Goal: Task Accomplishment & Management: Manage account settings

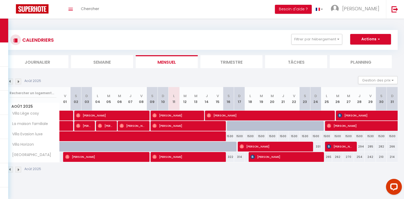
click at [9, 33] on div "CALENDRIERS Filtrer par hébergement Tous Villa Lège cosy La maison familiale Vi…" at bounding box center [201, 40] width 391 height 20
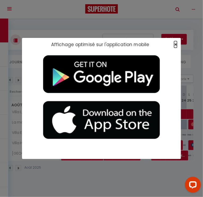
click at [175, 45] on span "×" at bounding box center [175, 44] width 3 height 7
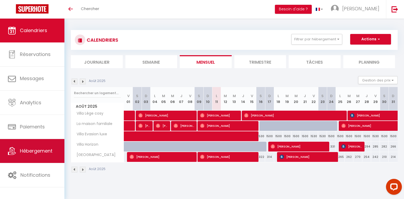
click at [44, 151] on span "Hébergement" at bounding box center [36, 150] width 33 height 7
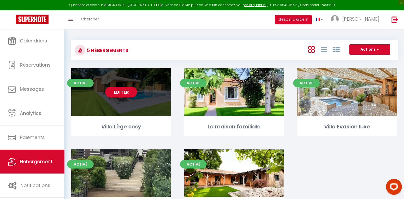
click at [119, 90] on link "Editer" at bounding box center [121, 92] width 32 height 11
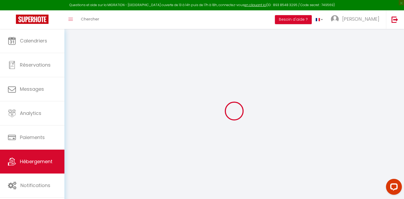
select select
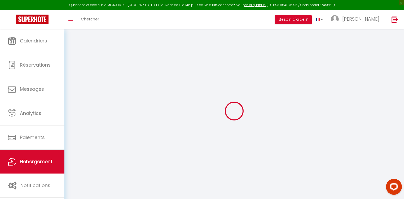
select select
checkbox input "false"
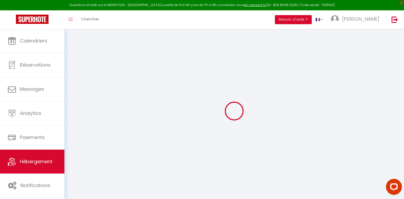
select select
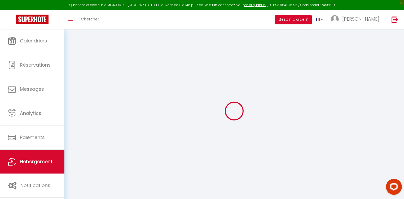
select select
checkbox input "false"
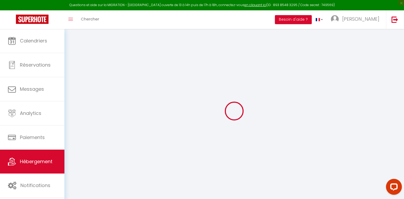
checkbox input "false"
select select
type input "Villa Lège cosy"
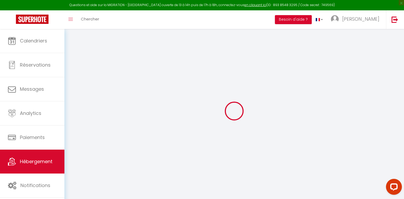
type input "[PERSON_NAME]"
type input "LECHENE"
type input "26 Chemin De La Carasse"
type input "33950"
type input "Lège-Cap-Ferret"
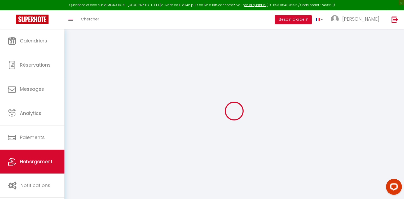
select select "6"
select select "3"
type input "1600"
type input "104"
type input "2000"
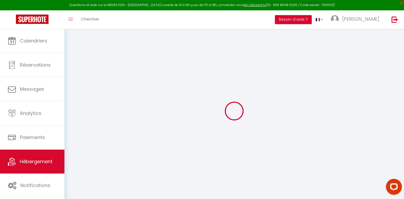
select select
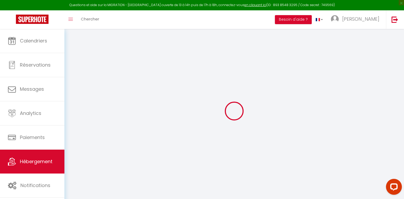
type input "[STREET_ADDRESS][PERSON_NAME]"
type input "33950"
type input "Lège-Cap-Ferret"
type input "[EMAIL_ADDRESS][DOMAIN_NAME]"
select select "14574"
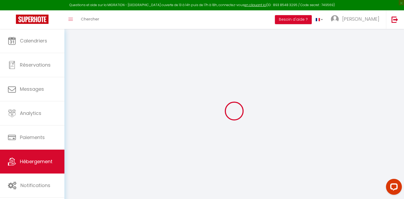
checkbox input "false"
type input "0"
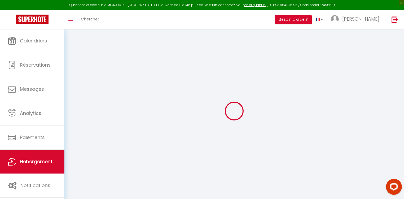
type input "104"
type input "0"
select select
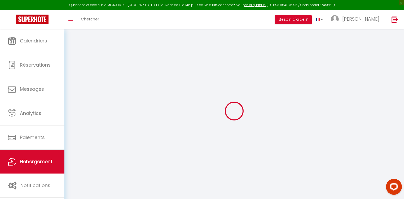
select select
checkbox input "false"
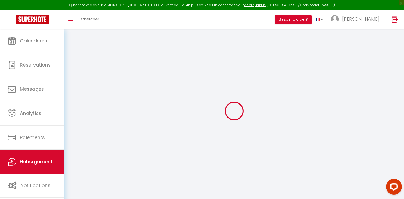
checkbox input "false"
select select
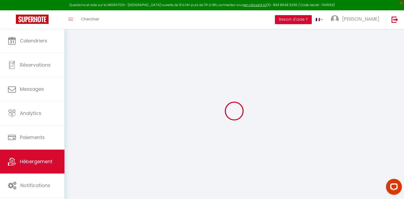
select select
checkbox input "false"
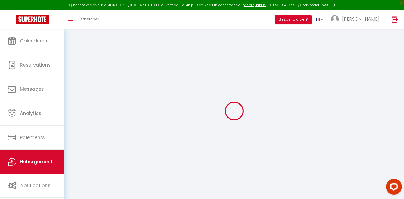
checkbox input "false"
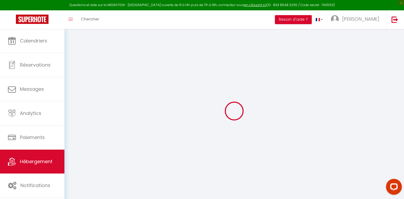
checkbox input "false"
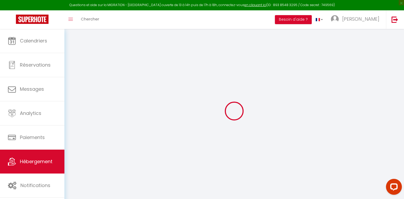
select select "17:00"
select select
select select "10:00"
select select "30"
select select "120"
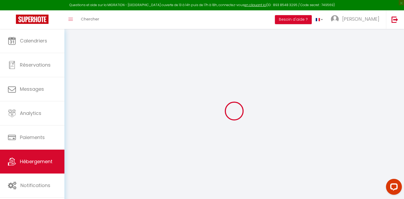
select select
checkbox input "false"
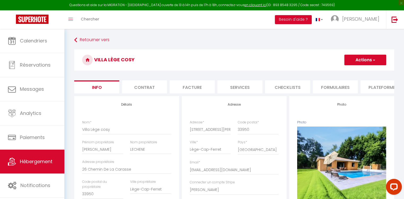
click at [374, 86] on li "Plateformes" at bounding box center [382, 86] width 45 height 13
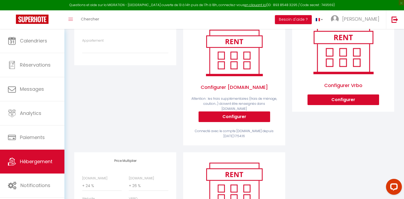
scroll to position [77, 0]
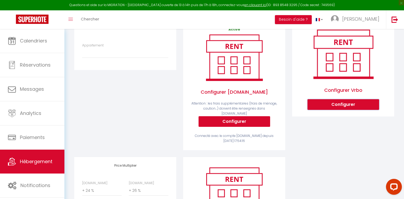
click at [352, 105] on button "Configurer" at bounding box center [342, 104] width 71 height 11
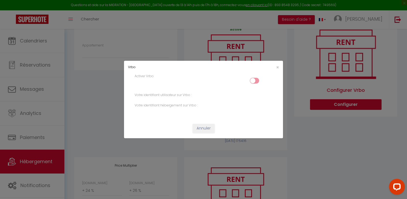
click at [253, 79] on input "checkbox" at bounding box center [254, 82] width 9 height 8
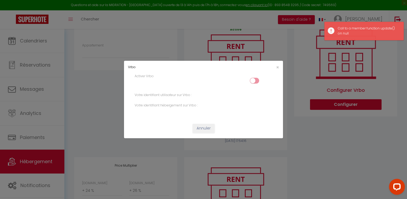
click at [252, 81] on input "checkbox" at bounding box center [254, 82] width 9 height 8
checkbox input "false"
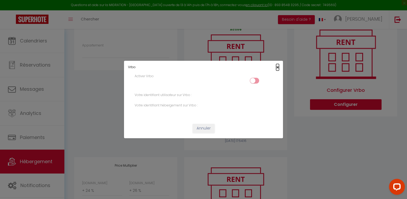
click at [277, 66] on span "×" at bounding box center [277, 67] width 3 height 7
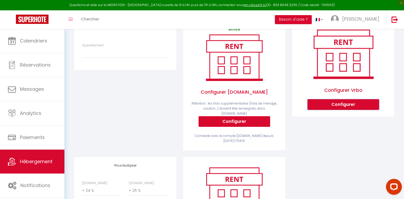
click at [329, 106] on button "Configurer" at bounding box center [342, 104] width 71 height 11
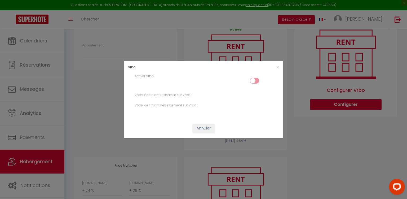
click at [314, 166] on div "Vrbo × Activer Vrbo Votre identifiant utilisateur sur Vrbo : Votre identifiant …" at bounding box center [203, 99] width 407 height 199
click at [278, 68] on span "×" at bounding box center [277, 67] width 3 height 7
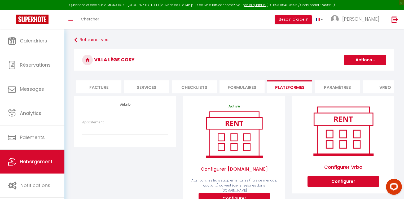
scroll to position [0, 93]
click at [376, 86] on li "Vrbo" at bounding box center [384, 86] width 45 height 13
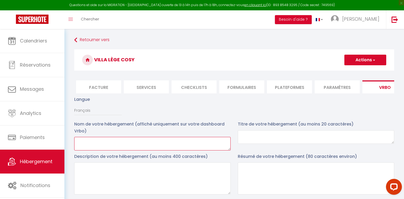
click at [101, 149] on textarea at bounding box center [152, 144] width 156 height 14
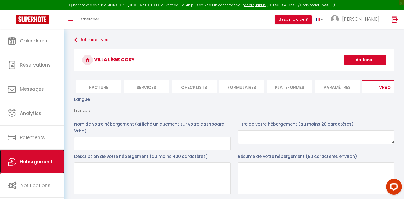
click at [31, 162] on span "Hébergement" at bounding box center [36, 161] width 33 height 7
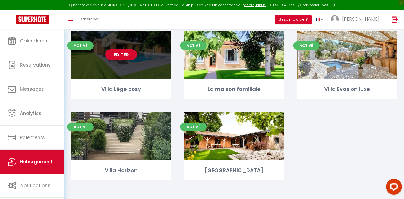
scroll to position [38, 0]
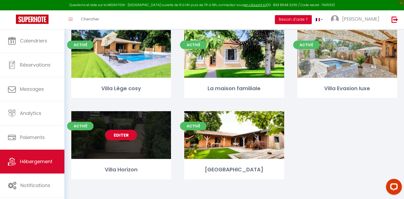
click at [122, 137] on link "Editer" at bounding box center [121, 134] width 32 height 11
click at [121, 133] on link "Editer" at bounding box center [121, 134] width 32 height 11
select select "3"
select select "2"
select select "1"
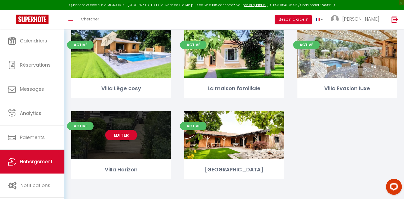
select select "1"
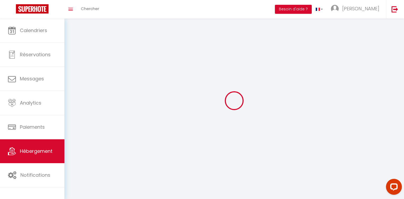
select select
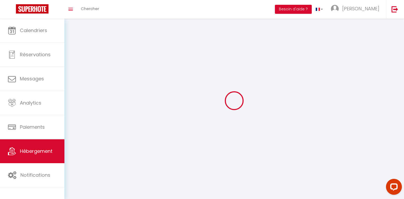
select select
checkbox input "false"
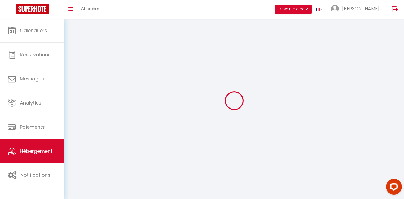
checkbox input "false"
select select
select select "28"
select select
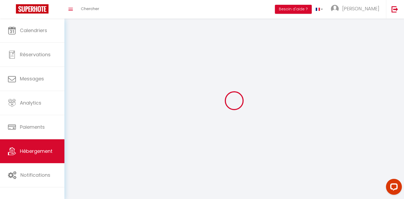
select select
checkbox input "false"
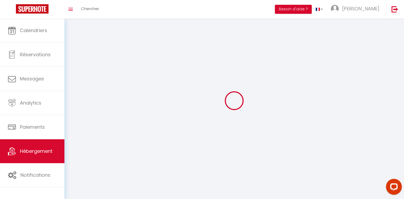
checkbox input "false"
select select
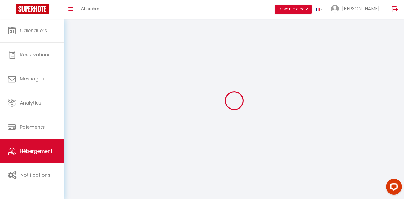
select select
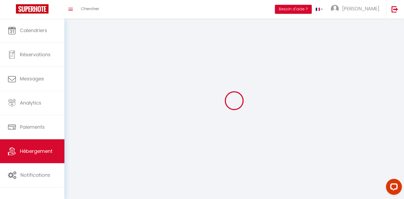
checkbox input "false"
select select
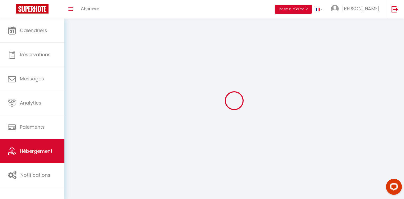
select select
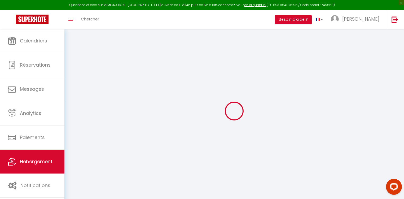
select select
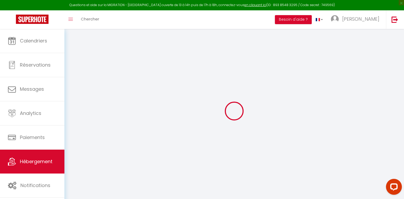
select select
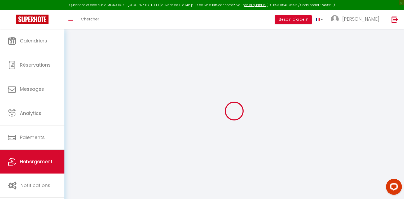
select select
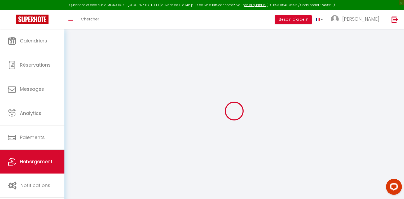
select select
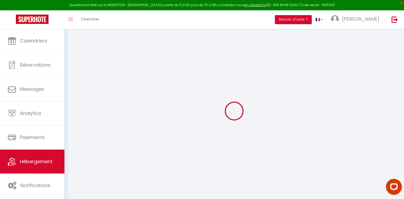
select select
checkbox input "false"
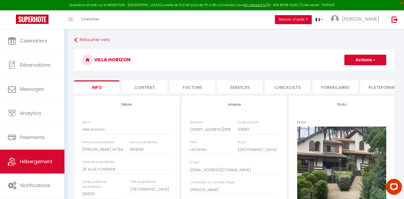
select select
checkbox input "false"
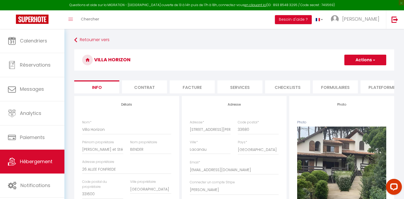
click at [373, 87] on li "Plateformes" at bounding box center [382, 86] width 45 height 13
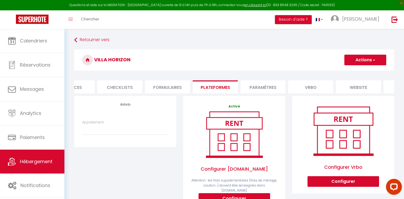
scroll to position [0, 169]
click at [308, 84] on li "Vrbo" at bounding box center [308, 86] width 45 height 13
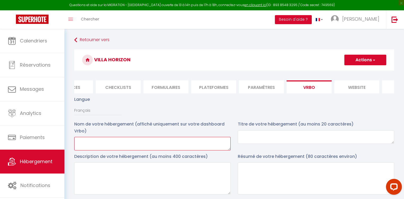
click at [96, 145] on textarea at bounding box center [152, 144] width 156 height 14
type textarea "v"
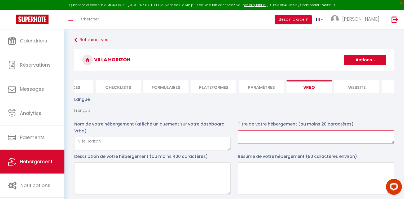
click at [298, 140] on textarea at bounding box center [316, 137] width 156 height 14
click at [258, 139] on textarea at bounding box center [316, 137] width 156 height 14
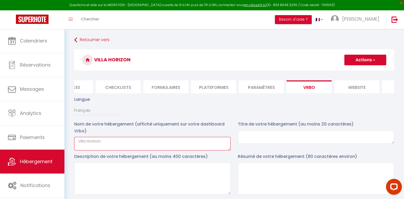
click at [118, 145] on textarea "Villa Horizon" at bounding box center [152, 144] width 156 height 14
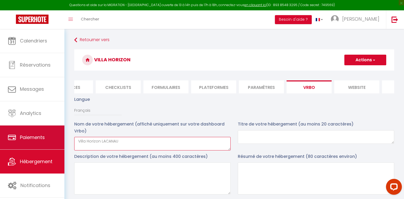
type textarea "Villa Horizon LACANAU"
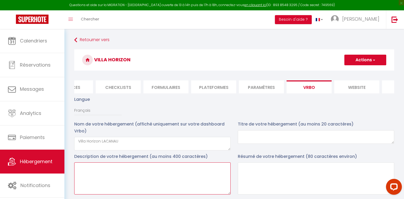
paste textarea "Loremips do sita co adipiscinge seddoeius ? Temporincid utlab Etdolor! Magna al…"
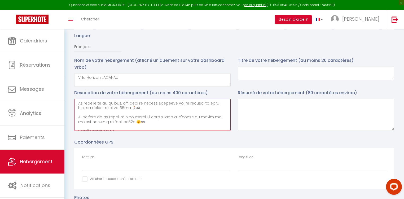
scroll to position [245, 0]
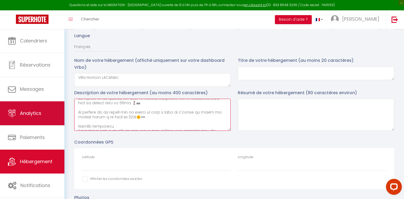
type textarea "Loremips do sita co adipiscinge seddoeius ? Temporincid utlab Etdolor! Magna al…"
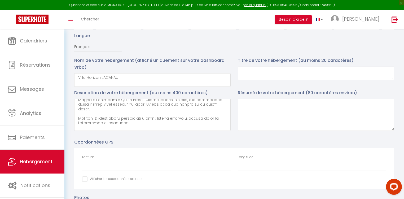
scroll to position [0, 0]
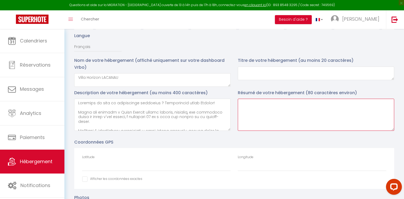
paste textarea "Loremips do sita co adipiscinge seddoeius ? Temporincid utlab Etdolor! Magna al…"
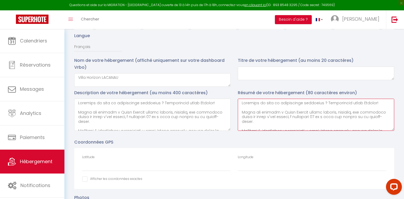
scroll to position [244, 0]
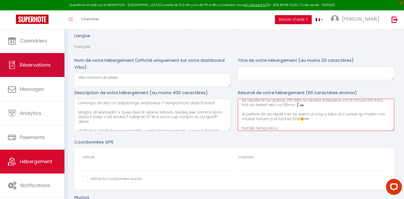
type textarea "Loremips do sita co adipiscinge seddoeius ? Temporincid utlab Etdolor! Magna al…"
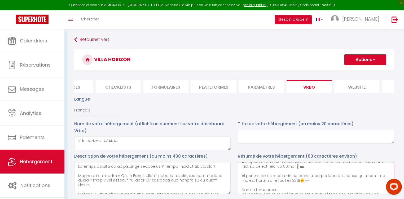
scroll to position [0, 0]
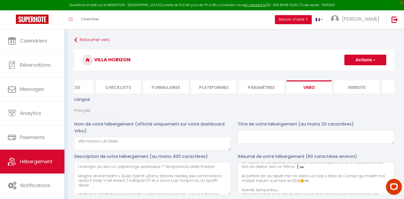
click at [363, 60] on button "Actions" at bounding box center [365, 60] width 42 height 11
click at [360, 73] on input "Enregistrer" at bounding box center [359, 71] width 20 height 5
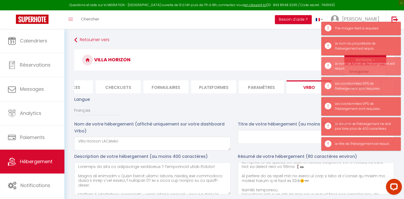
click at [251, 110] on div "Langue Français [DEMOGRAPHIC_DATA] [GEOGRAPHIC_DATA] Espagnol" at bounding box center [234, 108] width 326 height 25
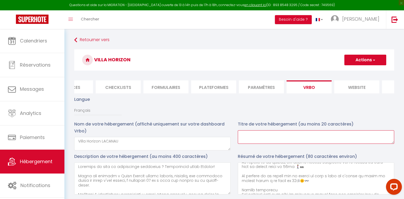
click at [268, 140] on textarea at bounding box center [316, 137] width 156 height 14
drag, startPoint x: 258, startPoint y: 138, endPoint x: 223, endPoint y: 133, distance: 35.3
click at [223, 133] on div "Nom de votre hébergement (affiché uniquement sur votre dashboard Vrbo) Villa Ho…" at bounding box center [234, 136] width 326 height 32
type textarea "VILLA HORIZON"
click at [361, 63] on button "Actions" at bounding box center [365, 60] width 42 height 11
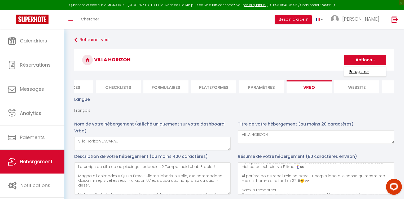
click at [358, 72] on input "Enregistrer" at bounding box center [359, 71] width 20 height 5
click at [368, 58] on button "Actions" at bounding box center [365, 60] width 42 height 11
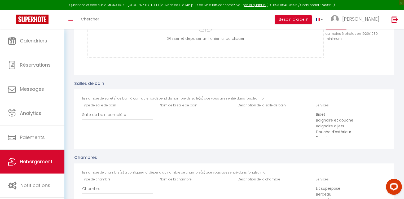
scroll to position [17, 0]
select select "50"
click at [329, 122] on option "Douche" at bounding box center [348, 121] width 67 height 6
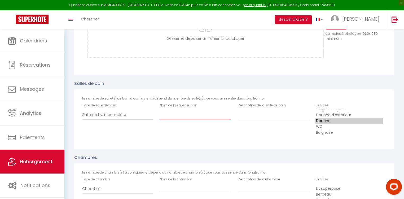
click at [180, 115] on input "Nom de la salle de bain" at bounding box center [195, 115] width 71 height 10
type input "Salle d'eau"
click at [245, 119] on input "Description de la salle de bain" at bounding box center [273, 115] width 71 height 10
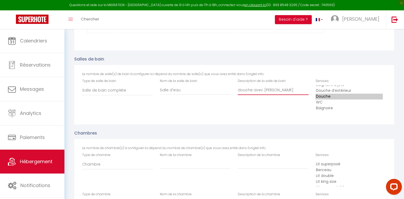
scroll to position [339, 0]
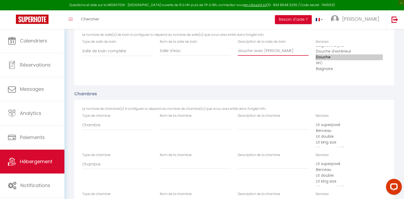
type input "douche avec [PERSON_NAME]"
click at [170, 128] on input "Nom de la chambre" at bounding box center [195, 125] width 71 height 10
type input "1"
click at [247, 128] on input "Description de la chambre" at bounding box center [273, 125] width 71 height 10
click at [246, 128] on input "LIT" at bounding box center [273, 125] width 71 height 10
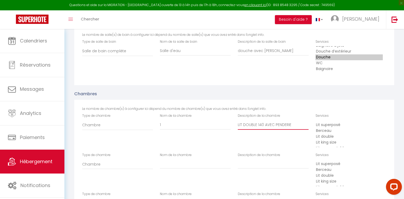
type input "LIT DOUBLE 140 AVEC PENDERIE"
click at [175, 129] on input "Nom de la chambre" at bounding box center [195, 125] width 71 height 10
type input "2"
click at [246, 129] on input "Description de la chambre" at bounding box center [273, 125] width 71 height 10
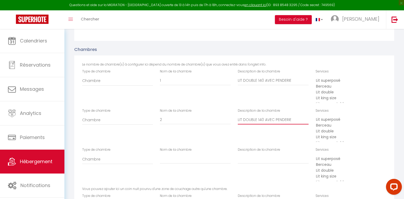
scroll to position [402, 0]
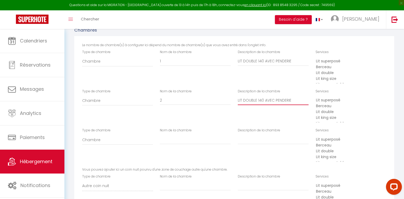
type input "LIT DOUBLE 140 AVEC PENDERIE"
click at [171, 66] on input "Nom de la chambre" at bounding box center [195, 61] width 71 height 10
type input "3"
click at [249, 66] on input "Description de la chambre" at bounding box center [273, 61] width 71 height 10
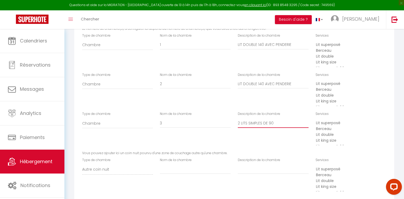
scroll to position [445, 0]
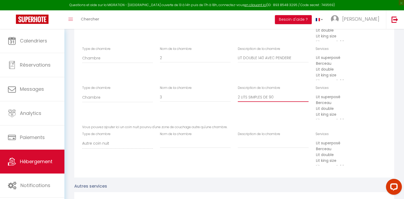
type input "2 LITS SIMPLES DE 90"
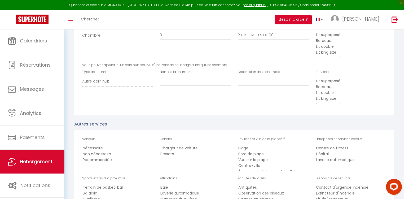
scroll to position [530, 0]
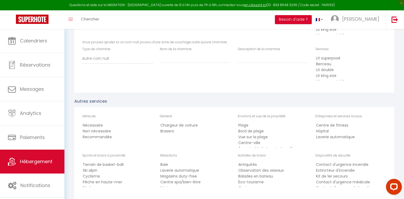
select select "67"
click at [107, 138] on option "Recommandée" at bounding box center [115, 137] width 67 height 6
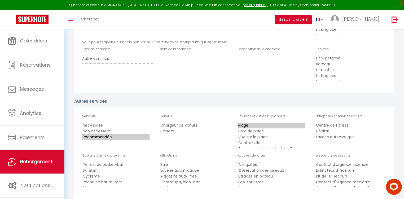
click at [244, 126] on option "Plage" at bounding box center [271, 125] width 67 height 6
click at [250, 143] on option "Centre-ville" at bounding box center [271, 143] width 67 height 6
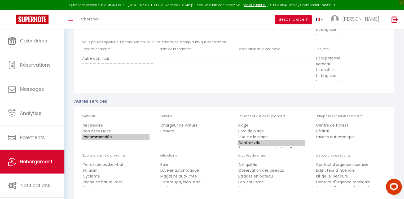
click at [250, 127] on option "Plage" at bounding box center [271, 125] width 67 height 6
select select "123"
click at [283, 128] on option "À proximité du terrain de golf" at bounding box center [271, 126] width 67 height 6
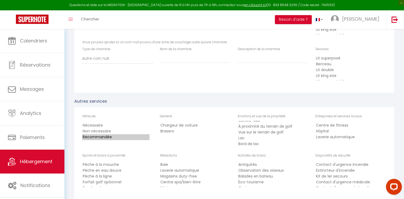
scroll to position [42, 0]
click at [118, 176] on option "Forfait golf optionnel" at bounding box center [115, 175] width 67 height 6
click at [100, 164] on option "kayaking" at bounding box center [115, 163] width 67 height 6
click at [92, 171] on option "VTT" at bounding box center [115, 169] width 67 height 6
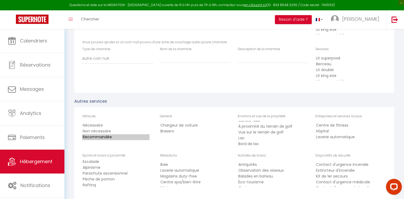
scroll to position [104, 0]
click at [99, 178] on option "Rafting" at bounding box center [115, 177] width 67 height 6
click at [102, 173] on option "Baignade" at bounding box center [115, 174] width 67 height 6
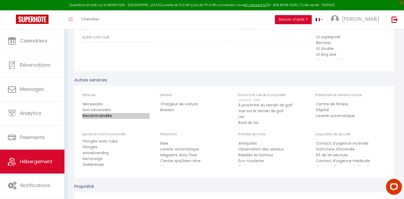
scroll to position [175, 0]
select select "165"
click at [100, 160] on option "Surf" at bounding box center [115, 161] width 67 height 6
click at [198, 161] on option "Centre spa/bien-être" at bounding box center [193, 161] width 67 height 6
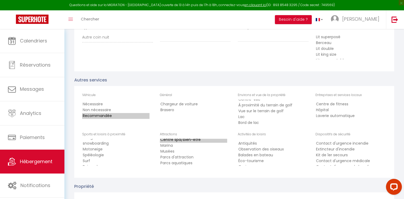
click at [191, 163] on option "Parcs aquatiques" at bounding box center [193, 163] width 67 height 6
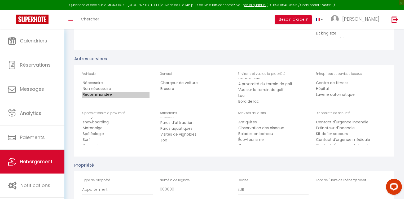
select select "58"
click at [192, 136] on option "Visites de vignobles" at bounding box center [193, 134] width 67 height 6
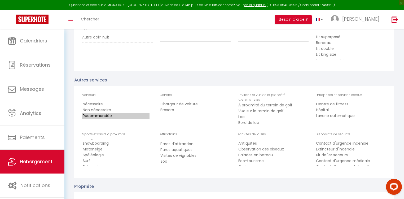
click at [271, 158] on option "Balades en bateau" at bounding box center [271, 155] width 67 height 6
click at [250, 146] on option "Casinos" at bounding box center [271, 145] width 67 height 6
select select "109"
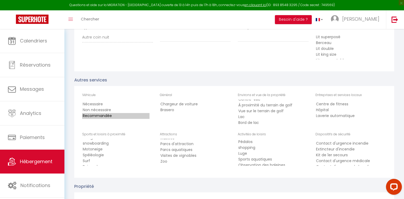
click at [250, 148] on option "shopping" at bounding box center [271, 148] width 67 height 6
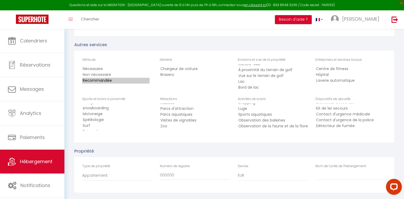
scroll to position [593, 0]
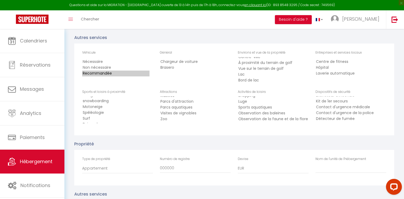
select select "155"
click at [330, 121] on option "Détecteur de fumée" at bounding box center [348, 119] width 67 height 6
click at [112, 171] on select "Appartement [GEOGRAPHIC_DATA] Immeuble Bungalow [GEOGRAPHIC_DATA] Caravane [GEO…" at bounding box center [117, 168] width 71 height 10
select select "PROPERTY_TYPE_HOUSE"
click at [82, 164] on select "Appartement [GEOGRAPHIC_DATA] Immeuble Bungalow [GEOGRAPHIC_DATA] Caravane [GEO…" at bounding box center [117, 168] width 71 height 10
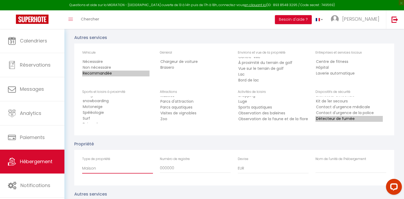
scroll to position [614, 0]
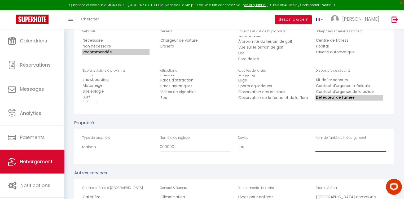
click at [342, 150] on input "Nom de l'unité de l'hébergement" at bounding box center [350, 147] width 71 height 10
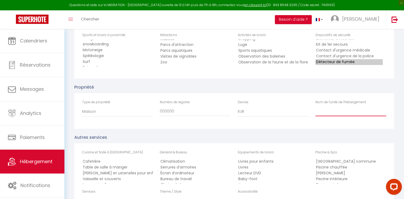
scroll to position [657, 0]
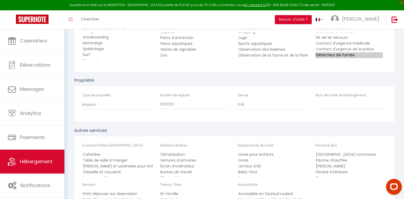
click at [119, 162] on option "Table de salle à manger" at bounding box center [115, 160] width 67 height 6
click at [115, 172] on option "Vaisselle et couverts" at bounding box center [115, 172] width 67 height 6
click at [106, 163] on option "Lave-vaisselle" at bounding box center [115, 161] width 67 height 6
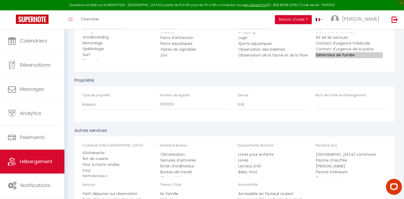
click at [119, 166] on option "Four à micro-ondes" at bounding box center [115, 165] width 67 height 6
click at [109, 170] on option "Four" at bounding box center [115, 170] width 67 height 6
click at [109, 176] on option "Réfrigérateur" at bounding box center [115, 174] width 67 height 6
click at [101, 164] on option "Salle à manger" at bounding box center [115, 163] width 67 height 6
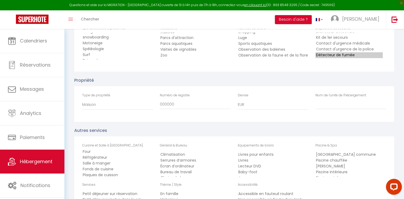
scroll to position [69, 0]
click at [117, 167] on option "Plaques de cuisson" at bounding box center [115, 167] width 67 height 6
select select "92"
click at [102, 173] on option "Grille-pain" at bounding box center [115, 173] width 67 height 6
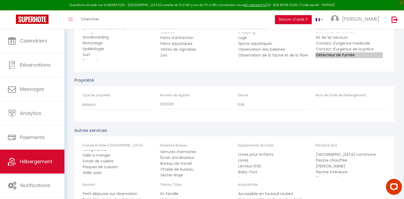
click at [185, 163] on option "Bureau de travail" at bounding box center [193, 163] width 67 height 6
click at [189, 170] on option "Chaise de bureau" at bounding box center [193, 169] width 67 height 6
click at [205, 172] on option "Planche et fer à repasser" at bounding box center [193, 174] width 67 height 6
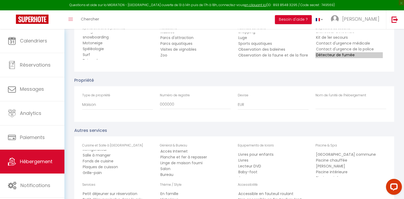
click at [201, 164] on option "Linge de maison fourni" at bounding box center [193, 163] width 67 height 6
click at [180, 165] on option "Bureau" at bounding box center [193, 166] width 67 height 6
click at [180, 160] on option "Salon" at bounding box center [193, 160] width 67 height 6
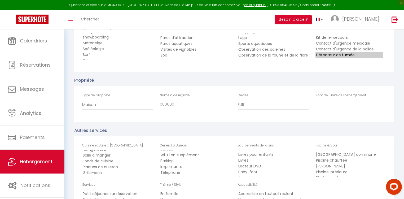
click at [184, 162] on option "Parking" at bounding box center [193, 161] width 67 height 6
click at [203, 169] on option "Serviettes de bain fournies" at bounding box center [193, 170] width 67 height 6
select select "15"
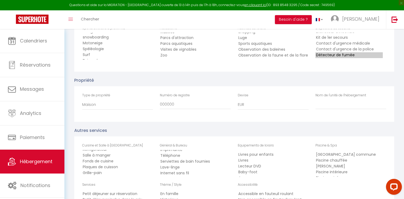
click at [192, 168] on option "Lave-linge" at bounding box center [193, 167] width 67 height 6
select select "79"
click at [256, 158] on option "Télévision" at bounding box center [271, 155] width 67 height 6
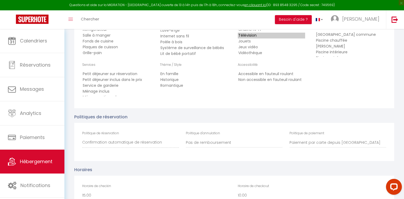
scroll to position [777, 0]
select select "4"
click at [101, 91] on option "Ménage inclus" at bounding box center [115, 90] width 67 height 6
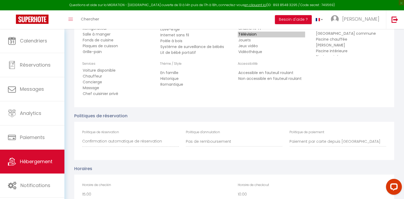
scroll to position [40, 0]
select select "196"
click at [176, 73] on option "En famille" at bounding box center [193, 73] width 67 height 6
select select "195"
click at [262, 80] on option "Non accessible en fauteuil roulant" at bounding box center [271, 79] width 67 height 6
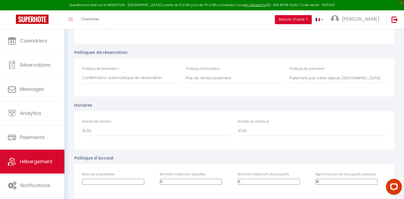
scroll to position [841, 0]
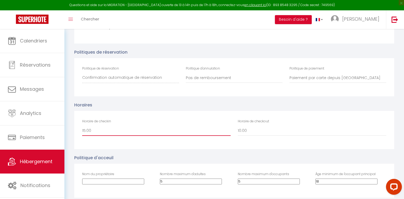
click at [98, 131] on select "00:00 00:30 01:00 01:30 02:00 02:30 03:00 03:30 04:00 04:30 05:00 05:30 06:00 0…" at bounding box center [156, 131] width 148 height 10
select select "17:00"
click at [82, 126] on select "00:00 00:30 01:00 01:30 02:00 02:30 03:00 03:30 04:00 04:30 05:00 05:30 06:00 0…" at bounding box center [156, 131] width 148 height 10
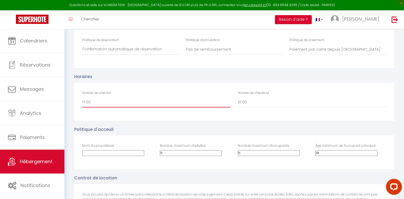
scroll to position [883, 0]
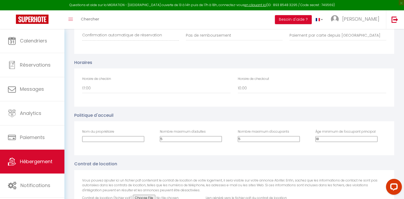
click at [90, 141] on input "Nom du propriétaire" at bounding box center [113, 139] width 62 height 6
type input "BENDER"
drag, startPoint x: 158, startPoint y: 139, endPoint x: 155, endPoint y: 139, distance: 3.2
click at [155, 139] on div "Nom du propriétaire BENDER Nombre maximum d'adultes 5 Nombre maximum d'occupant…" at bounding box center [234, 138] width 311 height 18
type input "6"
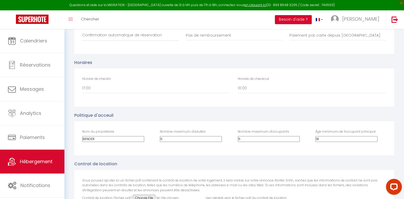
drag, startPoint x: 315, startPoint y: 140, endPoint x: 303, endPoint y: 139, distance: 12.2
click at [303, 139] on div "Nom du propriétaire BENDER Nombre maximum d'adultes 6 Nombre maximum d'occupant…" at bounding box center [234, 138] width 311 height 18
drag, startPoint x: 247, startPoint y: 139, endPoint x: 231, endPoint y: 136, distance: 16.3
click at [231, 136] on div "Nom du propriétaire BENDER Nombre maximum d'adultes 6 Nombre maximum d'occupant…" at bounding box center [234, 138] width 311 height 18
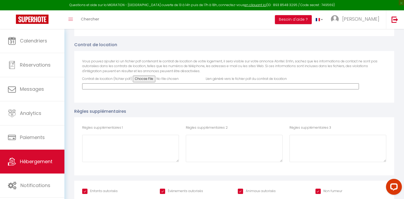
scroll to position [1013, 0]
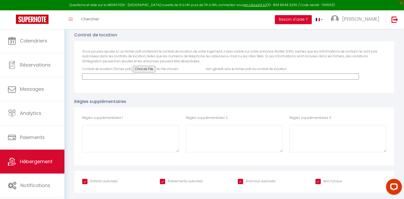
type input "6"
click at [162, 182] on input "Évènements autorisés" at bounding box center [181, 180] width 43 height 5
checkbox input "false"
click at [238, 180] on input "Animaux autorisés" at bounding box center [257, 180] width 38 height 5
checkbox input "false"
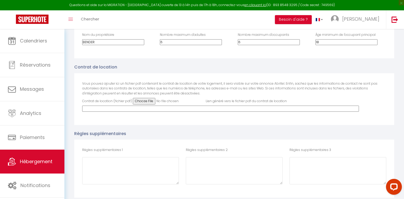
scroll to position [970, 0]
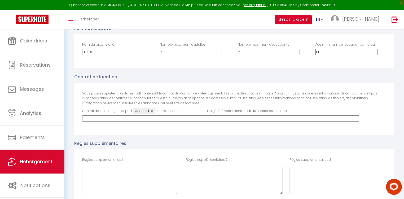
click at [143, 112] on input "Contrat de location (fichier pdf)" at bounding box center [169, 111] width 72 height 7
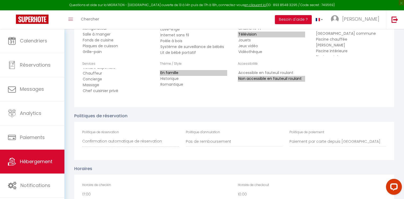
scroll to position [758, 0]
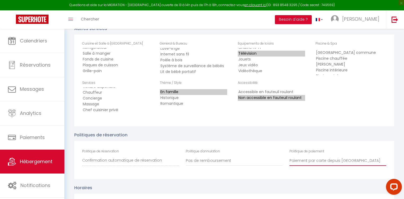
click at [322, 162] on select "Paiement par carte depuis Vrbo Paiement par facturation depuis SuperHote" at bounding box center [337, 160] width 97 height 10
click at [289, 156] on select "Paiement par carte depuis Vrbo Paiement par facturation depuis SuperHote" at bounding box center [337, 160] width 97 height 10
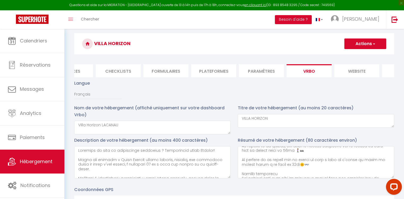
scroll to position [3, 0]
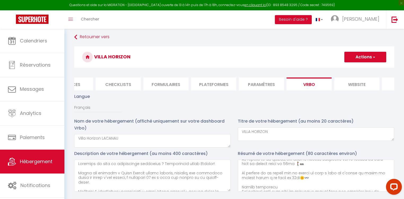
click at [361, 58] on button "Actions" at bounding box center [365, 57] width 42 height 11
click at [360, 70] on input "Enregistrer" at bounding box center [359, 68] width 20 height 5
click at [354, 68] on input "Enregistrer" at bounding box center [359, 68] width 20 height 5
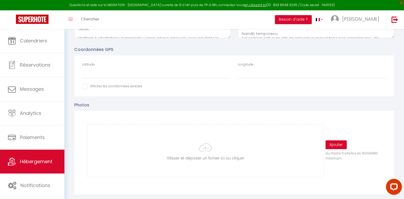
scroll to position [172, 0]
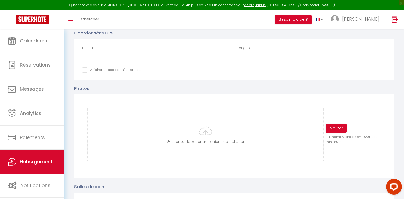
click at [84, 72] on input "Afficher dans le site Web" at bounding box center [112, 69] width 60 height 5
checkbox input "false"
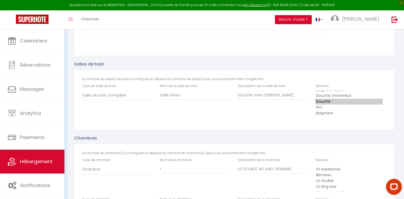
scroll to position [299, 0]
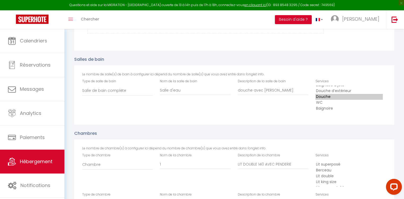
select select "44"
click at [329, 178] on option "Lit double" at bounding box center [348, 176] width 67 height 6
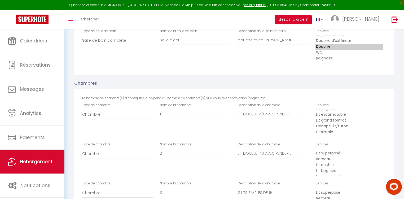
scroll to position [363, 0]
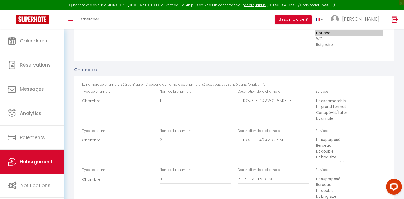
select select "44"
click at [332, 92] on option "Lit double" at bounding box center [348, 89] width 67 height 6
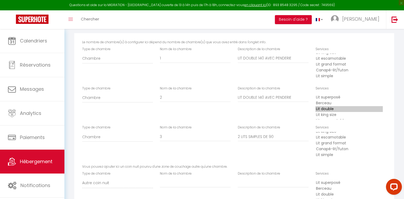
scroll to position [23, 0]
select select "54"
click at [330, 79] on option "Lit simple" at bounding box center [348, 76] width 67 height 6
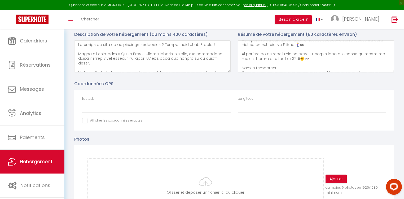
scroll to position [109, 0]
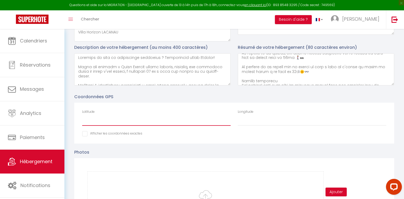
paste input "44.9957045"
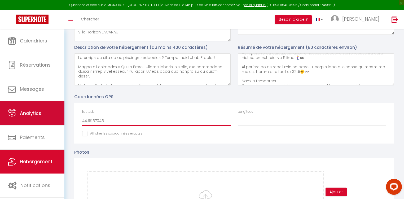
type input "44.9957045"
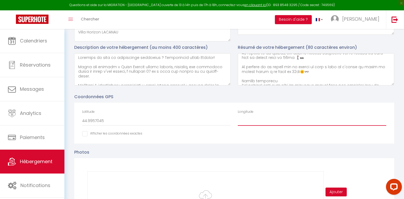
paste input "-1.1939665"
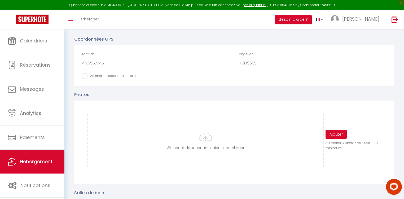
scroll to position [172, 0]
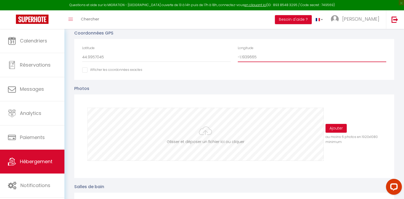
type input "-1.1939665"
click at [261, 131] on input "file" at bounding box center [205, 134] width 235 height 52
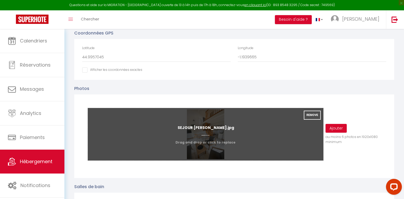
click at [214, 137] on input "file" at bounding box center [205, 134] width 235 height 52
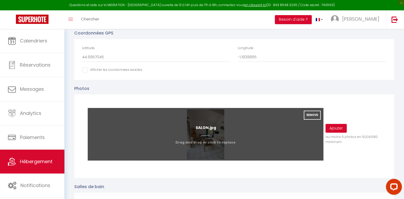
click at [230, 124] on input "file" at bounding box center [205, 134] width 235 height 52
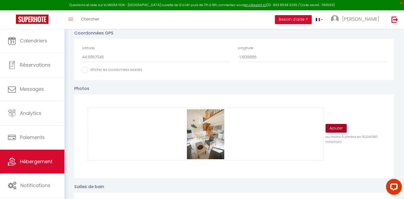
click at [342, 129] on button "Ajouter" at bounding box center [335, 128] width 21 height 9
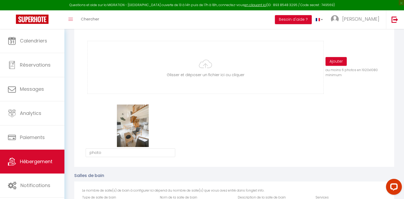
scroll to position [231, 0]
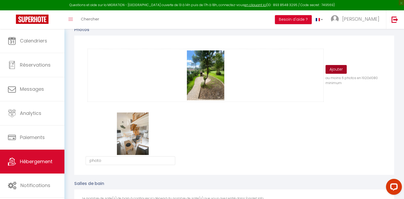
click at [339, 70] on button "Ajouter" at bounding box center [335, 69] width 21 height 9
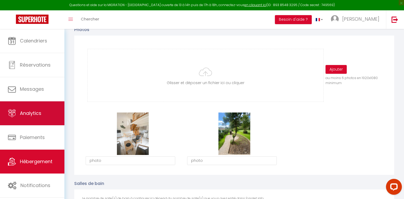
scroll to position [44, 0]
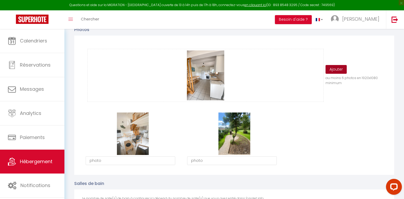
click at [336, 71] on button "Ajouter" at bounding box center [335, 69] width 21 height 9
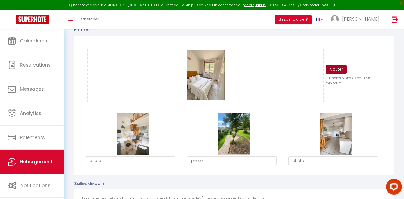
click at [341, 71] on button "Ajouter" at bounding box center [335, 69] width 21 height 9
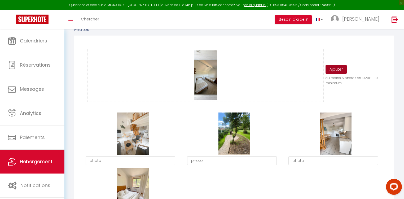
click at [334, 70] on button "Ajouter" at bounding box center [335, 69] width 21 height 9
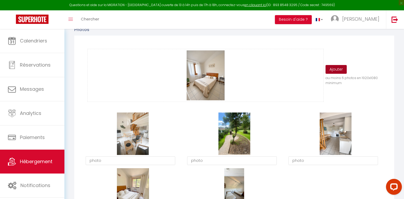
click at [339, 72] on button "Ajouter" at bounding box center [335, 69] width 21 height 9
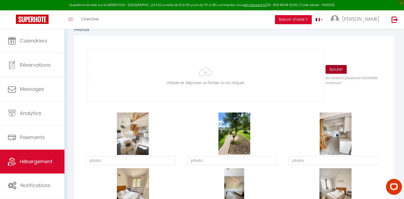
scroll to position [0, 0]
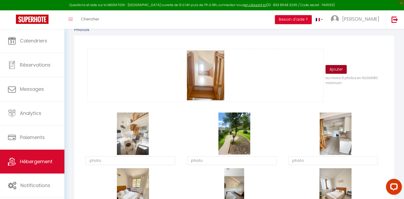
click at [338, 69] on button "Ajouter" at bounding box center [335, 69] width 21 height 9
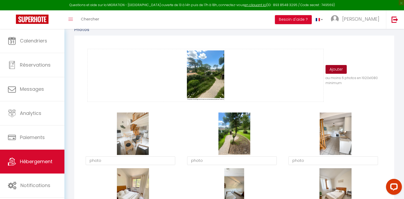
click at [345, 71] on button "Ajouter" at bounding box center [335, 69] width 21 height 9
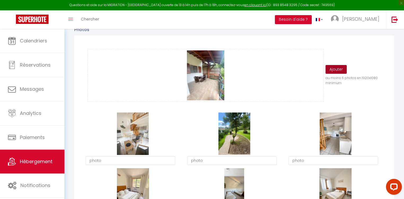
click at [337, 74] on button "Ajouter" at bounding box center [335, 69] width 21 height 9
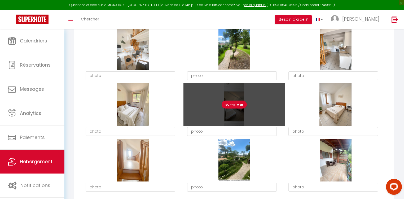
click at [233, 107] on button "Supprimer" at bounding box center [233, 104] width 25 height 8
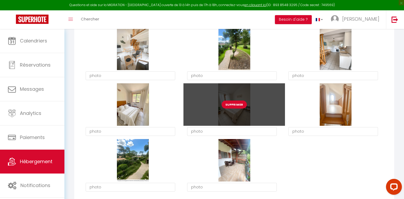
click at [231, 104] on button "Supprimer" at bounding box center [233, 104] width 25 height 8
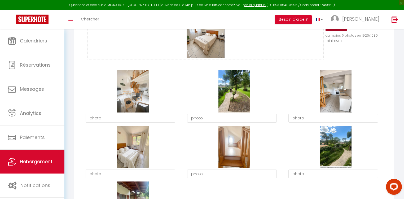
click at [333, 30] on button "Ajouter" at bounding box center [335, 27] width 21 height 9
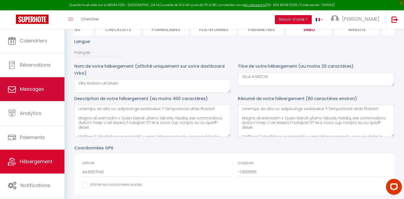
scroll to position [274, 0]
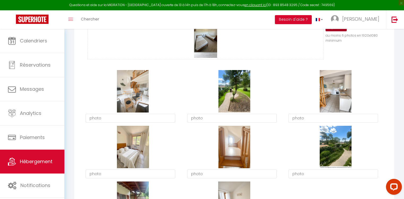
click at [336, 31] on button "Ajouter" at bounding box center [335, 27] width 21 height 9
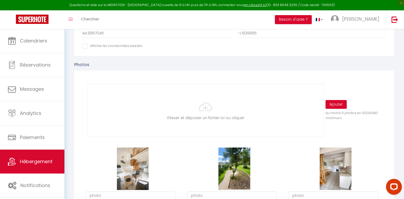
scroll to position [189, 0]
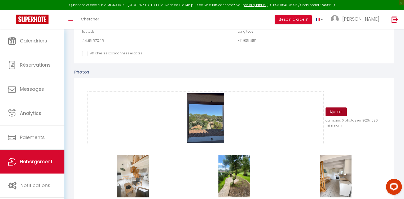
click at [339, 114] on button "Ajouter" at bounding box center [335, 111] width 21 height 9
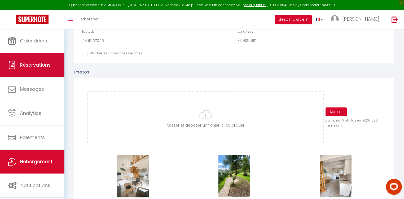
scroll to position [44, 0]
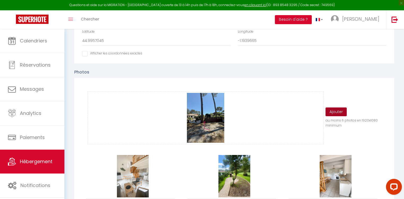
click at [337, 114] on button "Ajouter" at bounding box center [335, 111] width 21 height 9
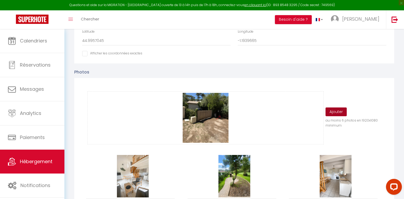
click at [337, 115] on button "Ajouter" at bounding box center [335, 111] width 21 height 9
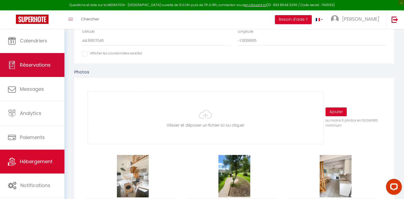
scroll to position [21, 0]
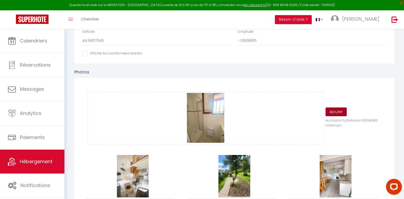
click at [339, 115] on button "Ajouter" at bounding box center [335, 111] width 21 height 9
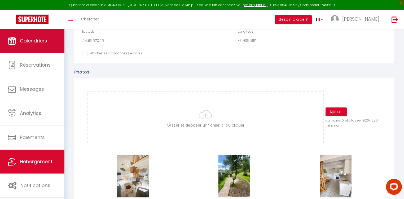
scroll to position [44, 0]
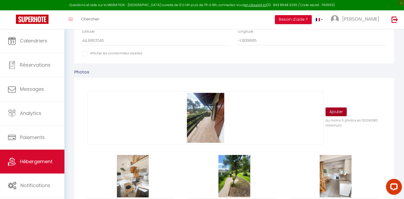
click at [333, 113] on button "Ajouter" at bounding box center [335, 111] width 21 height 9
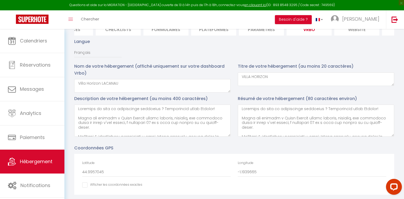
scroll to position [189, 0]
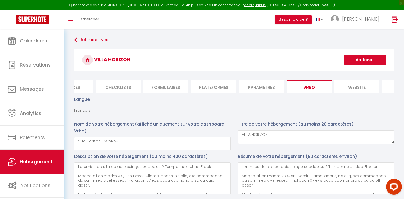
click at [353, 61] on button "Actions" at bounding box center [365, 60] width 42 height 11
click at [352, 73] on input "Enregistrer" at bounding box center [359, 71] width 20 height 5
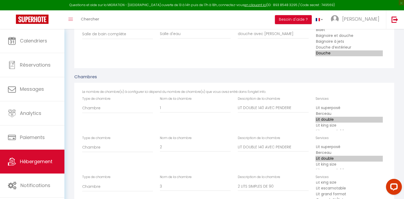
drag, startPoint x: 241, startPoint y: 186, endPoint x: 305, endPoint y: -6, distance: 203.1
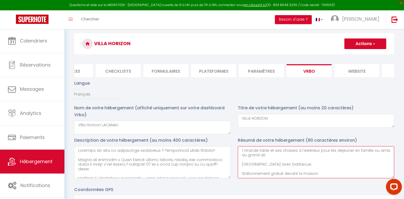
scroll to position [0, 0]
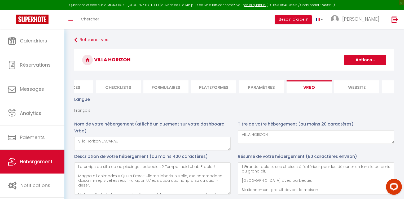
click at [362, 59] on button "Actions" at bounding box center [365, 60] width 42 height 11
click at [361, 69] on input "Enregistrer" at bounding box center [359, 71] width 20 height 5
click at [275, 139] on textarea "VILLA HORIZON" at bounding box center [316, 137] width 156 height 14
click at [366, 61] on button "Actions" at bounding box center [365, 60] width 42 height 11
click at [360, 71] on input "Enregistrer" at bounding box center [359, 71] width 20 height 5
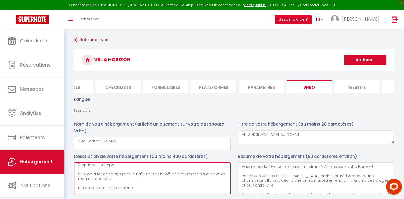
scroll to position [84, 0]
drag, startPoint x: 77, startPoint y: 168, endPoint x: 154, endPoint y: 180, distance: 78.7
click at [154, 180] on textarea at bounding box center [152, 178] width 156 height 32
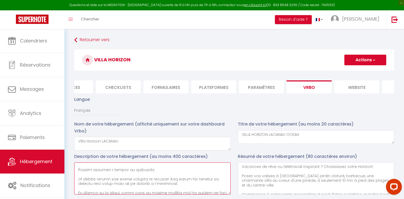
scroll to position [148, 0]
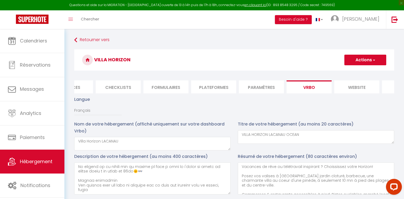
click at [361, 60] on button "Actions" at bounding box center [365, 60] width 42 height 11
click at [356, 71] on input "Enregistrer" at bounding box center [359, 71] width 20 height 5
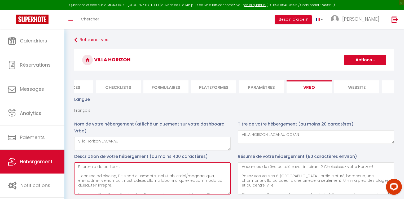
click at [77, 178] on textarea at bounding box center [152, 178] width 156 height 32
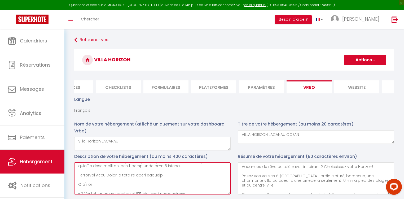
scroll to position [21, 0]
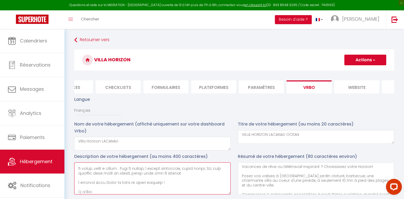
click at [77, 189] on textarea at bounding box center [152, 178] width 156 height 32
click at [78, 194] on textarea at bounding box center [152, 178] width 156 height 32
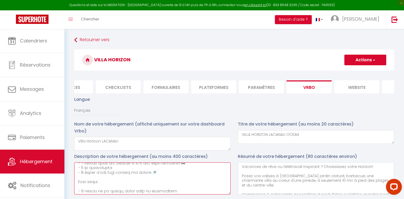
scroll to position [42, 0]
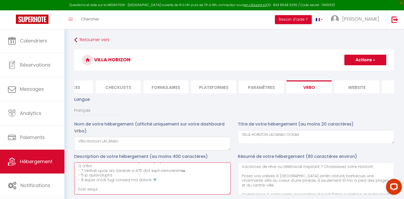
click at [77, 186] on textarea at bounding box center [152, 178] width 156 height 32
click at [78, 191] on textarea at bounding box center [152, 178] width 156 height 32
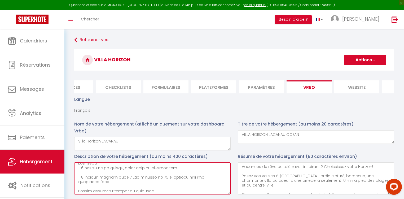
click at [79, 174] on textarea at bounding box center [152, 178] width 156 height 32
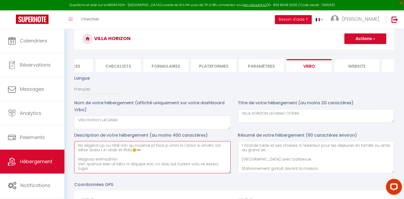
scroll to position [42, 0]
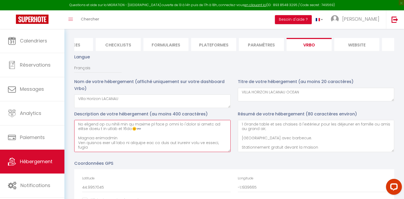
drag, startPoint x: 77, startPoint y: 145, endPoint x: 105, endPoint y: 151, distance: 28.2
click at [105, 151] on textarea at bounding box center [152, 136] width 156 height 32
click at [129, 139] on textarea at bounding box center [152, 136] width 156 height 32
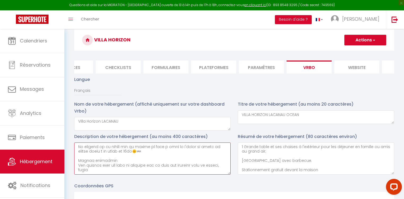
scroll to position [0, 0]
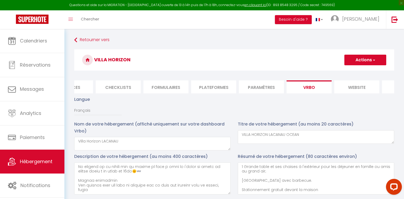
click at [361, 59] on button "Actions" at bounding box center [365, 60] width 42 height 11
click at [356, 71] on input "Enregistrer" at bounding box center [359, 71] width 20 height 5
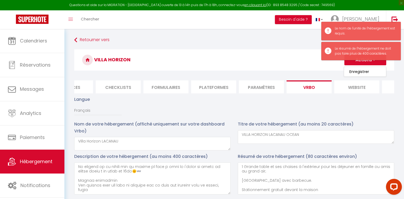
scroll to position [21, 0]
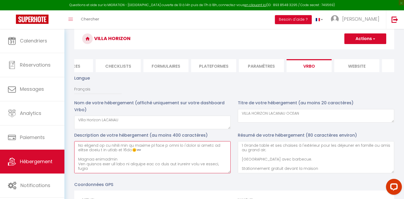
drag, startPoint x: 77, startPoint y: 161, endPoint x: 109, endPoint y: 176, distance: 34.5
click at [109, 173] on textarea at bounding box center [152, 157] width 156 height 32
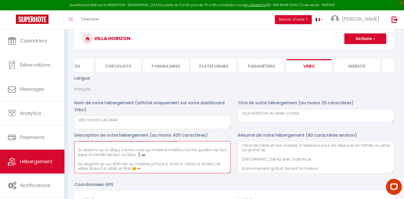
scroll to position [111, 0]
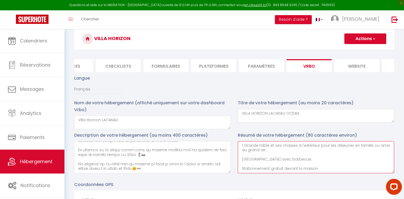
click at [242, 167] on textarea "Vacances de rêve ou télétravail inspirant ? Choississez votre Horizon! Posez vo…" at bounding box center [316, 157] width 156 height 32
paste textarea "Autres remarques Les animaux sont nos amis en revanche ils ne sont pas acceptés…"
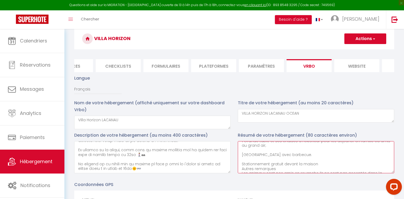
scroll to position [82, 0]
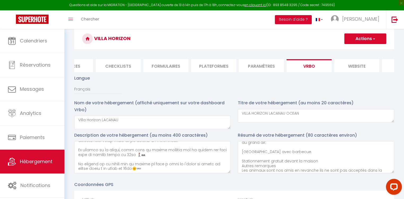
click at [364, 39] on button "Actions" at bounding box center [365, 38] width 42 height 11
click at [360, 50] on input "Enregistrer" at bounding box center [359, 50] width 20 height 5
click at [143, 149] on textarea at bounding box center [152, 157] width 156 height 32
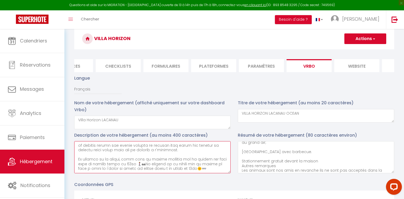
scroll to position [102, 0]
drag, startPoint x: 141, startPoint y: 157, endPoint x: 185, endPoint y: 159, distance: 44.0
click at [185, 159] on textarea at bounding box center [152, 157] width 156 height 32
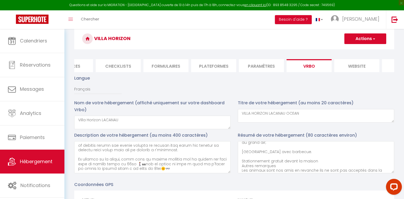
click at [361, 39] on button "Actions" at bounding box center [365, 38] width 42 height 11
click at [355, 49] on input "Enregistrer" at bounding box center [359, 50] width 20 height 5
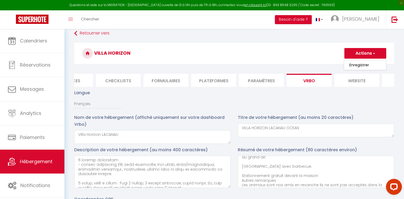
scroll to position [0, 0]
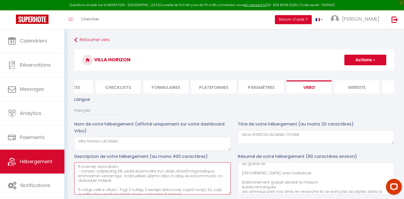
click at [83, 169] on textarea at bounding box center [152, 178] width 156 height 32
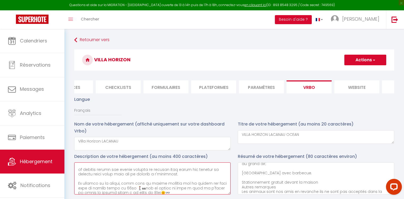
scroll to position [97, 0]
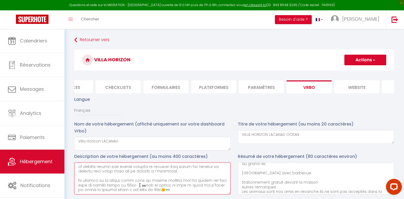
drag, startPoint x: 77, startPoint y: 173, endPoint x: 172, endPoint y: 185, distance: 95.0
click at [172, 185] on textarea at bounding box center [152, 178] width 156 height 32
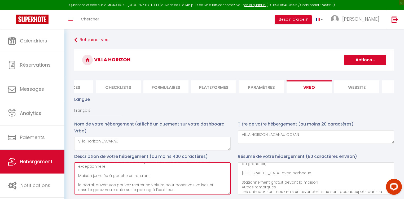
scroll to position [88, 0]
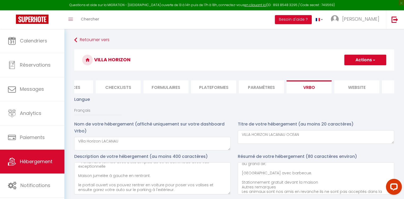
click at [356, 62] on button "Actions" at bounding box center [365, 60] width 42 height 11
click at [356, 70] on input "Enregistrer" at bounding box center [359, 71] width 20 height 5
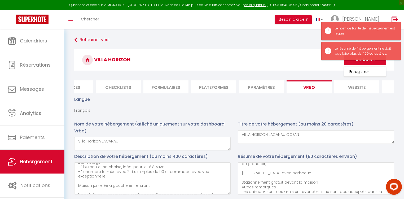
scroll to position [67, 0]
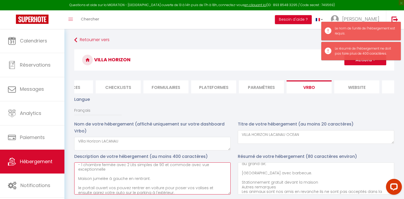
drag, startPoint x: 162, startPoint y: 183, endPoint x: 67, endPoint y: 177, distance: 94.7
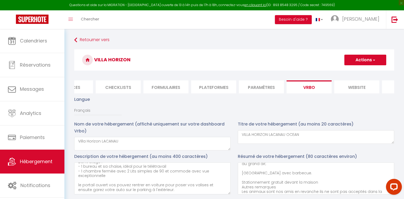
click at [359, 60] on button "Actions" at bounding box center [365, 60] width 42 height 11
click at [357, 71] on input "Enregistrer" at bounding box center [359, 71] width 20 height 5
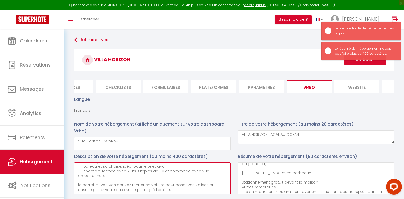
drag, startPoint x: 168, startPoint y: 188, endPoint x: 74, endPoint y: 183, distance: 93.9
click at [74, 183] on div "Description de votre hébergement (au moins 400 caractères) 1 cuisine américaine…" at bounding box center [152, 175] width 163 height 44
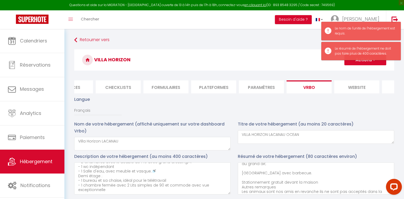
drag, startPoint x: 308, startPoint y: 65, endPoint x: 332, endPoint y: 60, distance: 23.7
click at [308, 65] on h3 "Villa Horizon" at bounding box center [234, 59] width 320 height 21
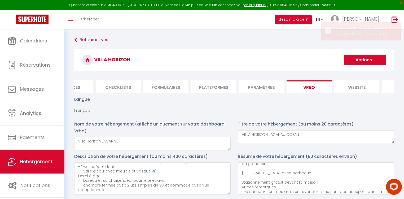
click at [356, 60] on button "Actions" at bounding box center [365, 60] width 42 height 11
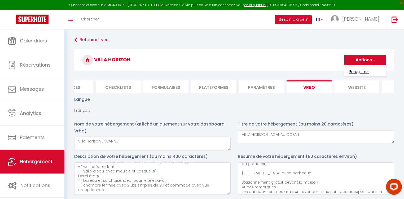
click at [355, 70] on input "Enregistrer" at bounding box center [359, 71] width 20 height 5
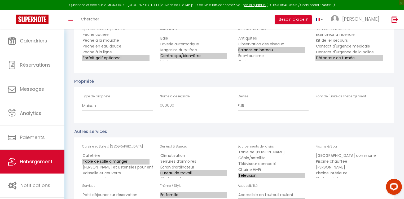
scroll to position [929, 0]
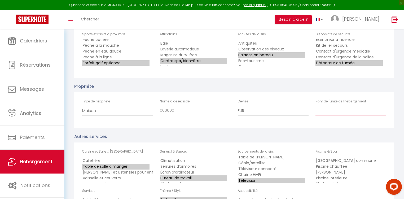
click at [328, 114] on input "Nom de l'unité de l'hébergement" at bounding box center [350, 111] width 71 height 10
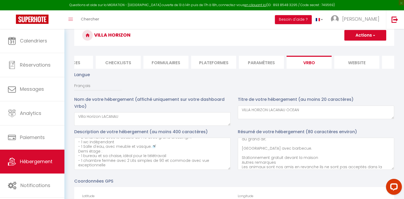
scroll to position [13, 0]
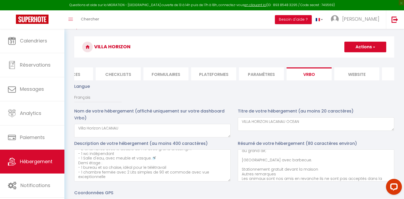
click at [355, 48] on button "Actions" at bounding box center [365, 47] width 42 height 11
click at [355, 56] on input "Enregistrer" at bounding box center [359, 58] width 20 height 5
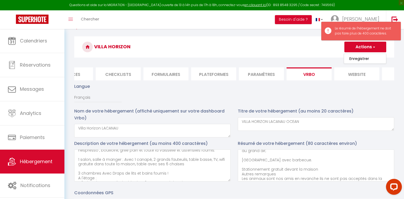
scroll to position [0, 0]
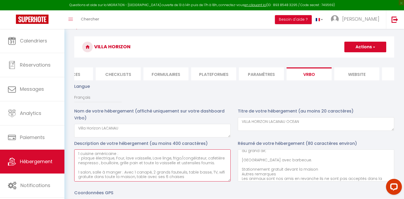
click at [77, 171] on textarea "1 cuisine américaine : - plaque électrique, Four, lave vaisselle, Lave linge, f…" at bounding box center [152, 165] width 156 height 32
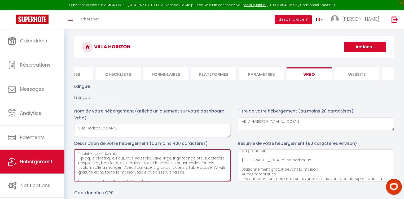
click at [78, 180] on textarea "1 cuisine américaine : - plaque électrique, Four, lave vaisselle, Lave linge, f…" at bounding box center [152, 165] width 156 height 32
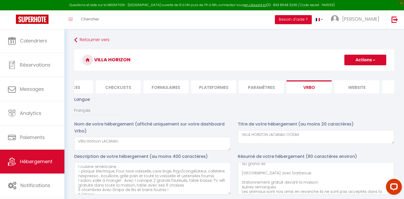
click at [363, 55] on button "Actions" at bounding box center [365, 60] width 42 height 11
click at [356, 70] on input "Enregistrer" at bounding box center [359, 71] width 20 height 5
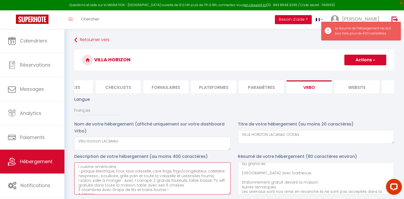
drag, startPoint x: 127, startPoint y: 169, endPoint x: 85, endPoint y: 161, distance: 43.4
click at [73, 164] on div "Description de votre hébergement (au moins 400 caractères) 1 cuisine américaine…" at bounding box center [152, 175] width 163 height 44
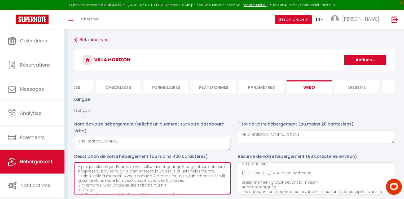
drag, startPoint x: 101, startPoint y: 171, endPoint x: 118, endPoint y: 164, distance: 18.3
click at [118, 164] on div "Description de votre hébergement (au moins 400 caractères) - plaque électrique,…" at bounding box center [152, 173] width 156 height 41
click at [106, 191] on textarea "- plaque électrique, Four, lave vaisselle, Lave linge, frigo/congélateur, cafet…" at bounding box center [152, 178] width 156 height 32
drag, startPoint x: 97, startPoint y: 192, endPoint x: 109, endPoint y: 194, distance: 11.5
click at [105, 194] on textarea "- plaque électrique, Four, lave vaisselle, Lave linge, frigo/congélateur, cafet…" at bounding box center [152, 178] width 156 height 32
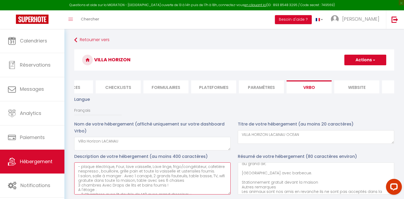
scroll to position [8, 0]
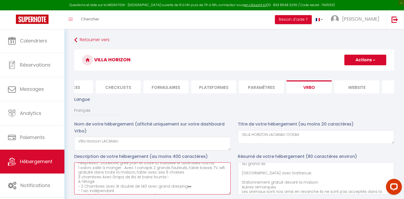
click at [169, 178] on textarea "- plaque électrique, Four, lave vaisselle, Lave linge, frigo/congélateur, cafet…" at bounding box center [152, 178] width 156 height 32
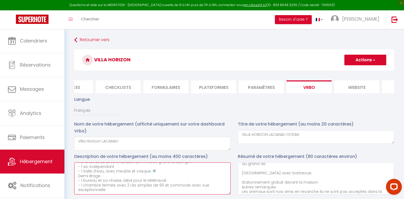
scroll to position [29, 0]
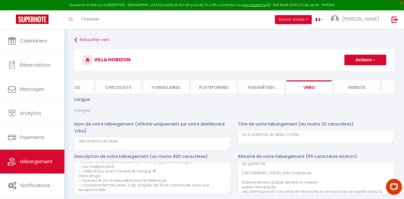
click at [369, 60] on button "Actions" at bounding box center [365, 60] width 42 height 11
click at [363, 73] on input "Enregistrer" at bounding box center [359, 71] width 20 height 5
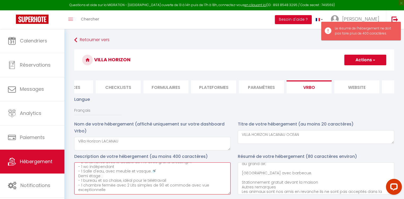
click at [193, 175] on textarea "- plaque électrique, Four, lave vaisselle, Lave linge, frigo/congélateur, cafet…" at bounding box center [152, 178] width 156 height 32
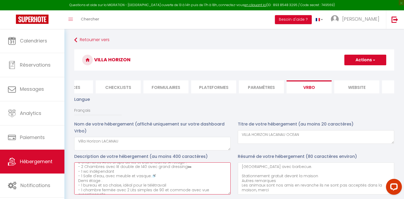
scroll to position [0, 0]
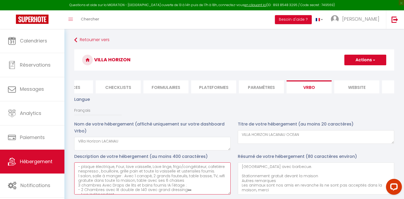
drag, startPoint x: 215, startPoint y: 180, endPoint x: 228, endPoint y: 179, distance: 13.0
click at [228, 179] on textarea "- plaque électrique, Four, lave vaisselle, Lave linge, frigo/congélateur, cafet…" at bounding box center [152, 178] width 156 height 32
drag, startPoint x: 133, startPoint y: 183, endPoint x: 75, endPoint y: 184, distance: 57.7
click at [75, 184] on textarea "- plaque électrique, Four, lave vaisselle, Lave linge, frigo/congélateur, cafet…" at bounding box center [152, 178] width 156 height 32
click at [131, 182] on textarea "- plaque électrique, Four, lave vaisselle, Lave linge, frigo/congélateur, cafet…" at bounding box center [152, 178] width 156 height 32
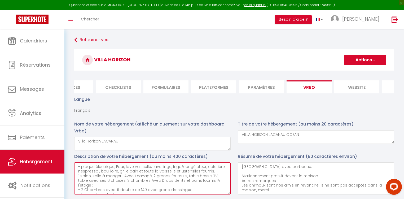
drag, startPoint x: 212, startPoint y: 183, endPoint x: 218, endPoint y: 189, distance: 8.8
click at [218, 189] on textarea "- plaque électrique, Four, lave vaisselle, Lave linge, frigo/congélateur, cafet…" at bounding box center [152, 178] width 156 height 32
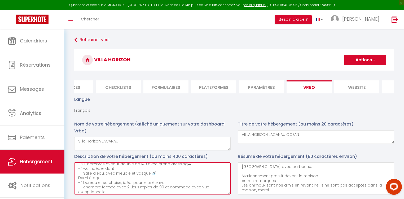
scroll to position [42, 0]
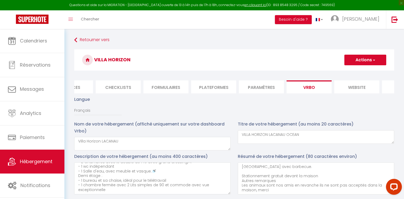
click at [364, 60] on button "Actions" at bounding box center [365, 60] width 42 height 11
click at [358, 72] on input "Enregistrer" at bounding box center [359, 71] width 20 height 5
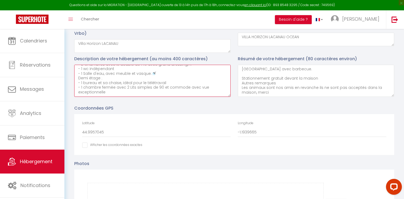
scroll to position [100, 0]
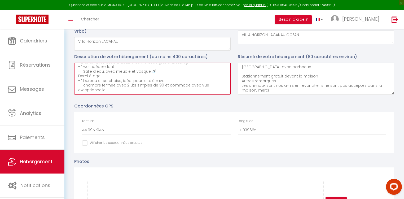
drag, startPoint x: 77, startPoint y: 170, endPoint x: 147, endPoint y: 75, distance: 117.9
click at [147, 75] on textarea "- plaque électrique, Four, lave vaisselle, Lave linge, frigo/congélateur, cafet…" at bounding box center [152, 78] width 156 height 32
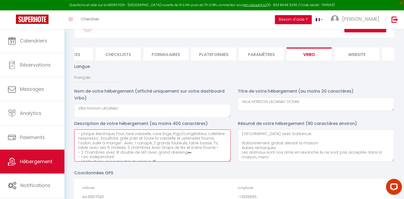
scroll to position [15, 0]
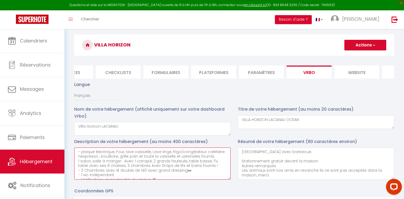
click at [79, 154] on textarea "- plaque électrique, Four, lave vaisselle, Lave linge, frigo/congélateur, cafet…" at bounding box center [152, 163] width 156 height 32
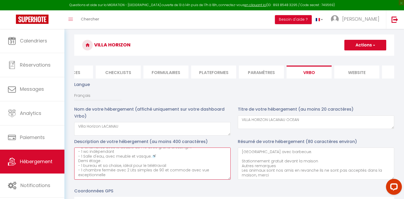
scroll to position [0, 0]
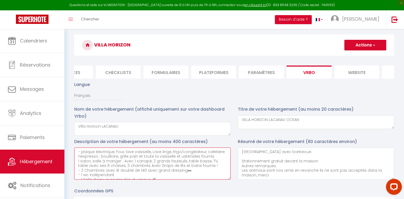
drag, startPoint x: 76, startPoint y: 173, endPoint x: 110, endPoint y: 146, distance: 43.3
click at [110, 146] on div "Description de votre hébergement (au moins 400 caractères) - plaque électrique,…" at bounding box center [152, 158] width 156 height 41
click at [138, 179] on textarea "- plaque électrique, Four, lave vaisselle, Lave linge, frigo/congélateur, cafet…" at bounding box center [152, 163] width 156 height 32
drag, startPoint x: 77, startPoint y: 173, endPoint x: 192, endPoint y: 173, distance: 114.4
click at [192, 173] on textarea "- plaque électrique, Four, lave vaisselle, Lave linge, frigo/congélateur, cafet…" at bounding box center [152, 163] width 156 height 32
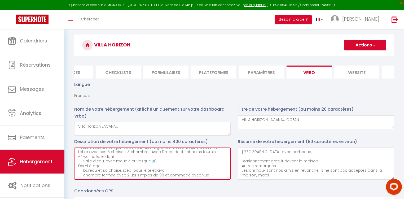
scroll to position [21, 0]
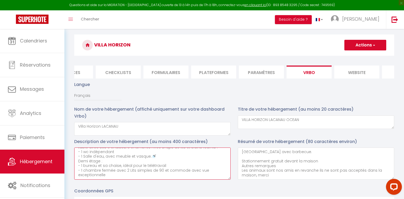
drag, startPoint x: 77, startPoint y: 161, endPoint x: 99, endPoint y: 161, distance: 22.0
click at [99, 161] on textarea "- plaque électrique, Four, lave vaisselle, Lave linge, frigo/congélateur, cafet…" at bounding box center [152, 163] width 156 height 32
drag, startPoint x: 78, startPoint y: 164, endPoint x: 106, endPoint y: 174, distance: 29.6
click at [106, 174] on textarea "- plaque électrique, Four, lave vaisselle, Lave linge, frigo/congélateur, cafet…" at bounding box center [152, 163] width 156 height 32
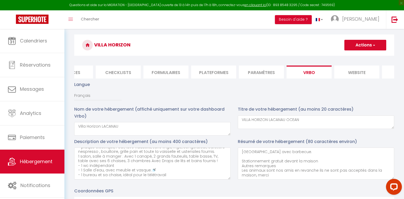
click at [362, 44] on button "Actions" at bounding box center [365, 45] width 42 height 11
click at [362, 54] on input "Enregistrer" at bounding box center [359, 56] width 20 height 5
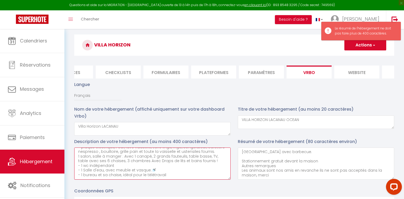
click at [193, 174] on textarea "- plaque électrique, Four, lave vaisselle, Lave linge, frigo/congélateur, cafet…" at bounding box center [152, 163] width 156 height 32
drag, startPoint x: 150, startPoint y: 156, endPoint x: 158, endPoint y: 156, distance: 8.2
click at [158, 156] on textarea "- plaque électrique, Four, lave vaisselle, Lave linge, frigo/congélateur, cafet…" at bounding box center [152, 163] width 156 height 32
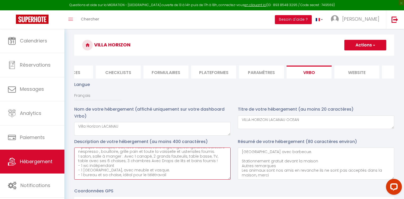
scroll to position [0, 0]
drag, startPoint x: 80, startPoint y: 155, endPoint x: 71, endPoint y: 152, distance: 9.0
click at [72, 153] on div "Description de votre hébergement (au moins 400 caractères) - plaque électrique,…" at bounding box center [152, 160] width 163 height 44
drag, startPoint x: 122, startPoint y: 164, endPoint x: 75, endPoint y: 162, distance: 47.4
click at [75, 162] on textarea "Plaque électrique, Four, lave vaisselle, Lave linge, frigo/congélateur, cafetiè…" at bounding box center [152, 163] width 156 height 32
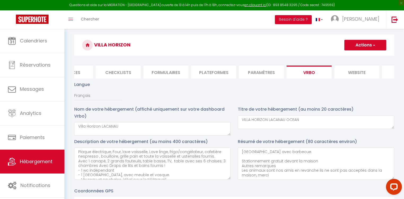
click at [359, 47] on button "Actions" at bounding box center [365, 45] width 42 height 11
click at [355, 57] on input "Enregistrer" at bounding box center [359, 56] width 20 height 5
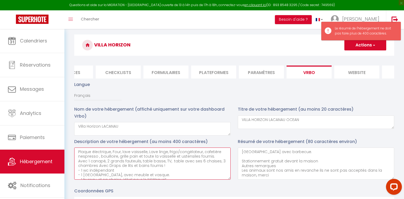
click at [189, 178] on textarea "Plaque électrique, Four, lave vaisselle, Lave linge, frigo/congélateur, cafetiè…" at bounding box center [152, 163] width 156 height 32
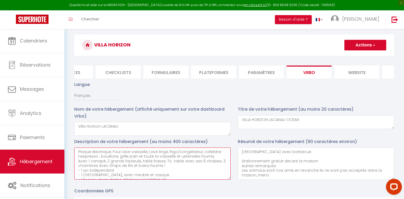
drag, startPoint x: 98, startPoint y: 168, endPoint x: 164, endPoint y: 170, distance: 66.0
click at [164, 170] on textarea "Plaque électrique, Four, lave vaisselle, Lave linge, frigo/congélateur, cafetiè…" at bounding box center [152, 163] width 156 height 32
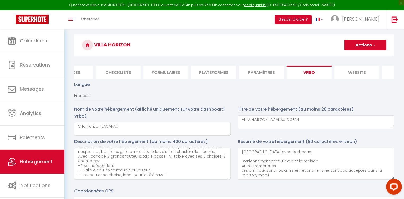
click at [351, 45] on button "Actions" at bounding box center [365, 45] width 42 height 11
click at [352, 54] on input "Enregistrer" at bounding box center [359, 56] width 20 height 5
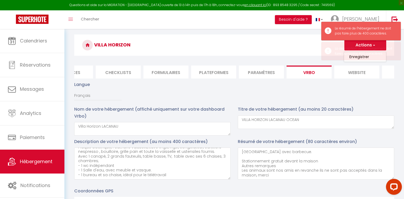
click at [270, 52] on h3 "Villa Horizon" at bounding box center [234, 44] width 320 height 21
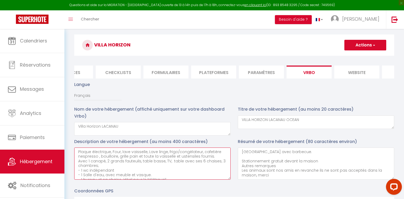
click at [111, 169] on textarea "Plaque électrique, Four, lave vaisselle, Lave linge, frigo/congélateur, cafetiè…" at bounding box center [152, 163] width 156 height 32
click at [132, 167] on textarea "Plaque électrique, Four, lave vaisselle, Lave linge, frigo/congélateur, cafetiè…" at bounding box center [152, 163] width 156 height 32
click at [201, 168] on textarea "Plaque électrique, Four, lave vaisselle, Lave linge, frigo/congélateur, cafetiè…" at bounding box center [152, 163] width 156 height 32
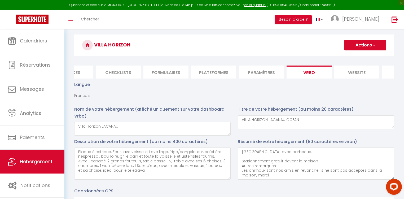
click at [360, 46] on button "Actions" at bounding box center [365, 45] width 42 height 11
click at [358, 55] on input "Enregistrer" at bounding box center [359, 56] width 20 height 5
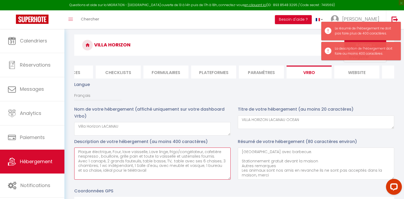
click at [169, 172] on textarea "Plaque électrique, Four, lave vaisselle, Lave linge, frigo/congélateur, cafetiè…" at bounding box center [152, 163] width 156 height 32
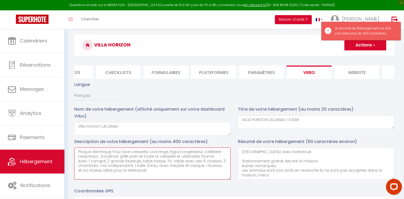
drag, startPoint x: 97, startPoint y: 173, endPoint x: 146, endPoint y: 176, distance: 49.3
click at [146, 176] on textarea "Plaque électrique, Four, lave vaisselle, Lave linge, frigo/congélateur, cafetiè…" at bounding box center [152, 163] width 156 height 32
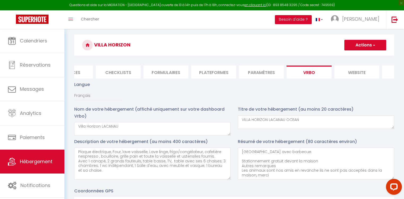
click at [373, 46] on span "button" at bounding box center [372, 44] width 3 height 5
click at [367, 55] on input "Enregistrer" at bounding box center [359, 56] width 20 height 5
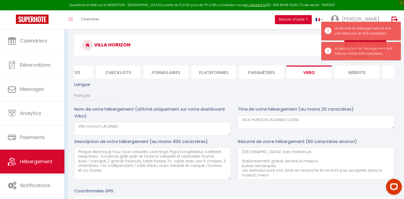
click at [258, 47] on h3 "Villa Horizon" at bounding box center [234, 44] width 320 height 21
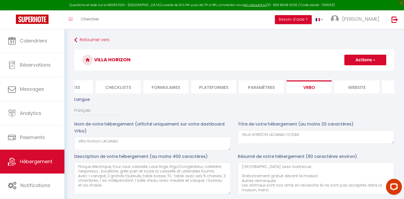
click at [369, 60] on button "Actions" at bounding box center [365, 60] width 42 height 11
click at [362, 70] on input "Enregistrer" at bounding box center [359, 71] width 20 height 5
click at [358, 73] on input "Enregistrer" at bounding box center [359, 71] width 20 height 5
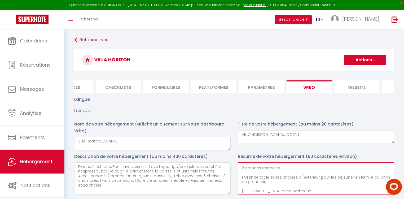
drag, startPoint x: 242, startPoint y: 175, endPoint x: 265, endPoint y: 178, distance: 23.0
click at [265, 178] on textarea "Vacances de rêve ou télétravail inspirant ? Choississez votre Horizon! Posez vo…" at bounding box center [316, 178] width 156 height 32
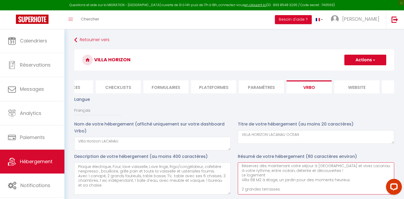
scroll to position [42, 0]
click at [283, 187] on textarea "Vacances de rêve ou télétravail inspirant ? Choississez votre Horizon! Posez vo…" at bounding box center [316, 178] width 156 height 32
paste textarea "1 Grande table et ses chaises à l'extérieur pour les déjeuner en famille ou ami…"
click at [278, 186] on textarea "Vacances de rêve ou télétravail inspirant ? Choississez votre Horizon! Posez vo…" at bounding box center [316, 178] width 156 height 32
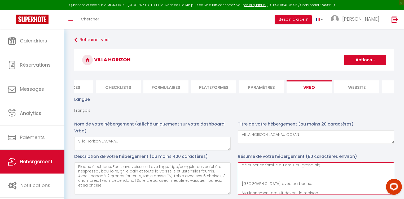
scroll to position [64, 0]
click at [256, 178] on textarea "Vacances de rêve ou télétravail inspirant ? Choississez votre Horizon! Posez vo…" at bounding box center [316, 178] width 156 height 32
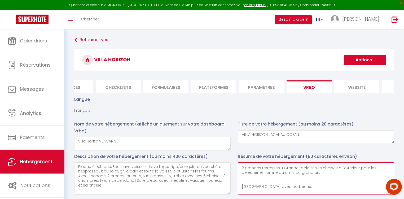
click at [240, 175] on textarea "Vacances de rêve ou télétravail inspirant ? Choississez votre Horizon! Posez vo…" at bounding box center [316, 178] width 156 height 32
click at [317, 189] on textarea "Vacances de rêve ou télétravail inspirant ? Choississez votre Horizon! Posez vo…" at bounding box center [316, 178] width 156 height 32
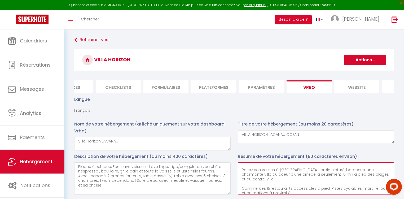
scroll to position [0, 0]
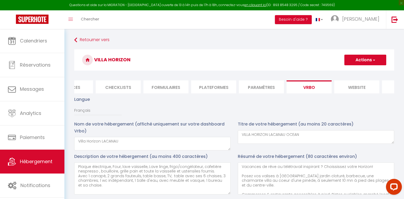
click at [357, 64] on button "Actions" at bounding box center [365, 60] width 42 height 11
click at [357, 72] on input "Enregistrer" at bounding box center [359, 71] width 20 height 5
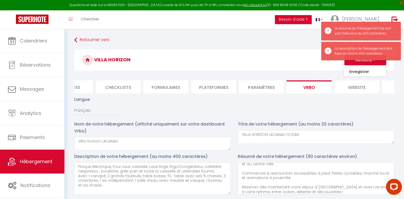
scroll to position [42, 0]
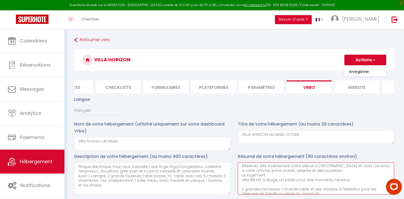
click at [270, 173] on textarea "Vacances de rêve ou télétravail inspirant ? Choississez votre Horizon! Posez vo…" at bounding box center [316, 178] width 156 height 32
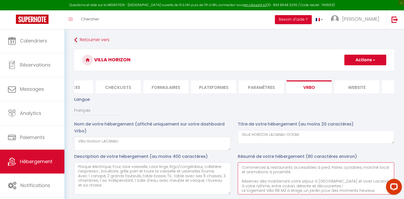
scroll to position [48, 0]
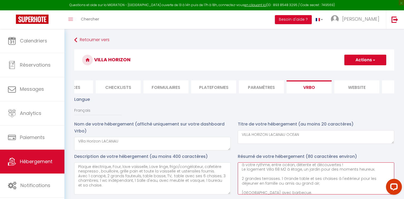
click at [318, 181] on textarea "Vacances de rêve ou télétravail inspirant ? Choississez votre Horizon! Posez vo…" at bounding box center [316, 178] width 156 height 32
click at [319, 181] on textarea "Vacances de rêve ou télétravail inspirant ? Choississez votre Horizon! Posez vo…" at bounding box center [316, 178] width 156 height 32
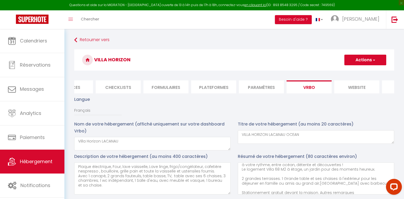
click at [359, 60] on button "Actions" at bounding box center [365, 60] width 42 height 11
click at [358, 71] on input "Enregistrer" at bounding box center [359, 71] width 20 height 5
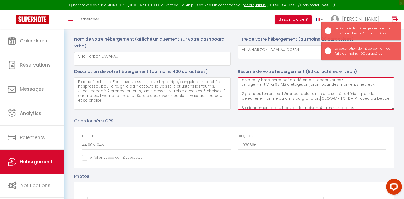
scroll to position [60, 0]
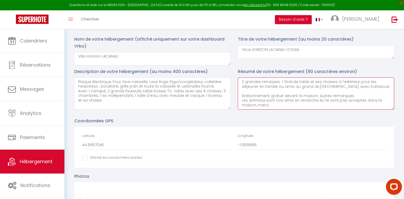
drag, startPoint x: 317, startPoint y: 93, endPoint x: 338, endPoint y: 105, distance: 23.7
click at [338, 105] on textarea "Vacances de rêve ou télétravail inspirant ? Choississez votre Horizon! Posez vo…" at bounding box center [316, 93] width 156 height 32
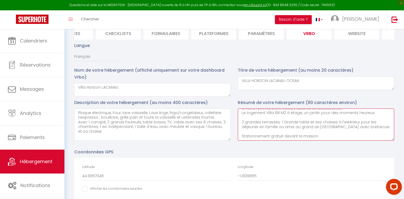
scroll to position [0, 0]
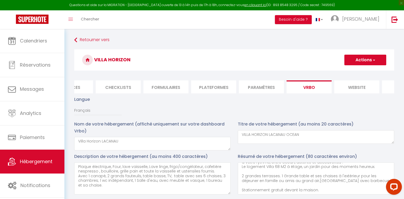
click at [359, 62] on button "Actions" at bounding box center [365, 60] width 42 height 11
click at [358, 71] on input "Enregistrer" at bounding box center [359, 71] width 20 height 5
click at [239, 173] on textarea "Vacances de rêve ou télétravail inspirant ? Choississez votre Horizon! Posez vo…" at bounding box center [316, 178] width 156 height 32
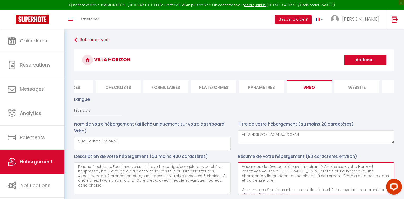
click at [241, 181] on textarea "Vacances de rêve ou télétravail inspirant ? Choississez votre Horizon! Posez vo…" at bounding box center [316, 178] width 156 height 32
click at [240, 192] on textarea "Vacances de rêve ou télétravail inspirant ? Choississez votre Horizon! Posez vo…" at bounding box center [316, 178] width 156 height 32
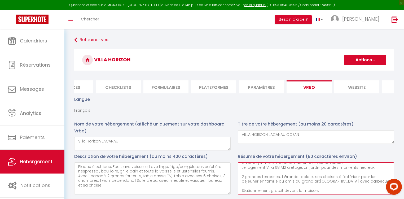
scroll to position [37, 0]
click at [241, 169] on textarea "Vacances de rêve ou télétravail inspirant ? Choississez votre Horizon! Posez vo…" at bounding box center [316, 178] width 156 height 32
click at [242, 183] on textarea "Vacances de rêve ou télétravail inspirant ? Choississez votre Horizon! Posez vo…" at bounding box center [316, 178] width 156 height 32
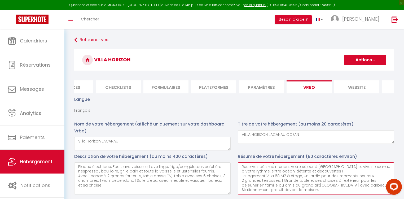
scroll to position [28, 0]
click at [373, 57] on span "button" at bounding box center [372, 59] width 3 height 5
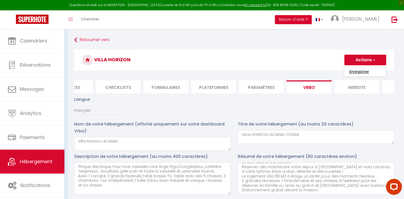
click at [363, 73] on input "Enregistrer" at bounding box center [359, 71] width 20 height 5
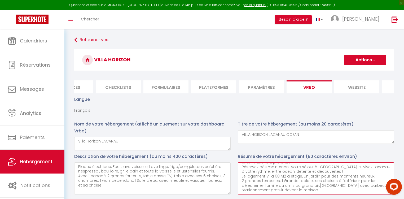
click at [240, 174] on textarea "Vacances de rêve ou télétravail inspirant ? Choississez votre Horizon! Posez vo…" at bounding box center [316, 178] width 156 height 32
drag, startPoint x: 241, startPoint y: 178, endPoint x: 377, endPoint y: 185, distance: 136.3
click at [377, 185] on textarea "Vacances de rêve ou télétravail inspirant ? Choississez votre Horizon! Posez vo…" at bounding box center [316, 178] width 156 height 32
click at [372, 183] on textarea "Vacances de rêve ou télétravail inspirant ? Choississez votre Horizon! Posez vo…" at bounding box center [316, 178] width 156 height 32
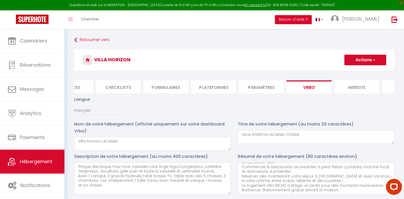
click at [365, 62] on button "Actions" at bounding box center [365, 60] width 42 height 11
click at [361, 71] on input "Enregistrer" at bounding box center [359, 71] width 20 height 5
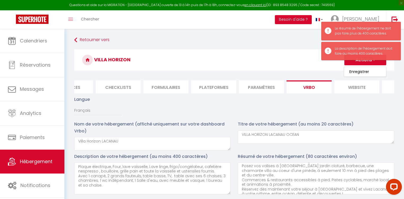
scroll to position [0, 0]
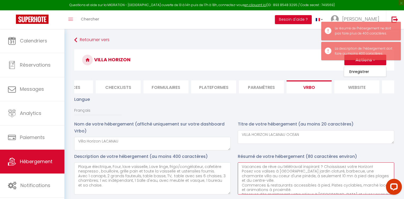
click at [294, 188] on textarea "Vacances de rêve ou télétravail inspirant ? Choississez votre Horizon! Posez vo…" at bounding box center [316, 178] width 156 height 32
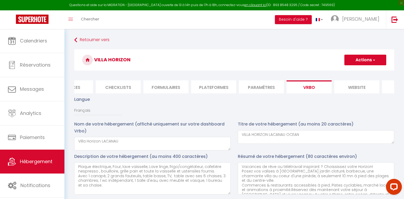
scroll to position [14, 0]
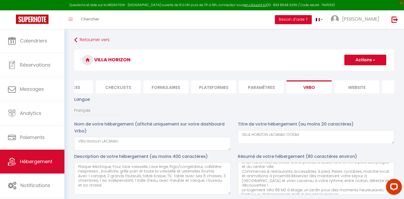
click at [367, 56] on button "Actions" at bounding box center [365, 60] width 42 height 11
click at [360, 70] on input "Enregistrer" at bounding box center [359, 71] width 20 height 5
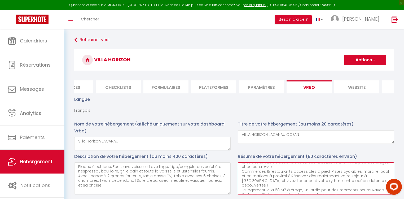
drag, startPoint x: 240, startPoint y: 183, endPoint x: 259, endPoint y: 186, distance: 19.3
click at [259, 186] on textarea "Vacances de rêve ou télétravail inspirant ? Choississez votre Horizon! Posez vo…" at bounding box center [316, 178] width 156 height 32
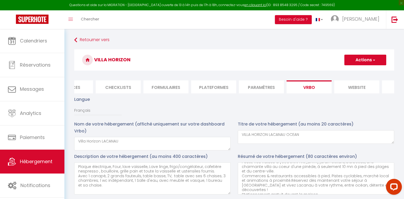
click at [364, 61] on button "Actions" at bounding box center [365, 60] width 42 height 11
click at [361, 69] on input "Enregistrer" at bounding box center [359, 71] width 20 height 5
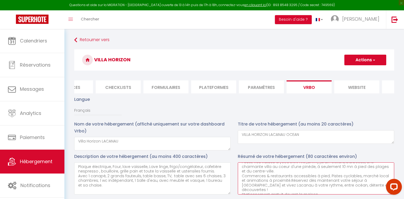
drag, startPoint x: 289, startPoint y: 178, endPoint x: 373, endPoint y: 183, distance: 83.3
click at [373, 183] on textarea "Vacances de rêve ou télétravail inspirant ? Choississez votre Horizon! Posez vo…" at bounding box center [316, 178] width 156 height 32
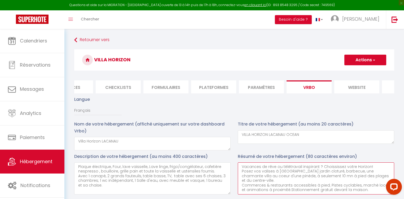
scroll to position [0, 0]
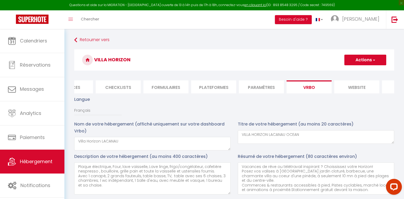
click at [359, 59] on button "Actions" at bounding box center [365, 60] width 42 height 11
click at [358, 69] on input "Enregistrer" at bounding box center [359, 71] width 20 height 5
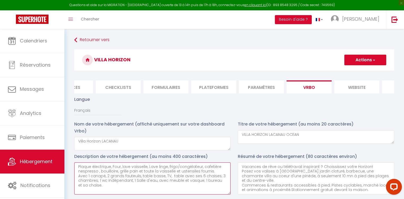
drag, startPoint x: 175, startPoint y: 169, endPoint x: 200, endPoint y: 169, distance: 25.2
click at [200, 169] on textarea "Plaque électrique, Four, lave vaisselle, Lave linge, frigo/congélateur, cafetiè…" at bounding box center [152, 178] width 156 height 32
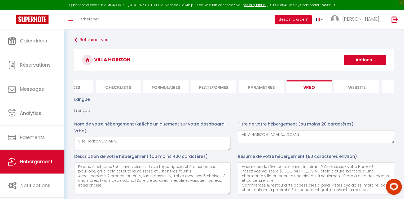
click at [363, 61] on button "Actions" at bounding box center [365, 60] width 42 height 11
click at [361, 71] on input "Enregistrer" at bounding box center [359, 71] width 20 height 5
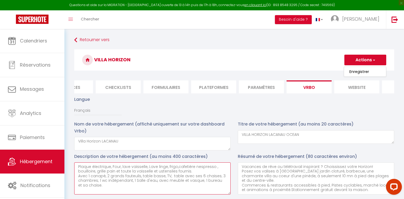
click at [78, 169] on textarea "Plaque électrique, Four, lave vaisselle, Lave linge, frigo,cafetière nespresso …" at bounding box center [152, 178] width 156 height 32
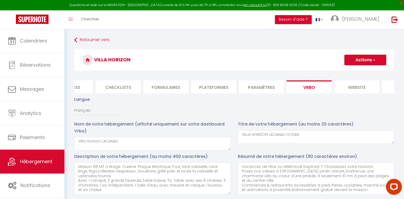
click at [364, 60] on button "Actions" at bounding box center [365, 60] width 42 height 11
click at [362, 70] on input "Enregistrer" at bounding box center [359, 71] width 20 height 5
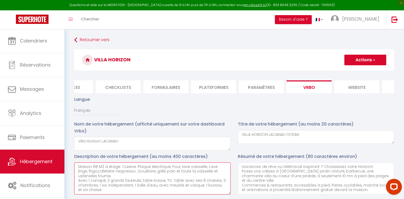
click at [78, 183] on textarea "Maison 68 M2 à étage. Cuisine :Plaque électrique, Four, lave vaisselle, Lave li…" at bounding box center [152, 178] width 156 height 32
click at [94, 188] on textarea "Maison 68 M2 à étage. Cuisine :Plaque électrique, Four, lave vaisselle, Lave li…" at bounding box center [152, 178] width 156 height 32
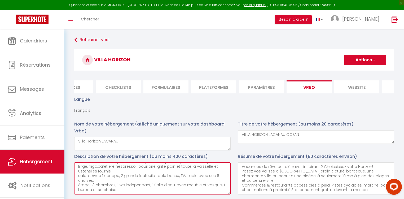
scroll to position [21, 0]
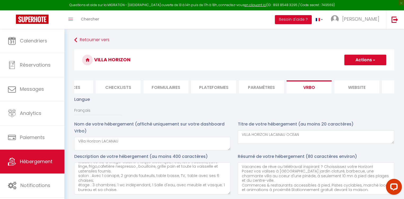
click at [366, 59] on button "Actions" at bounding box center [365, 60] width 42 height 11
click at [362, 70] on input "Enregistrer" at bounding box center [359, 71] width 20 height 5
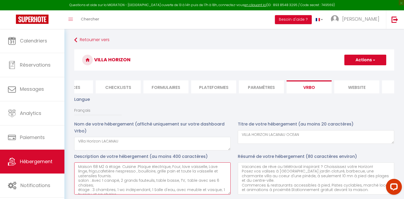
click at [78, 168] on textarea "Maison 68 M2 à étage. Cuisine :Plaque électrique, Four, lave vaisselle, Lave li…" at bounding box center [152, 178] width 156 height 32
paste textarea "Réservez dès maintenant votre séjour à [GEOGRAPHIC_DATA] et vivez Lacanau à vot…"
click at [120, 177] on textarea "Réservez dès maintenant votre séjour à [GEOGRAPHIC_DATA] et vivez Lacanau à vot…" at bounding box center [152, 178] width 156 height 32
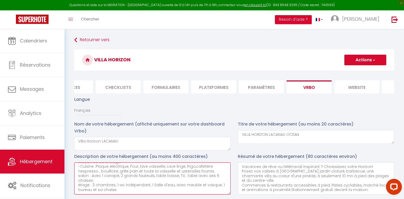
click at [78, 172] on textarea "Réservez dès maintenant votre séjour à [GEOGRAPHIC_DATA] et vivez Lacanau à vot…" at bounding box center [152, 178] width 156 height 32
click at [78, 181] on textarea "Réservez dès maintenant votre séjour à [GEOGRAPHIC_DATA] et vivez Lacanau à vot…" at bounding box center [152, 178] width 156 height 32
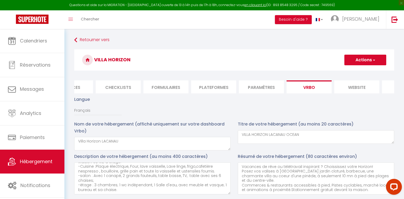
click at [354, 61] on button "Actions" at bounding box center [365, 60] width 42 height 11
click at [354, 70] on input "Enregistrer" at bounding box center [359, 71] width 20 height 5
click at [361, 72] on input "Enregistrer" at bounding box center [359, 71] width 20 height 5
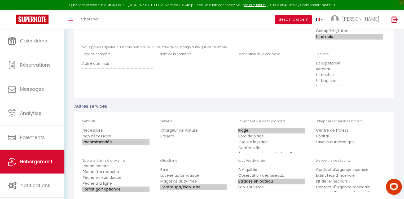
scroll to position [847, 0]
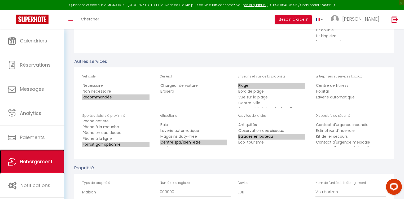
click at [32, 161] on span "Hébergement" at bounding box center [36, 161] width 33 height 7
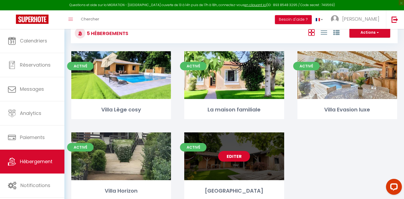
scroll to position [38, 0]
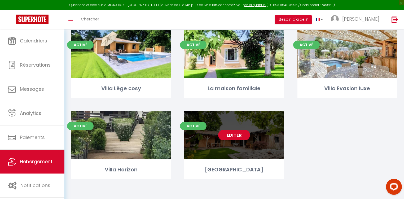
click at [232, 135] on link "Editer" at bounding box center [234, 134] width 32 height 11
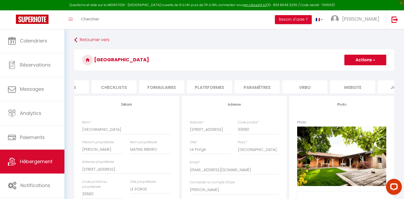
scroll to position [0, 179]
click at [300, 85] on li "Vrbo" at bounding box center [298, 86] width 45 height 13
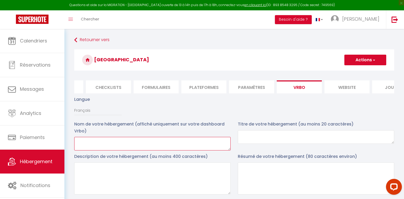
click at [95, 147] on textarea at bounding box center [152, 144] width 156 height 14
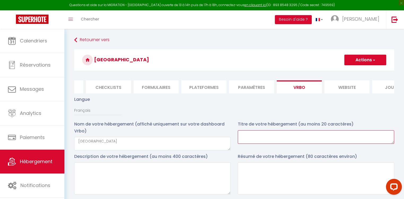
click at [257, 144] on textarea at bounding box center [316, 137] width 156 height 14
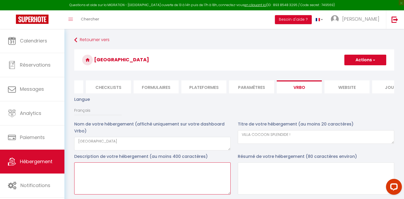
paste textarea "Loremi Dolor Sitame 107C6, Adipis elit sed doeiusmo ! T 749 i u labor et dolore…"
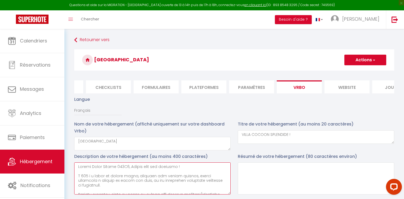
scroll to position [109, 0]
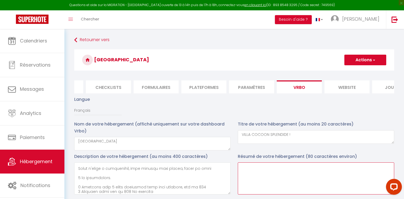
click at [249, 168] on textarea at bounding box center [316, 178] width 156 height 32
paste textarea "Grande maison 170M2 avec cuisine ouverte tout équipée : - Frigo Américain avec …"
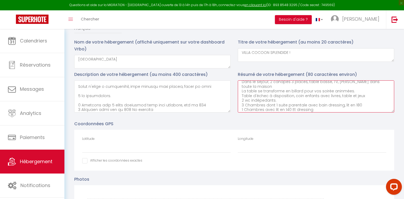
scroll to position [106, 0]
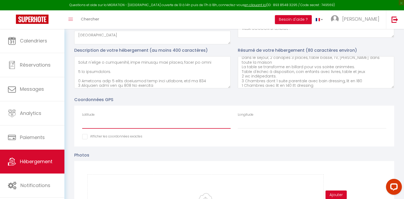
paste input "44.9092136"
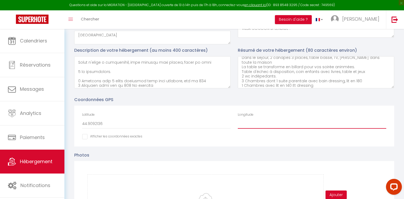
paste input "-1.1683668"
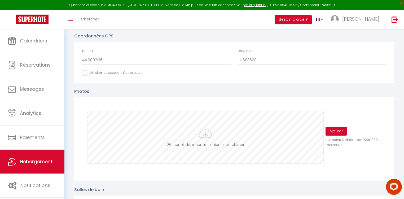
click at [207, 141] on input "file" at bounding box center [205, 137] width 235 height 52
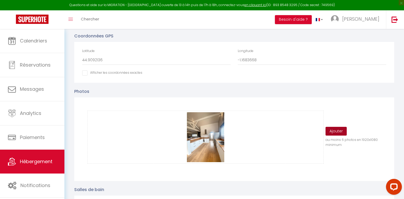
click at [335, 130] on button "Ajouter" at bounding box center [335, 131] width 21 height 9
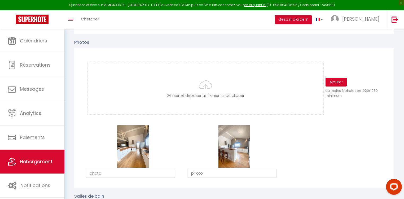
scroll to position [233, 0]
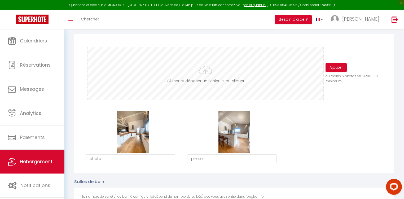
click at [200, 82] on input "file" at bounding box center [205, 73] width 235 height 52
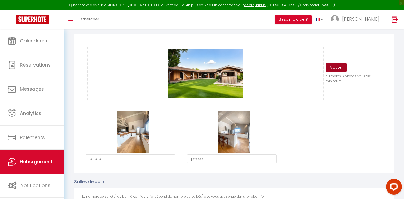
click at [345, 68] on button "Ajouter" at bounding box center [335, 67] width 21 height 9
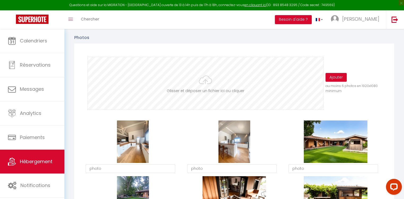
scroll to position [212, 0]
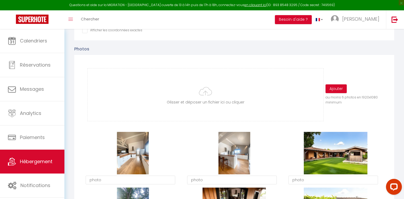
drag, startPoint x: 261, startPoint y: 5, endPoint x: 327, endPoint y: 5, distance: 65.9
click at [327, 5] on div "Questions et aide sur la MIGRATION - [GEOGRAPHIC_DATA] ouverte de 13 à 14h puis…" at bounding box center [202, 5] width 404 height 10
copy div "ID : 893 8548 3295 / Code secret : 749569)"
click at [248, 3] on link "en cliquant ici" at bounding box center [255, 5] width 22 height 5
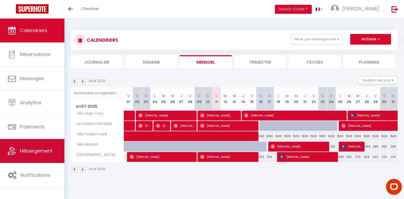
click at [48, 148] on span "Hébergement" at bounding box center [36, 150] width 33 height 7
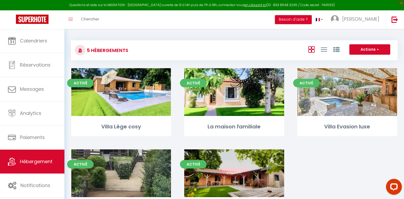
click at [228, 173] on link "Editer" at bounding box center [234, 173] width 32 height 11
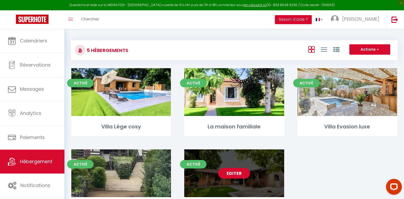
click at [229, 172] on link "Editer" at bounding box center [234, 173] width 32 height 11
select select "3"
select select "2"
select select "1"
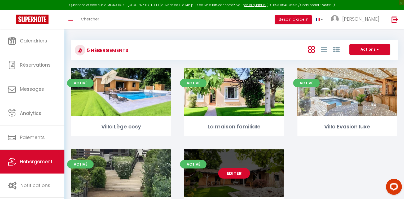
select select
select select "28"
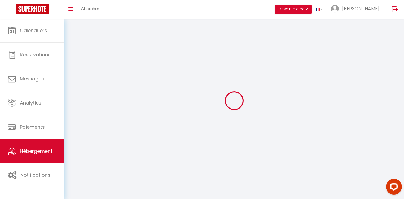
select select
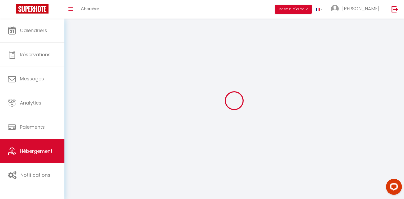
select select
checkbox input "false"
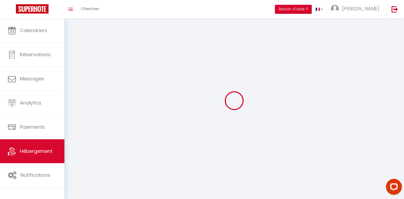
select select
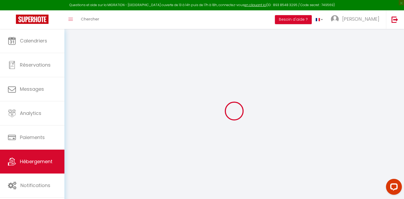
select select
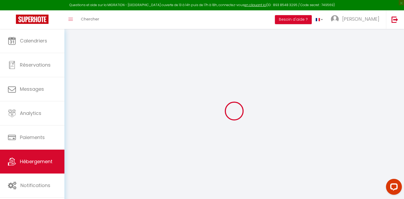
select select
checkbox input "false"
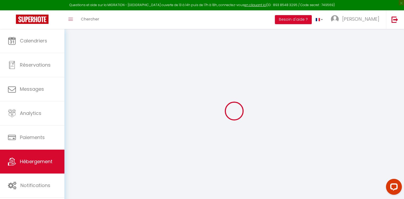
select select
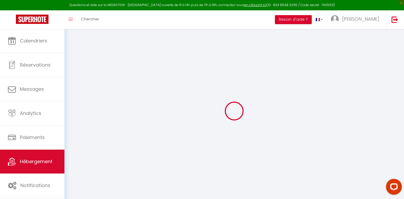
select select
checkbox input "false"
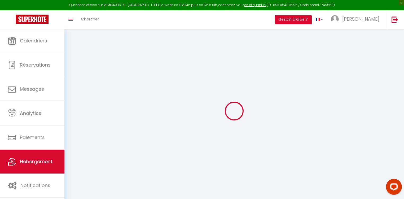
checkbox input "false"
select select
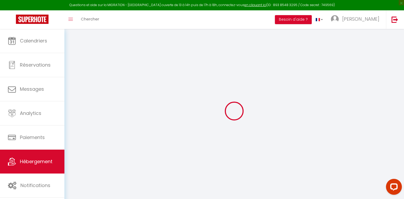
select select
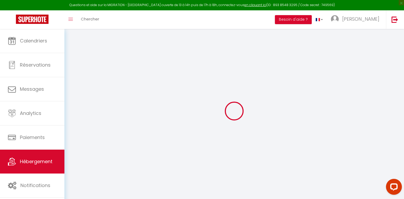
checkbox input "false"
select select
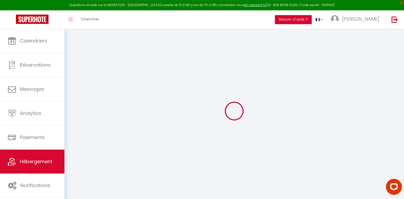
select select
type input "[GEOGRAPHIC_DATA]"
type input "[PERSON_NAME]"
type input "MATINS RIBEIRO"
type input "[STREET_ADDRESS]"
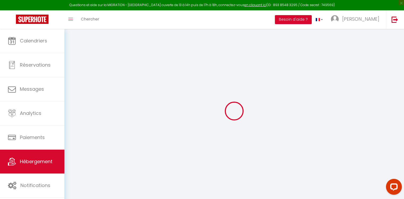
type input "33680"
type input "LE PORGE"
select select "houses"
select select "7"
select select "3"
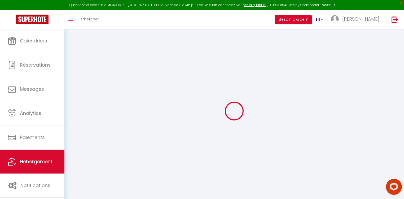
type input "1600"
type input "180"
type input "2000"
select select
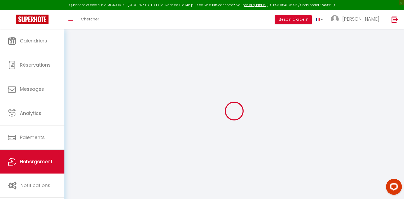
select select
type input "[STREET_ADDRESS]"
type input "33680"
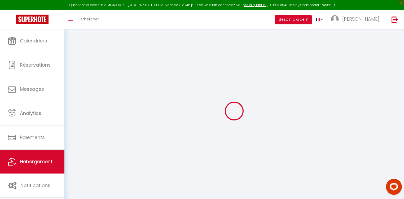
type input "Le Porge"
type input "[EMAIL_ADDRESS][DOMAIN_NAME]"
select select "15157"
checkbox input "false"
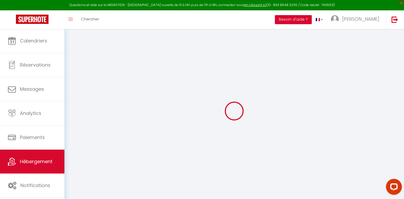
checkbox input "false"
type input "0"
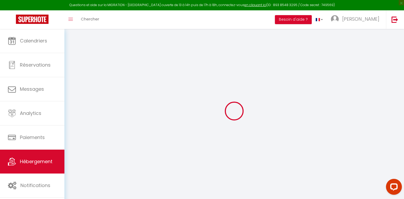
type input "0"
select select
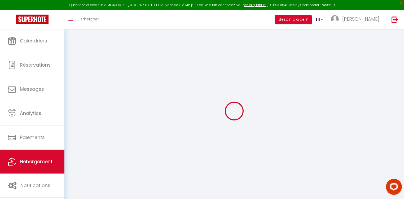
select select
checkbox input "false"
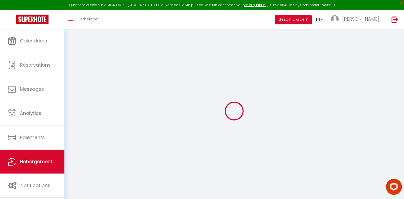
select select
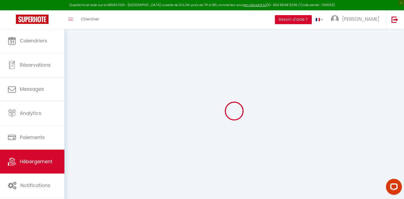
checkbox input "false"
select select "villa"
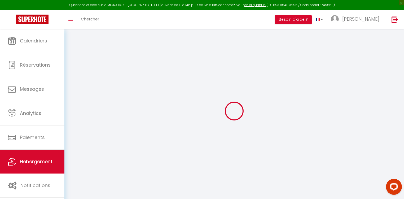
checkbox input "false"
select select "17:00"
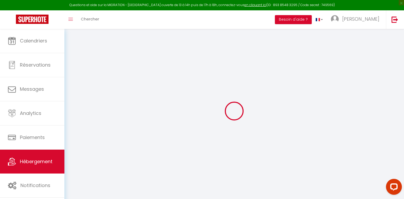
select select
select select "10:00"
select select "30"
select select "120"
select select
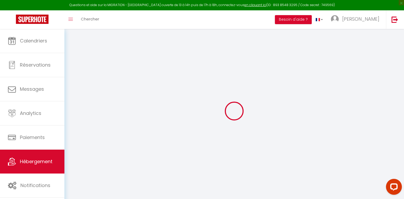
checkbox input "false"
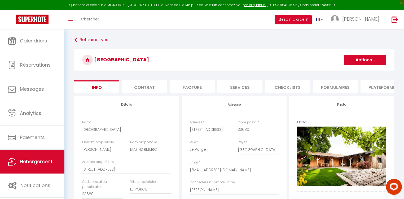
select select
checkbox input "false"
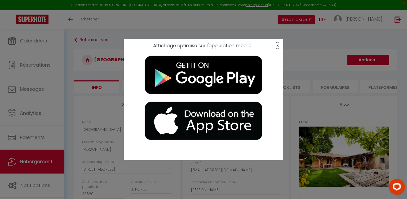
click at [278, 45] on span "×" at bounding box center [277, 45] width 3 height 7
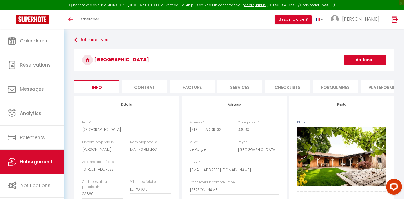
click at [373, 86] on li "Plateformes" at bounding box center [382, 86] width 45 height 13
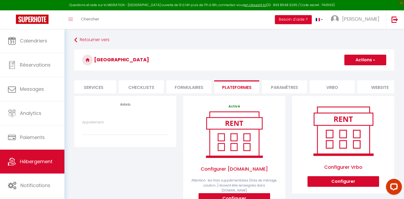
scroll to position [0, 156]
click at [322, 87] on li "Vrbo" at bounding box center [321, 86] width 45 height 13
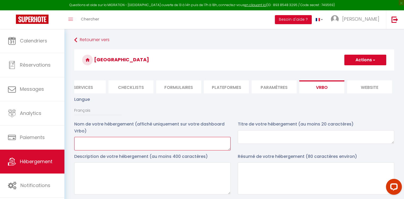
click at [98, 143] on textarea at bounding box center [152, 144] width 156 height 14
type textarea "[GEOGRAPHIC_DATA]"
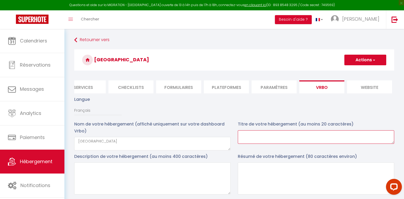
click at [271, 142] on textarea at bounding box center [316, 137] width 156 height 14
type textarea "SPLENDIDE VILLA COCOON !"
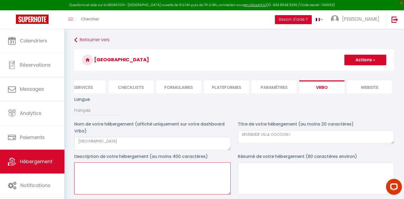
paste textarea "Séjour Villa Cocoon 170M2, Idéale pour vos vacances ! A 263 m à pieds du centre…"
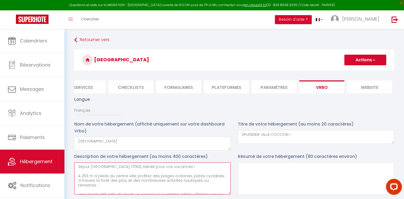
scroll to position [26, 0]
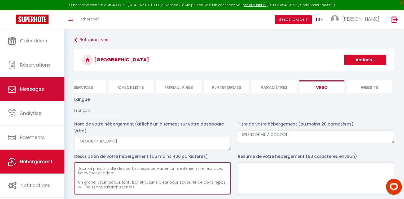
type textarea "Séjour Villa Cocoon 170M2, Idéale pour vos vacances ! A 263 m à pieds du centre…"
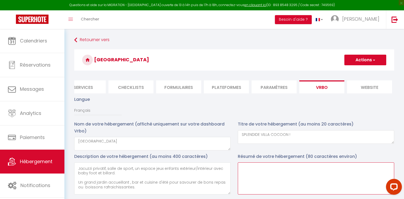
paste textarea "Grande maison 170M2 avec cuisine ouverte tout équipée : - Frigo Américain avec …"
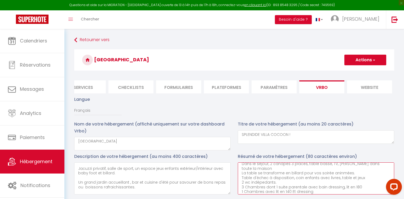
scroll to position [85, 0]
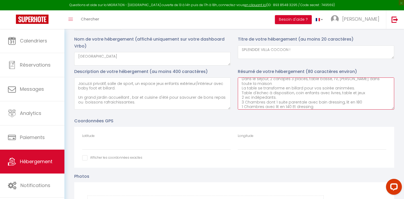
type textarea "Grande maison 170M2 avec cuisine ouverte tout équipée : - Frigo Américain avec …"
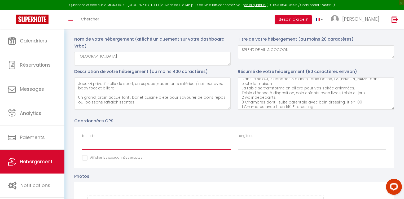
click at [102, 144] on input "Latitude" at bounding box center [156, 145] width 148 height 10
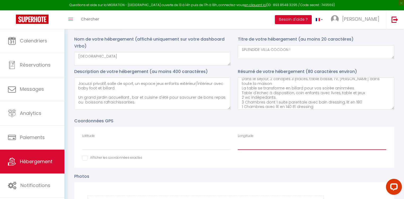
paste input "-1.1683668"
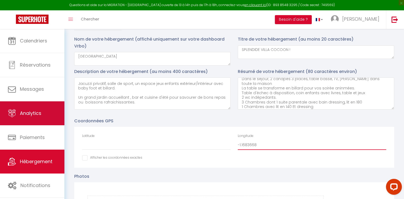
type input "-1.1683668"
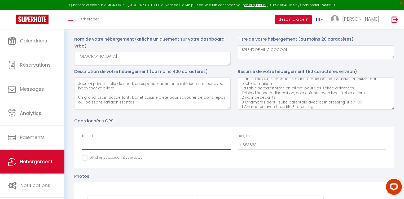
click at [92, 148] on input "Latitude" at bounding box center [156, 145] width 148 height 10
paste input "44.9092136"
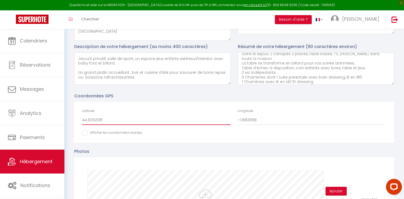
scroll to position [148, 0]
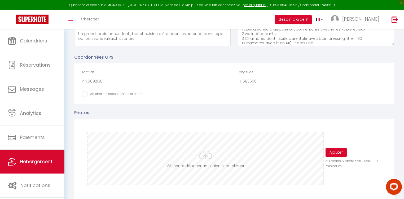
type input "44.9092136"
click at [204, 167] on input "file" at bounding box center [205, 158] width 235 height 52
type input "C:\fakepath\CUISINE 1.jpg"
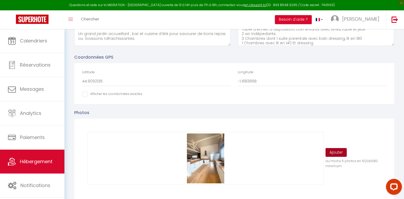
click at [338, 153] on button "Ajouter" at bounding box center [335, 152] width 21 height 9
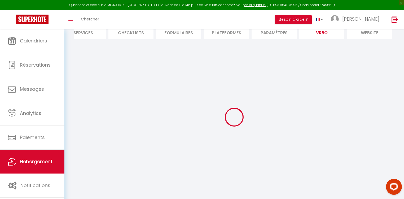
scroll to position [58, 0]
select select
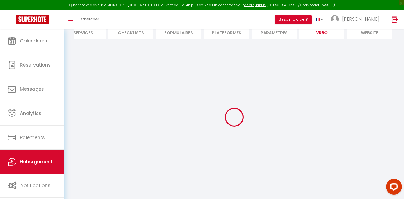
select select "OTHER_SLEEPING_AREA"
select select
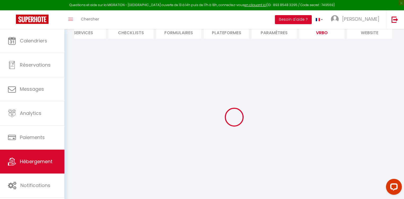
select select
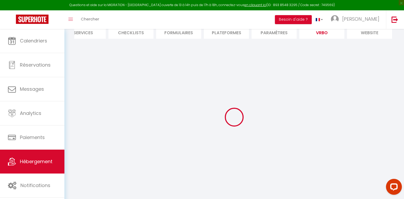
select select "EUR"
select select
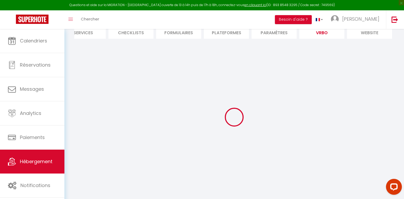
select select
select select "NO_REFUND"
select select "15:00"
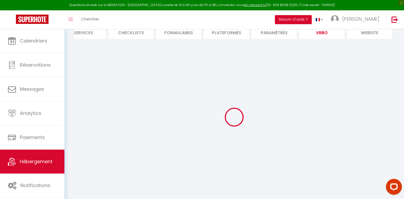
select select "10:00"
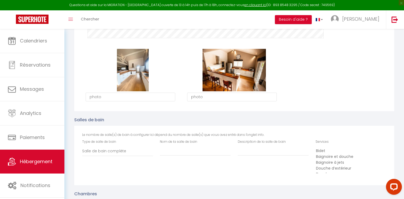
scroll to position [210, 0]
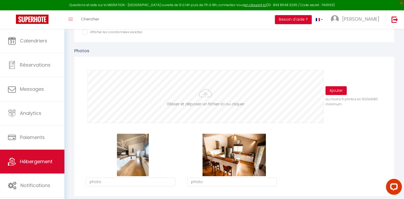
click at [204, 105] on input "file" at bounding box center [205, 96] width 235 height 52
type input "C:\fakepath\IMG_0105.jpg"
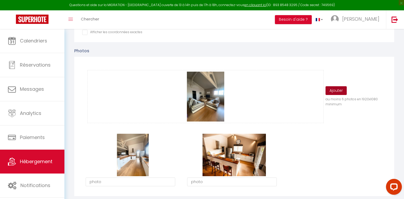
click at [341, 94] on button "Ajouter" at bounding box center [335, 90] width 21 height 9
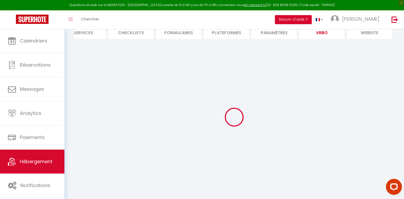
scroll to position [58, 0]
select select
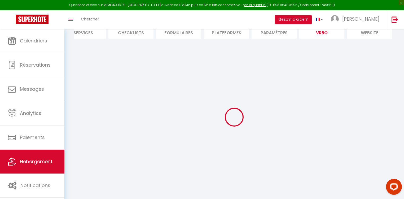
select select "OTHER_SLEEPING_AREA"
select select
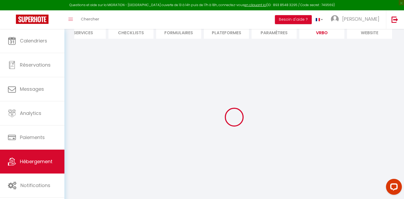
select select
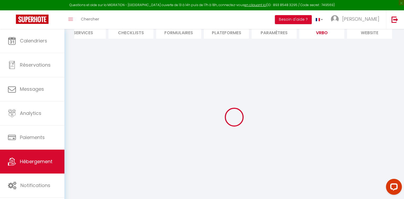
select select "EUR"
select select
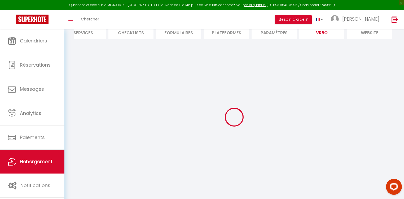
select select
select select "NO_REFUND"
select select "15:00"
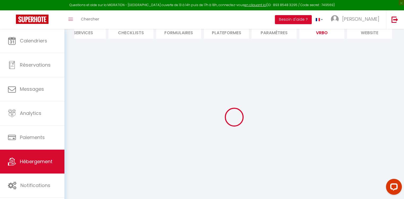
select select "10:00"
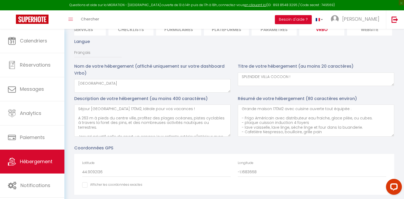
scroll to position [210, 0]
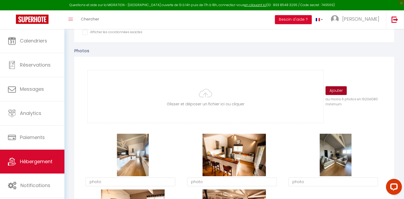
click at [338, 93] on button "Ajouter" at bounding box center [335, 90] width 21 height 9
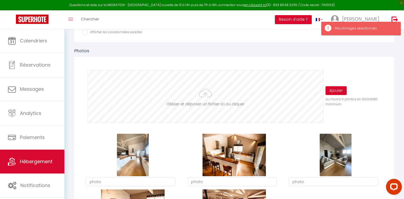
click at [203, 105] on input "file" at bounding box center [205, 96] width 235 height 52
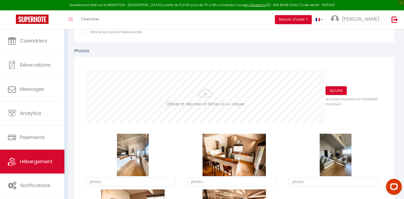
type input "C:\fakepath\8b5d5113efc6d4b-1.jpg"
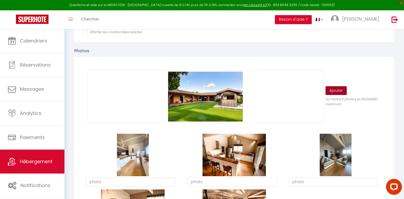
click at [336, 95] on button "Ajouter" at bounding box center [335, 90] width 21 height 9
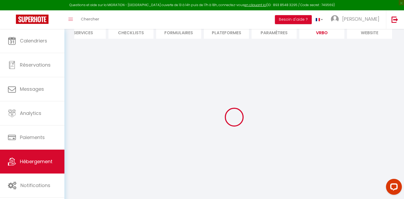
select select
select select "OTHER_SLEEPING_AREA"
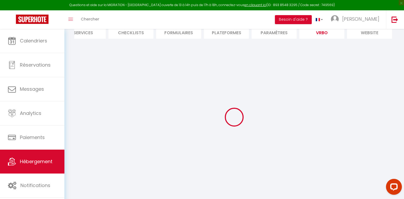
select select
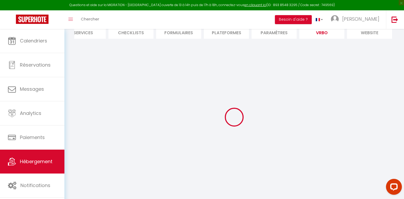
select select
select select "EUR"
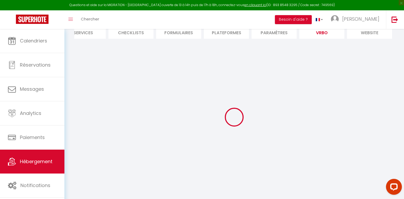
select select
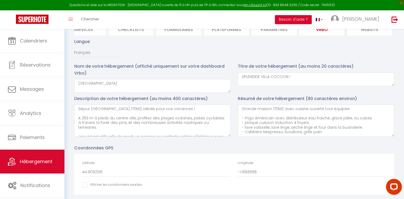
scroll to position [210, 0]
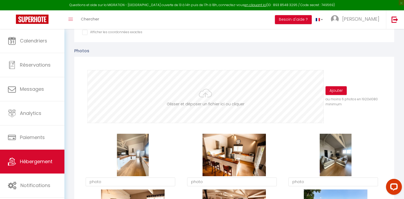
click at [220, 97] on input "file" at bounding box center [205, 96] width 235 height 52
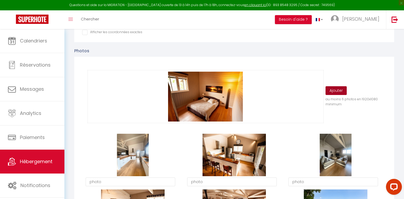
click at [340, 91] on button "Ajouter" at bounding box center [335, 90] width 21 height 9
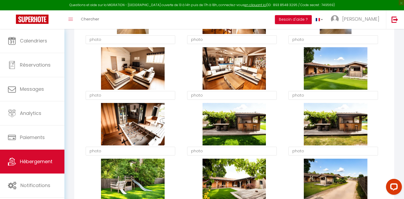
scroll to position [379, 0]
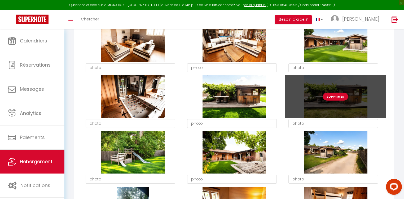
click at [335, 98] on button "Supprimer" at bounding box center [335, 96] width 25 height 8
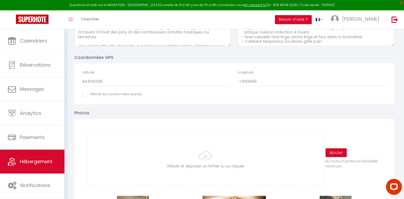
scroll to position [146, 0]
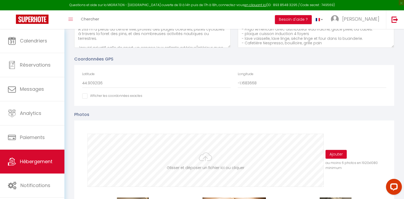
click at [205, 160] on input "file" at bounding box center [205, 160] width 235 height 52
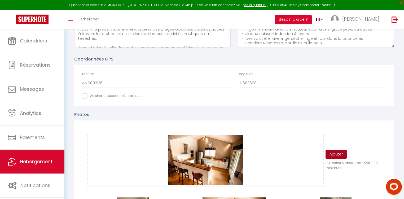
click at [339, 157] on button "Ajouter" at bounding box center [335, 154] width 21 height 9
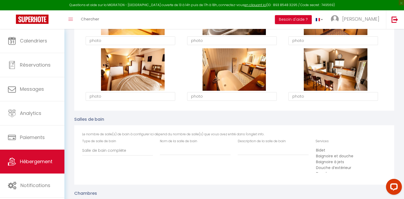
scroll to position [740, 0]
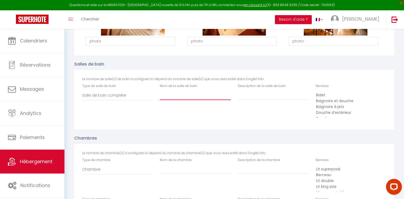
click at [163, 98] on input "Nom de la salle de bain" at bounding box center [195, 95] width 71 height 10
click at [261, 99] on input "Description de la salle de bain" at bounding box center [273, 95] width 71 height 10
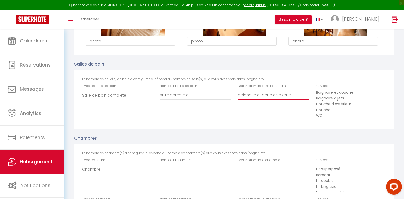
scroll to position [17, 0]
click at [328, 114] on option "Baignoire" at bounding box center [348, 113] width 67 height 6
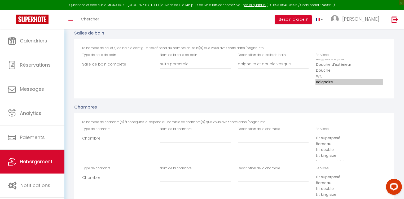
scroll to position [782, 0]
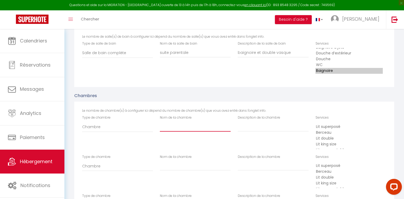
click at [171, 129] on input "Nom de la chambre" at bounding box center [195, 127] width 71 height 10
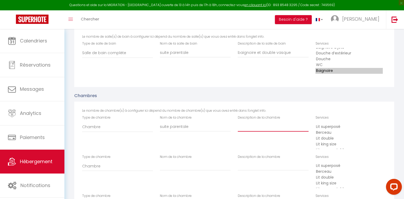
click at [256, 130] on input "Description de la chambre" at bounding box center [273, 127] width 71 height 10
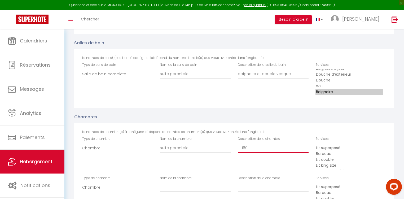
scroll to position [21, 0]
click at [342, 158] on option "Lit grand format" at bounding box center [348, 156] width 67 height 6
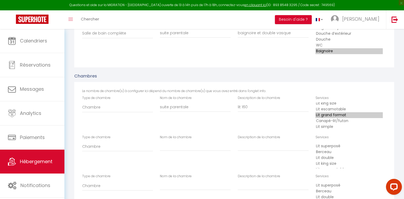
scroll to position [803, 0]
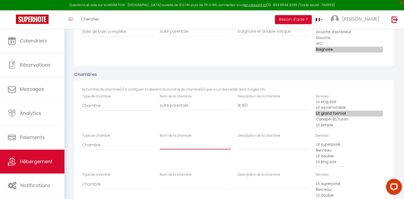
click at [179, 110] on input "Nom de la chambre" at bounding box center [195, 106] width 71 height 10
click at [251, 110] on input "Description de la chambre" at bounding box center [273, 106] width 71 height 10
click at [321, 99] on option "Lit double" at bounding box center [348, 96] width 67 height 6
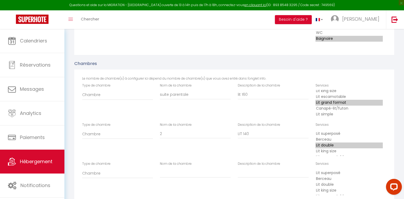
scroll to position [824, 0]
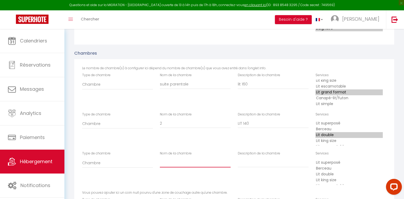
click at [180, 89] on input "Nom de la chambre" at bounding box center [195, 84] width 71 height 10
click at [260, 89] on input "Description de la chambre" at bounding box center [273, 84] width 71 height 10
click at [332, 66] on option "Lit superposé" at bounding box center [348, 63] width 67 height 6
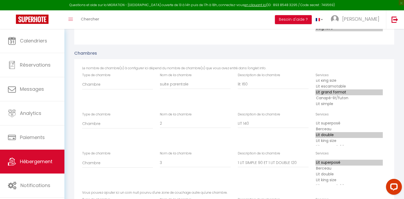
scroll to position [21, 0]
click at [321, 107] on option "Lit simple" at bounding box center [348, 104] width 67 height 6
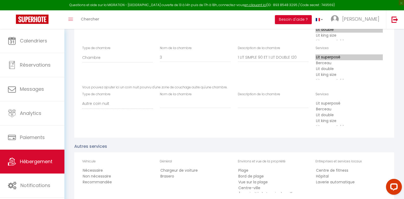
scroll to position [973, 0]
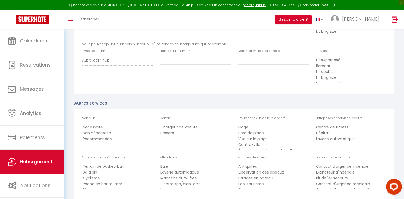
click at [101, 128] on option "Nécessaire" at bounding box center [115, 127] width 67 height 6
click at [252, 146] on option "Centre-ville" at bounding box center [271, 145] width 67 height 6
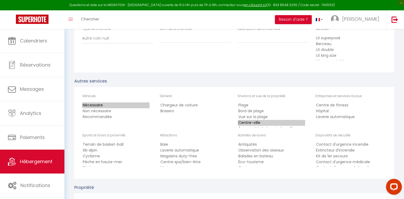
scroll to position [1015, 0]
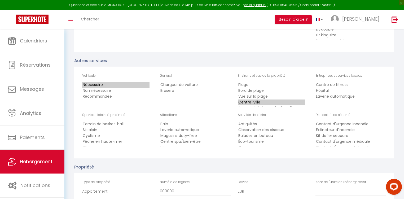
click at [113, 138] on option "Cyclisme" at bounding box center [115, 136] width 67 height 6
click at [149, 146] on select "Terrain de basket-ball Ski alpin Cyclisme Pêche en haute-mer Pêche Pêche côtièr…" at bounding box center [117, 132] width 71 height 27
click at [116, 132] on option "Pêche en eau douce" at bounding box center [115, 131] width 67 height 6
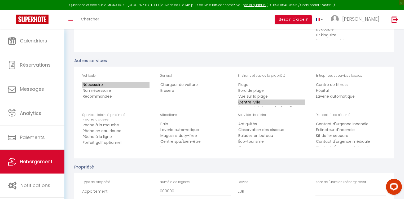
click at [106, 137] on option "Pêche à la ligne" at bounding box center [115, 137] width 67 height 6
click at [100, 131] on option "Randonnée" at bounding box center [115, 131] width 67 height 6
click at [104, 140] on option "kayaking" at bounding box center [115, 138] width 67 height 6
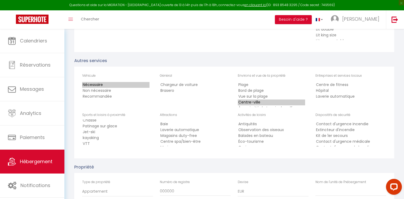
click at [96, 146] on option "VTT" at bounding box center [115, 144] width 67 height 6
click at [114, 140] on option "Surf" at bounding box center [115, 138] width 67 height 6
click at [115, 144] on option "Baignade" at bounding box center [115, 144] width 67 height 6
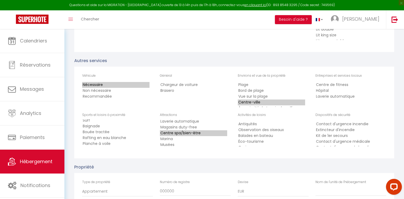
click at [200, 134] on option "Centre spa/bien-être" at bounding box center [193, 133] width 67 height 6
click at [189, 136] on option "Visites de vignobles" at bounding box center [193, 137] width 67 height 6
click at [262, 138] on option "Balades en bateau" at bounding box center [271, 136] width 67 height 6
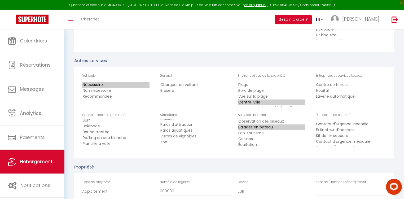
scroll to position [17, 0]
click at [265, 132] on option "Casinos" at bounding box center [271, 130] width 67 height 6
click at [259, 137] on option "shopping" at bounding box center [271, 137] width 67 height 6
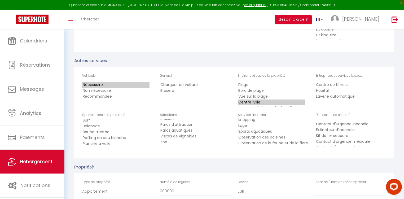
click at [269, 130] on option "Sports aquatiques" at bounding box center [271, 131] width 67 height 6
click at [345, 136] on option "Kit de 1er secours" at bounding box center [348, 136] width 67 height 6
click at [351, 142] on option "Détecteur de fumée" at bounding box center [348, 142] width 67 height 6
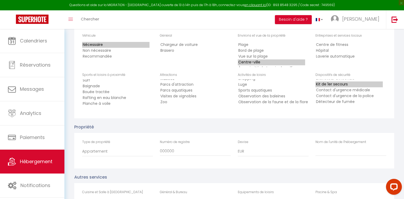
scroll to position [1057, 0]
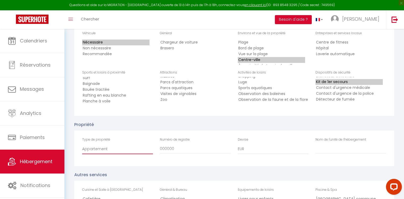
click at [107, 152] on select "Appartement [GEOGRAPHIC_DATA] Immeuble Bungalow [GEOGRAPHIC_DATA] Caravane [GEO…" at bounding box center [117, 149] width 71 height 10
click at [82, 145] on select "Appartement [GEOGRAPHIC_DATA] Immeuble Bungalow [GEOGRAPHIC_DATA] Caravane [GEO…" at bounding box center [117, 149] width 71 height 10
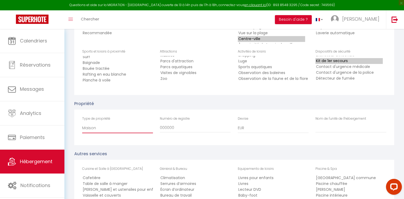
scroll to position [1078, 0]
click at [326, 129] on input "Nom de l'unité de l'hébergement" at bounding box center [350, 128] width 71 height 10
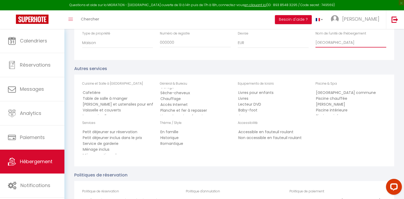
scroll to position [85, 0]
click at [103, 93] on option "Cafetière" at bounding box center [115, 93] width 67 height 6
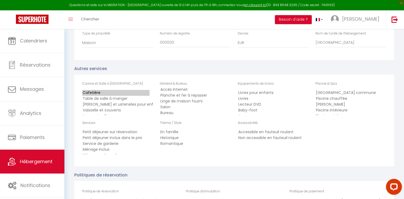
click at [111, 97] on option "Table de salle à manger" at bounding box center [115, 99] width 67 height 6
click at [134, 105] on option "[PERSON_NAME] et ustensiles pour enfants" at bounding box center [115, 104] width 67 height 6
click at [115, 112] on option "Vaisselle et couverts" at bounding box center [115, 110] width 67 height 6
click at [106, 99] on option "Lave-vaisselle" at bounding box center [115, 99] width 67 height 6
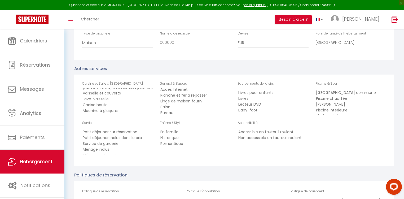
click at [123, 110] on option "Machine à glaçons" at bounding box center [115, 111] width 67 height 6
click at [117, 103] on option "Four à micro-ondes" at bounding box center [115, 103] width 67 height 6
click at [108, 108] on option "Four" at bounding box center [115, 109] width 67 height 6
click at [108, 113] on option "Réfrigérateur" at bounding box center [115, 113] width 67 height 6
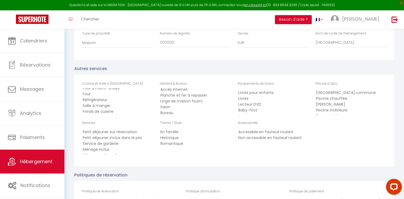
scroll to position [61, 0]
click at [112, 103] on option "Salle à manger" at bounding box center [115, 101] width 67 height 6
click at [128, 114] on option "Plaques de cuisson" at bounding box center [115, 113] width 67 height 6
click at [124, 111] on option "Grille-pain" at bounding box center [115, 111] width 67 height 6
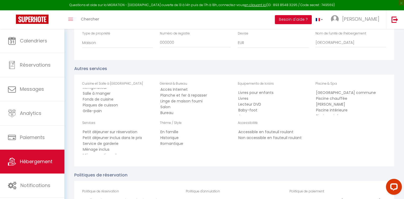
scroll to position [83, 0]
click at [185, 89] on option "Accès Internet" at bounding box center [193, 92] width 67 height 6
click at [196, 97] on option "Planche et fer à repasser" at bounding box center [193, 98] width 67 height 6
click at [197, 103] on option "Linge de maison fourni" at bounding box center [193, 103] width 67 height 6
click at [230, 114] on div "Général & Bureau Climatisation Serrures d’armoires Écran d’ordinateur Bureau de…" at bounding box center [195, 100] width 78 height 39
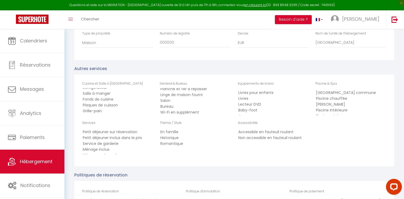
scroll to position [100, 0]
click at [187, 111] on option "Parking" at bounding box center [193, 110] width 67 height 6
click at [195, 109] on option "Serviettes de bain fournies" at bounding box center [193, 110] width 67 height 6
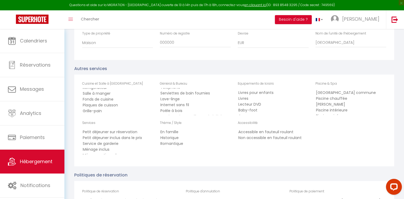
click at [177, 98] on option "Lave-linge" at bounding box center [193, 99] width 67 height 6
click at [178, 104] on option "Internet sans fil" at bounding box center [193, 105] width 67 height 6
click at [191, 113] on option "Lit de bébé portatif" at bounding box center [193, 114] width 67 height 6
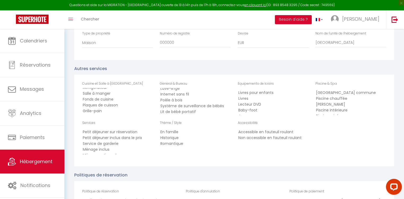
click at [256, 93] on option "Livres pour enfants" at bounding box center [271, 93] width 67 height 6
click at [244, 98] on option "Livres" at bounding box center [271, 99] width 67 height 6
click at [250, 111] on option "Baby-foot" at bounding box center [271, 110] width 67 height 6
click at [262, 101] on option "Jeux" at bounding box center [271, 99] width 67 height 6
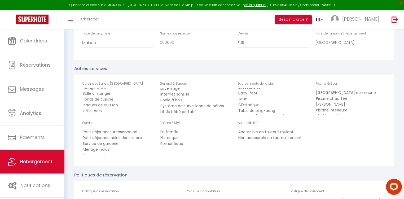
scroll to position [25, 0]
click at [268, 108] on option "Table de [PERSON_NAME]" at bounding box center [271, 108] width 67 height 6
click at [337, 106] on option "[PERSON_NAME]" at bounding box center [348, 104] width 67 height 6
click at [274, 140] on option "Non accessible en fauteuil roulant" at bounding box center [271, 138] width 67 height 6
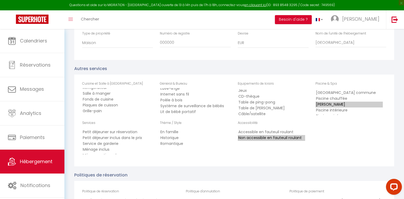
click at [169, 134] on option "En famille" at bounding box center [193, 132] width 67 height 6
click at [181, 145] on option "Romantique" at bounding box center [193, 144] width 67 height 6
click at [119, 152] on option "Ménage inclus" at bounding box center [115, 149] width 67 height 6
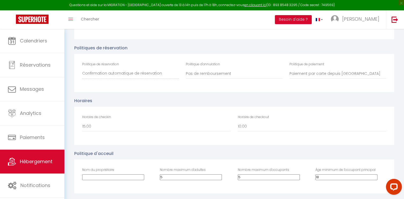
scroll to position [1290, 0]
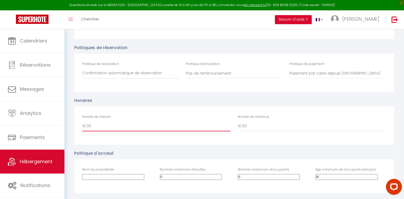
click at [133, 128] on select "00:00 00:30 01:00 01:30 02:00 02:30 03:00 03:30 04:00 04:30 05:00 05:30 06:00 0…" at bounding box center [156, 126] width 148 height 10
click at [82, 122] on select "00:00 00:30 01:00 01:30 02:00 02:30 03:00 03:30 04:00 04:30 05:00 05:30 06:00 0…" at bounding box center [156, 126] width 148 height 10
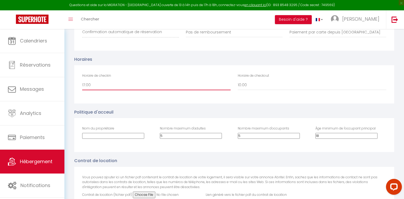
scroll to position [1333, 0]
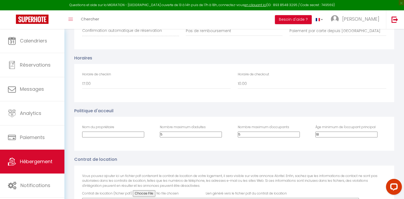
click at [102, 135] on input "Nom du propriétaire" at bounding box center [113, 134] width 62 height 6
drag, startPoint x: 181, startPoint y: 136, endPoint x: 147, endPoint y: 131, distance: 34.5
click at [147, 131] on div "Nom du propriétaire MARTINS RIBEIRO Nombre maximum d'adultes 5 Nombre maximum d…" at bounding box center [234, 133] width 311 height 18
drag, startPoint x: 247, startPoint y: 135, endPoint x: 214, endPoint y: 131, distance: 33.0
click at [214, 131] on div "Nom du propriétaire MARTINS RIBEIRO Nombre maximum d'adultes 7 Nombre maximum d…" at bounding box center [234, 133] width 311 height 18
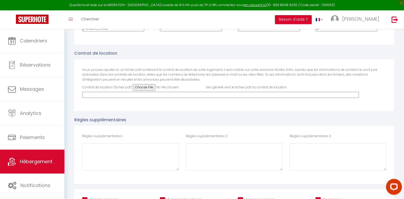
scroll to position [1457, 0]
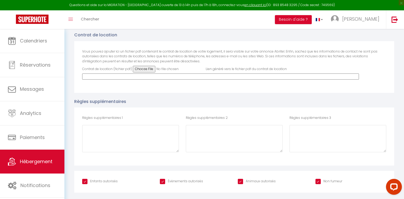
click at [162, 181] on input "Évènements autorisés" at bounding box center [181, 180] width 43 height 5
click at [240, 181] on input "Animaux autorisés" at bounding box center [257, 180] width 38 height 5
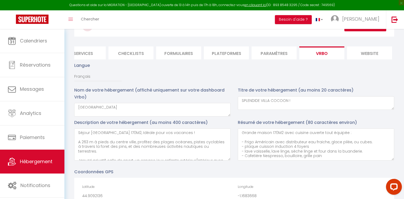
scroll to position [0, 0]
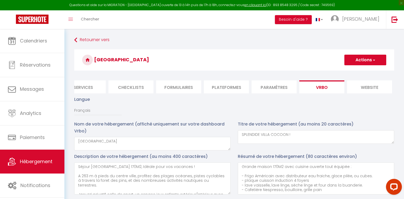
click at [358, 58] on button "Actions" at bounding box center [365, 60] width 42 height 11
click at [356, 71] on input "Enregistrer" at bounding box center [359, 71] width 20 height 5
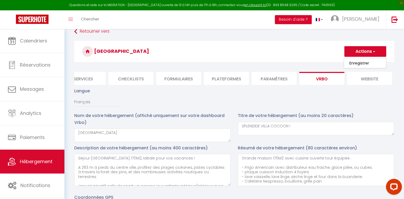
scroll to position [21, 0]
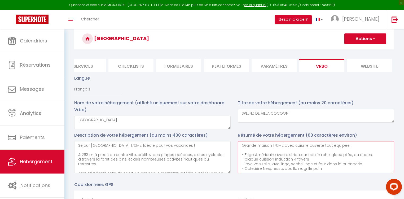
drag, startPoint x: 240, startPoint y: 148, endPoint x: 352, endPoint y: 148, distance: 112.3
click at [352, 148] on textarea "Grande maison 170M2 avec cuisine ouverte tout équipée : - Frigo Américain avec …" at bounding box center [316, 157] width 156 height 32
click at [325, 160] on textarea "Grande maison 170M2 avec cuisine ouverte tout équipée : - Frigo Américain avec …" at bounding box center [316, 157] width 156 height 32
drag, startPoint x: 240, startPoint y: 149, endPoint x: 283, endPoint y: 145, distance: 43.8
click at [283, 145] on textarea "Grande maison 170M2 avec cuisine ouverte tout équipée : - Frigo Américain avec …" at bounding box center [316, 157] width 156 height 32
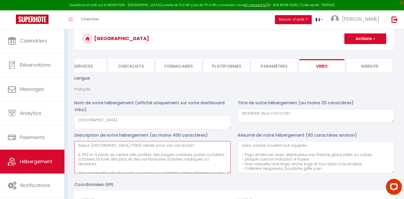
click at [182, 149] on textarea "Séjour Villa Cocoon 170M2, Idéale pour vos vacances ! A 263 m à pieds du centre…" at bounding box center [152, 157] width 156 height 32
paste textarea "Grande maison 170M2"
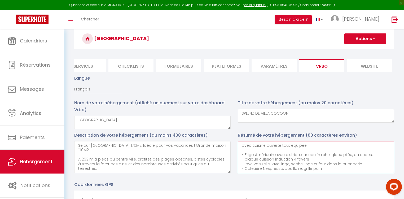
drag, startPoint x: 314, startPoint y: 147, endPoint x: 235, endPoint y: 144, distance: 79.0
click at [235, 144] on div "Résumé de votre hébergement (80 caractères environ) avec cuisine ouverte tout é…" at bounding box center [315, 154] width 163 height 44
click at [246, 153] on textarea "avec cuisine ouverte tout équipée : - Frigo Américain avec distributeur eau fra…" at bounding box center [316, 157] width 156 height 32
drag, startPoint x: 251, startPoint y: 147, endPoint x: 225, endPoint y: 146, distance: 26.3
click at [225, 146] on div "Description de votre hébergement (au moins 400 caractères) Séjour Villa Cocoon …" at bounding box center [234, 154] width 326 height 44
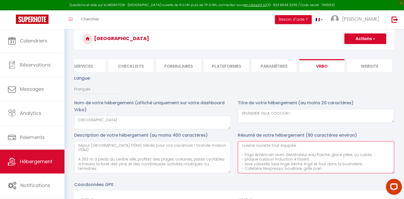
click at [241, 153] on textarea "cuisine ouverte tout équipée : - Frigo Américain avec distributeur eau fraiche,…" at bounding box center [316, 157] width 156 height 32
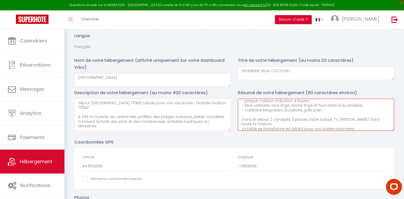
scroll to position [11, 0]
click at [239, 117] on textarea "cuisine ouverte tout équipée : - Frigo Américain avec distributeur eau fraiche,…" at bounding box center [316, 114] width 156 height 32
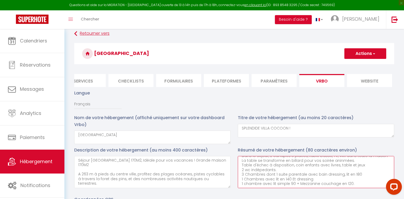
scroll to position [0, 0]
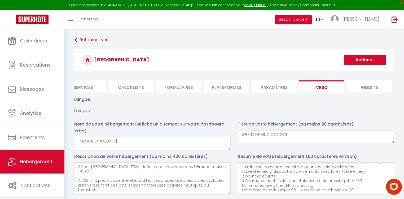
click at [365, 56] on button "Actions" at bounding box center [365, 60] width 42 height 11
click at [360, 70] on input "Enregistrer" at bounding box center [359, 71] width 20 height 5
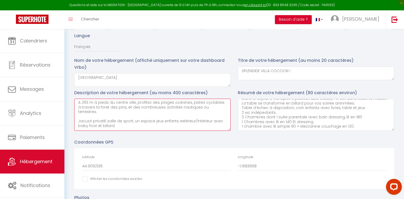
scroll to position [14, 0]
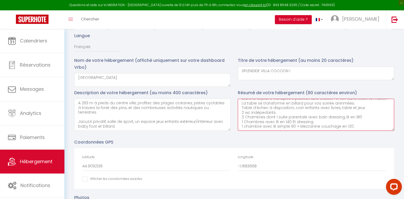
drag, startPoint x: 241, startPoint y: 109, endPoint x: 330, endPoint y: 111, distance: 89.3
click at [330, 111] on textarea "cuisine ouverte tout équipée : - Frigo Américain avec distributeur eau fraiche,…" at bounding box center [316, 114] width 156 height 32
click at [239, 105] on textarea "cuisine ouverte tout équipée : - Frigo Américain avec distributeur eau fraiche,…" at bounding box center [316, 114] width 156 height 32
drag, startPoint x: 240, startPoint y: 105, endPoint x: 360, endPoint y: 111, distance: 120.6
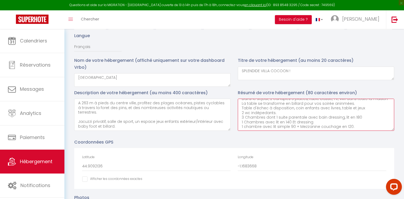
click at [360, 111] on textarea "cuisine ouverte tout équipée : - Frigo Américain avec distributeur eau fraiche,…" at bounding box center [316, 114] width 156 height 32
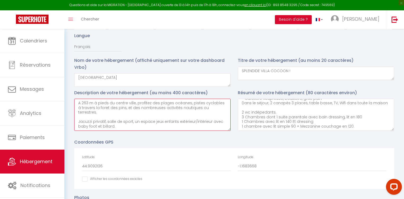
paste textarea "La table se transforme en billard pour vos soirée aninmées. Table d'échec à dis…"
click at [114, 119] on textarea "Séjour Villa Cocoon 170M2, Idéale pour vos vacances ! Grande maison 170M2 A 263…" at bounding box center [152, 114] width 156 height 32
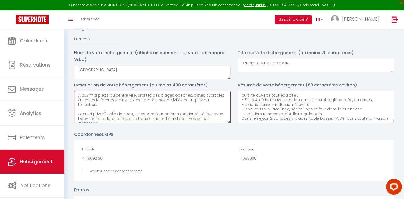
scroll to position [0, 0]
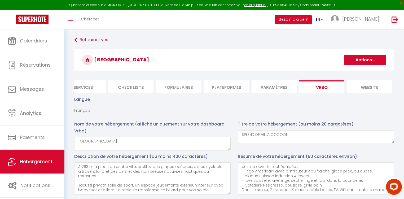
click at [358, 60] on button "Actions" at bounding box center [365, 60] width 42 height 11
click at [356, 73] on input "Enregistrer" at bounding box center [359, 71] width 20 height 5
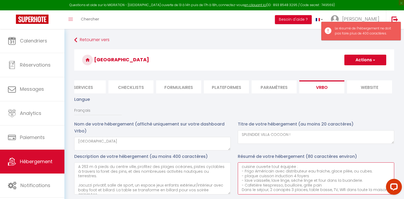
drag, startPoint x: 302, startPoint y: 168, endPoint x: 246, endPoint y: 162, distance: 55.9
click at [235, 162] on div "Résumé de votre hébergement (80 caractères environ) cuisine ouverte tout équipé…" at bounding box center [315, 175] width 163 height 44
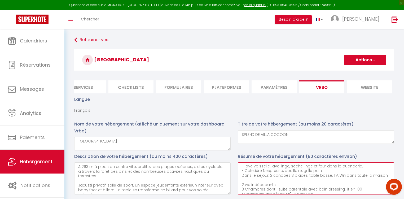
scroll to position [18, 0]
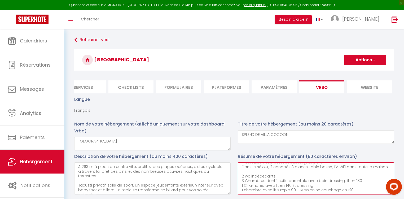
click at [241, 174] on textarea "- Frigo Américain avec distributeur eau fraiche, glace pilée, ou cubes. - plaqu…" at bounding box center [316, 178] width 156 height 32
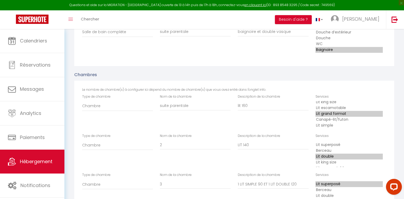
scroll to position [805, 0]
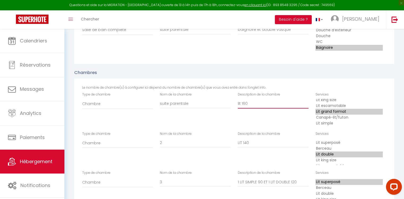
drag, startPoint x: 244, startPoint y: 105, endPoint x: 250, endPoint y: 105, distance: 6.6
click at [250, 105] on input "lit 160" at bounding box center [273, 104] width 71 height 10
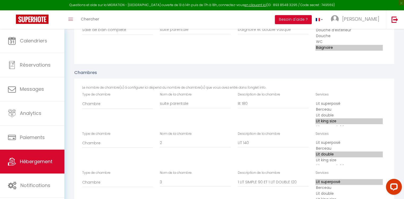
click at [333, 122] on option "Lit king size" at bounding box center [348, 121] width 67 height 6
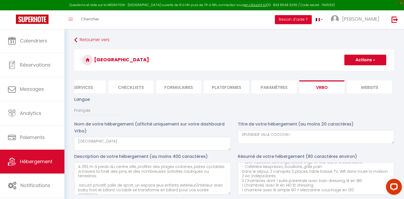
click at [367, 60] on button "Actions" at bounding box center [365, 60] width 42 height 11
click at [360, 71] on input "Enregistrer" at bounding box center [359, 71] width 20 height 5
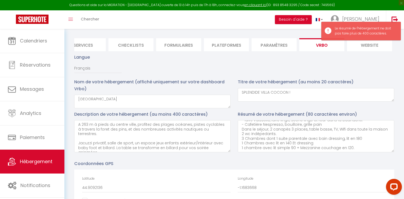
scroll to position [42, 0]
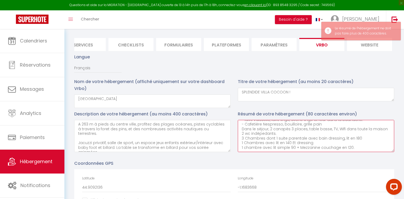
drag, startPoint x: 241, startPoint y: 145, endPoint x: 354, endPoint y: 150, distance: 112.4
click at [354, 150] on textarea "- Frigo Américain avec distributeur eau fraiche, glace pilée, ou cubes. - plaqu…" at bounding box center [316, 136] width 156 height 32
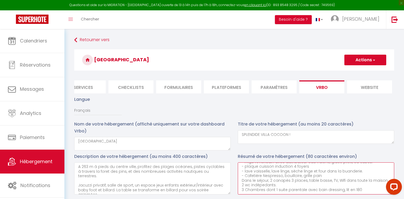
scroll to position [32, 0]
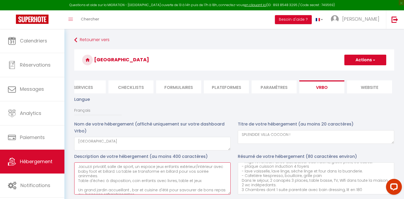
click at [166, 180] on textarea "Séjour Villa Cocoon 170M2, Idéale pour vos vacances ! Grande maison 170M2 A 263…" at bounding box center [152, 178] width 156 height 32
click at [351, 61] on button "Actions" at bounding box center [365, 60] width 42 height 11
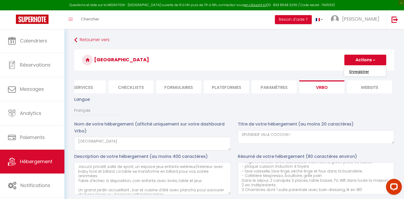
click at [353, 71] on input "Enregistrer" at bounding box center [359, 71] width 20 height 5
click at [33, 161] on span "Hébergement" at bounding box center [36, 161] width 33 height 7
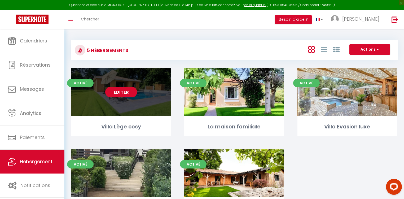
click at [122, 91] on link "Editer" at bounding box center [121, 92] width 32 height 11
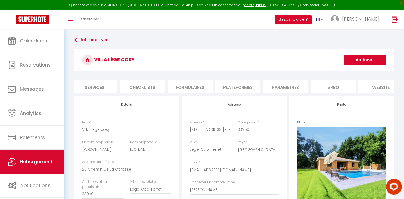
scroll to position [0, 145]
click at [325, 88] on li "Vrbo" at bounding box center [332, 86] width 45 height 13
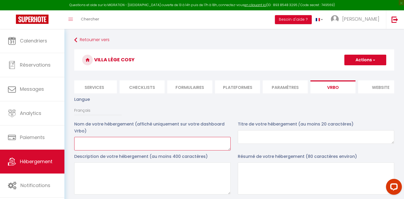
click at [103, 145] on textarea at bounding box center [152, 144] width 156 height 14
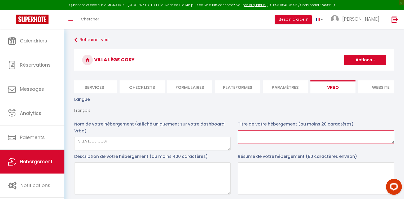
click at [245, 142] on textarea at bounding box center [316, 137] width 156 height 14
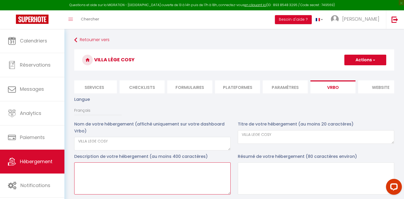
paste textarea "Offrez vous un séjour Cosy pour toute la famille et amis ! Avec sa piscine priv…"
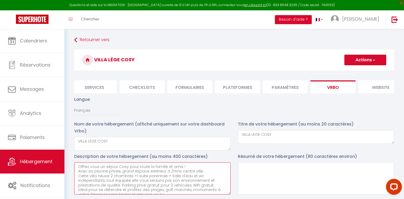
scroll to position [3, 0]
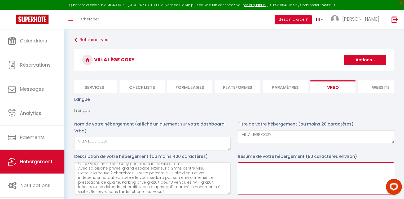
paste textarea "Villa 100 M2 climatisée avec sa piscine privative et grand terrain pour des mom…"
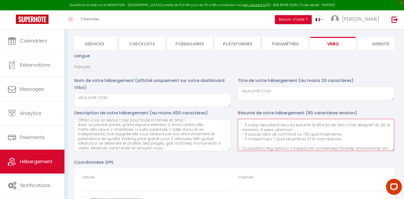
scroll to position [85, 0]
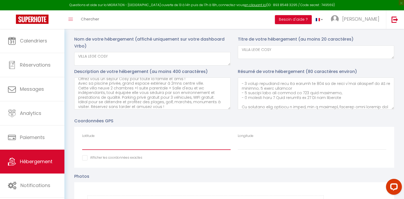
paste input "44.794553"
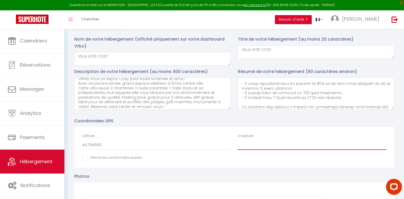
paste input "-1.142156"
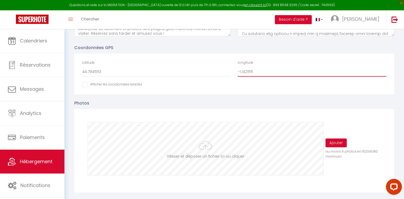
scroll to position [169, 0]
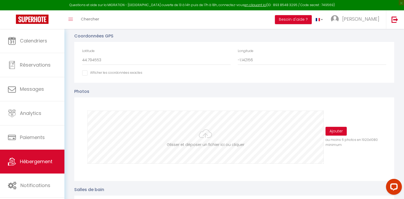
click at [209, 133] on input "file" at bounding box center [205, 137] width 235 height 52
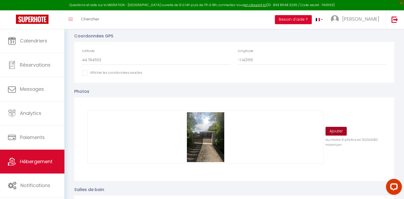
click at [337, 133] on button "Ajouter" at bounding box center [335, 131] width 21 height 9
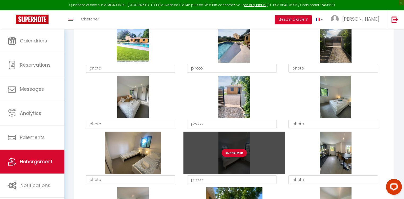
scroll to position [318, 0]
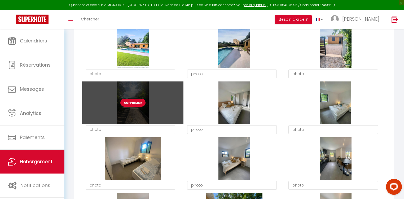
click at [128, 106] on button "Supprimer" at bounding box center [132, 102] width 25 height 8
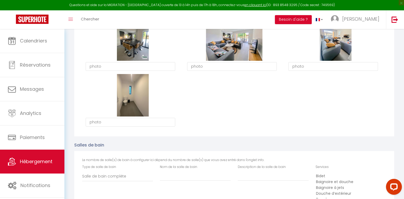
scroll to position [593, 0]
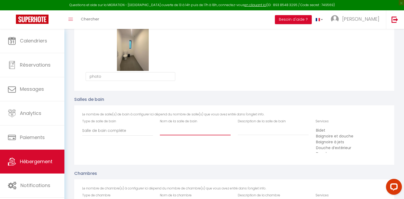
click at [173, 134] on input "Nom de la salle de bain" at bounding box center [195, 131] width 71 height 10
click at [136, 132] on select "Salle de bain complète Salle d'eau" at bounding box center [117, 131] width 71 height 10
click at [82, 128] on select "Salle de bain complète Salle d'eau" at bounding box center [117, 131] width 71 height 10
click at [177, 132] on input "Nom de la salle de bain" at bounding box center [195, 131] width 71 height 10
click at [249, 135] on input "Description de la salle de bain" at bounding box center [273, 131] width 71 height 10
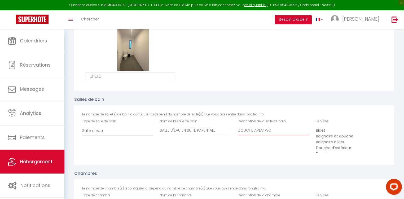
scroll to position [17, 0]
click at [326, 138] on option "Douche" at bounding box center [348, 137] width 67 height 6
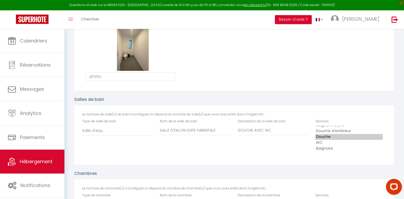
click at [318, 143] on option "WC" at bounding box center [348, 143] width 67 height 6
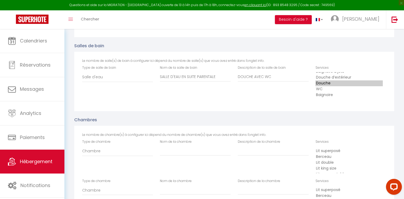
scroll to position [657, 0]
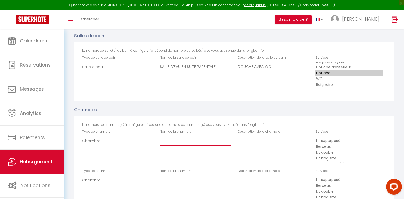
click at [171, 144] on input "Nom de la chambre" at bounding box center [195, 141] width 71 height 10
click at [250, 145] on input "Description de la chambre" at bounding box center [273, 141] width 71 height 10
click at [329, 153] on option "Lit double" at bounding box center [348, 152] width 67 height 6
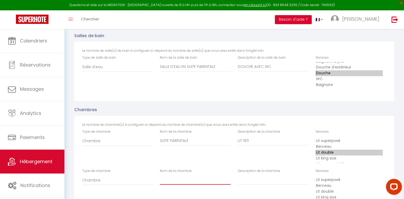
click at [180, 145] on input "Nom de la chambre" at bounding box center [195, 141] width 71 height 10
click at [252, 145] on input "Description de la chambre" at bounding box center [273, 141] width 71 height 10
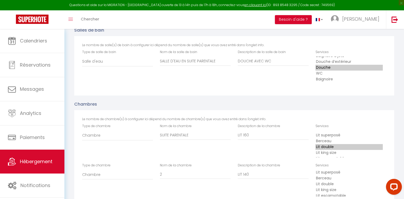
click at [321, 157] on select "Lit superposé Berceau Lit double Lit king size Lit escamotable Lit grand format…" at bounding box center [350, 143] width 71 height 27
click at [322, 150] on option "Lit double" at bounding box center [348, 147] width 67 height 6
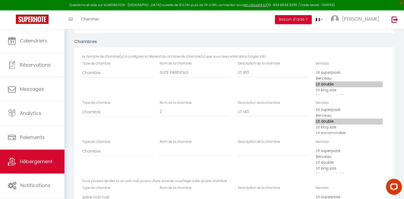
scroll to position [726, 0]
click at [179, 76] on input "Nom de la chambre" at bounding box center [195, 72] width 71 height 10
click at [261, 76] on input "Description de la chambre" at bounding box center [273, 72] width 71 height 10
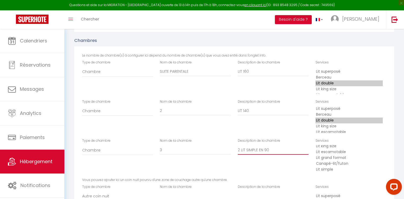
scroll to position [23, 0]
click at [331, 115] on option "Lit simple" at bounding box center [348, 112] width 67 height 6
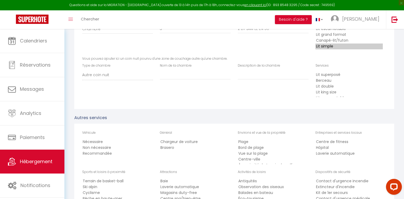
scroll to position [853, 0]
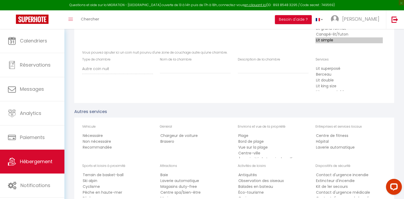
click at [100, 137] on option "Nécessaire" at bounding box center [115, 136] width 67 height 6
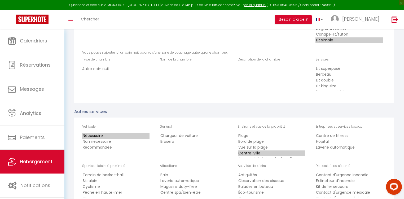
click at [256, 153] on option "Centre-ville" at bounding box center [271, 153] width 67 height 6
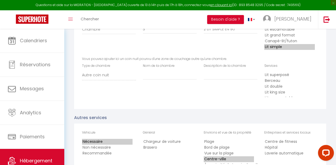
click at [221, 143] on option "Plage" at bounding box center [229, 142] width 51 height 6
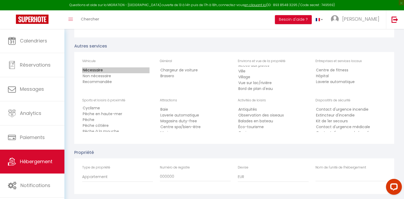
scroll to position [8, 0]
click at [104, 115] on option "Cyclisme" at bounding box center [115, 113] width 67 height 6
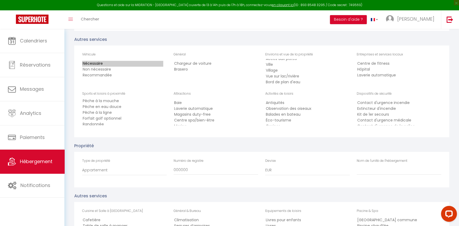
scroll to position [39, 0]
click at [98, 125] on option "Randonnée" at bounding box center [122, 122] width 81 height 6
click at [118, 119] on option "Forfait golf optionnel" at bounding box center [122, 117] width 81 height 6
click at [127, 119] on option "VTT" at bounding box center [122, 118] width 81 height 6
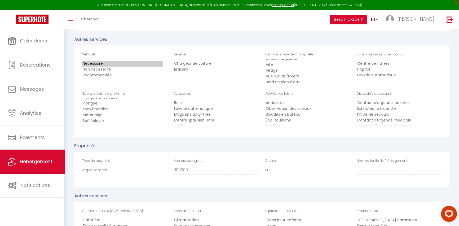
scroll to position [178, 0]
click at [129, 119] on option "Surf" at bounding box center [122, 117] width 81 height 6
click at [127, 122] on option "Baignade" at bounding box center [122, 123] width 81 height 6
click at [214, 115] on option "Visites de vignobles" at bounding box center [213, 115] width 81 height 6
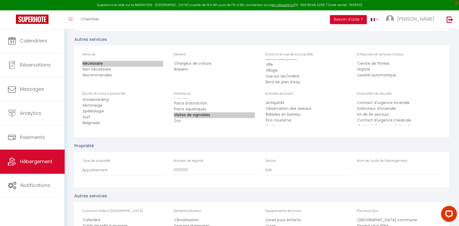
click at [296, 117] on option "Balades en bateau" at bounding box center [305, 114] width 81 height 6
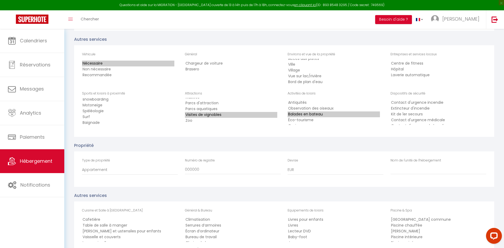
scroll to position [178, 0]
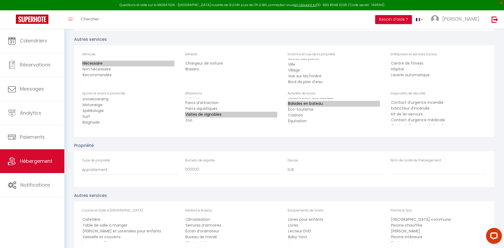
click at [326, 118] on option "Casinos" at bounding box center [334, 116] width 92 height 6
click at [309, 109] on option "shopping" at bounding box center [334, 107] width 92 height 6
click at [324, 111] on option "Sports aquatiques" at bounding box center [334, 109] width 92 height 6
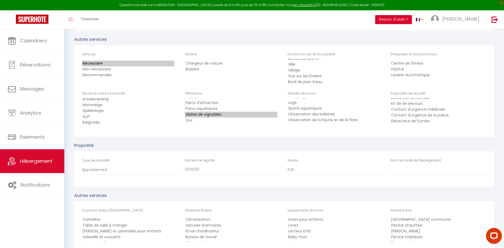
scroll to position [12, 0]
click at [406, 123] on option "Détecteur de fumée" at bounding box center [437, 120] width 92 height 6
click at [93, 173] on select "Appartement [GEOGRAPHIC_DATA] Immeuble Bungalow [GEOGRAPHIC_DATA] Caravane [GEO…" at bounding box center [130, 170] width 96 height 10
click at [82, 169] on select "Appartement [GEOGRAPHIC_DATA] Immeuble Bungalow [GEOGRAPHIC_DATA] Caravane [GEO…" at bounding box center [130, 170] width 96 height 10
click at [406, 169] on div "Nom de l'unité de l'hébergement" at bounding box center [439, 166] width 96 height 16
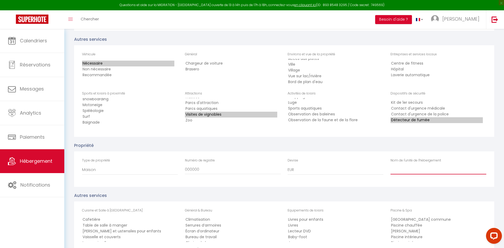
click at [406, 174] on input "Nom de l'unité de l'hébergement" at bounding box center [439, 170] width 96 height 10
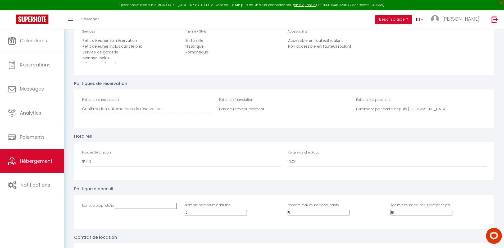
scroll to position [1157, 0]
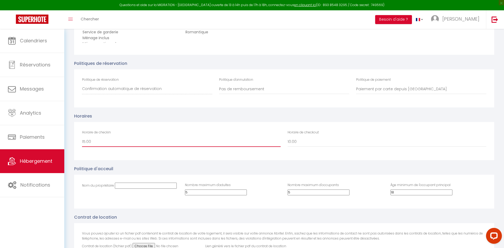
click at [105, 141] on select "00:00 00:30 01:00 01:30 02:00 02:30 03:00 03:30 04:00 04:30 05:00 05:30 06:00 0…" at bounding box center [181, 142] width 199 height 10
click at [82, 141] on select "00:00 00:30 01:00 01:30 02:00 02:30 03:00 03:30 04:00 04:30 05:00 05:30 06:00 0…" at bounding box center [181, 142] width 199 height 10
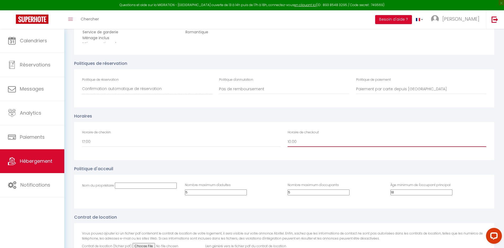
click at [307, 145] on select "00:00 00:30 01:00 01:30 02:00 02:30 03:00 03:30 04:00 04:30 05:00 05:30 06:00 0…" at bounding box center [387, 142] width 199 height 10
click at [288, 141] on select "00:00 00:30 01:00 01:30 02:00 02:30 03:00 03:30 04:00 04:30 05:00 05:30 06:00 0…" at bounding box center [387, 142] width 199 height 10
click at [144, 188] on input "Nom du propriétaire" at bounding box center [146, 186] width 62 height 6
drag, startPoint x: 236, startPoint y: 189, endPoint x: 212, endPoint y: 184, distance: 24.8
click at [212, 184] on div "Nom du propriétaire LECHENE Nombre maximum d'adultes 5 Nombre maximum d'occupan…" at bounding box center [284, 192] width 420 height 34
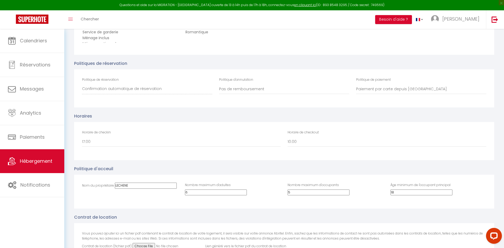
drag, startPoint x: 352, startPoint y: 189, endPoint x: 325, endPoint y: 185, distance: 27.2
click at [325, 185] on div "Nom du propriétaire LECHENE Nombre maximum d'adultes 6 Nombre maximum d'occupan…" at bounding box center [284, 192] width 420 height 34
click at [347, 198] on div "Nom du propriétaire LECHENE Nombre maximum d'adultes 6 Nombre maximum d'occupan…" at bounding box center [284, 192] width 420 height 34
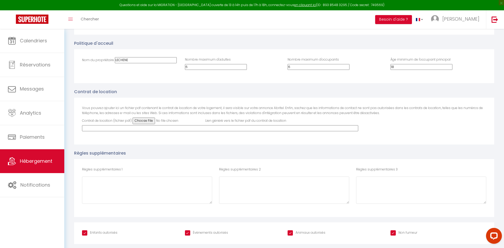
scroll to position [1283, 0]
click at [188, 198] on input "Évènements autorisés" at bounding box center [206, 232] width 43 height 5
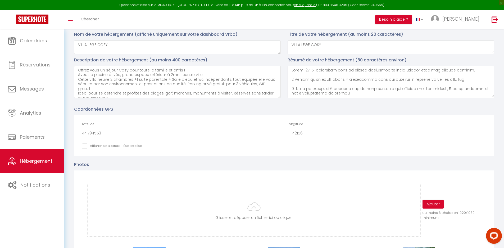
scroll to position [0, 0]
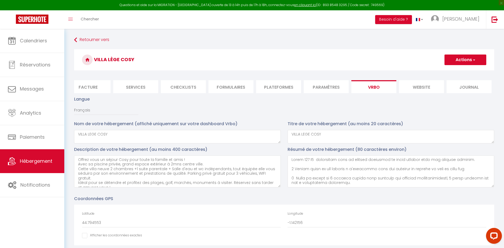
click at [406, 60] on button "Actions" at bounding box center [466, 60] width 42 height 11
click at [406, 70] on input "Enregistrer" at bounding box center [460, 71] width 20 height 5
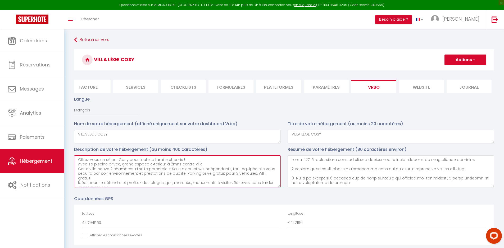
click at [185, 163] on textarea "Offrez vous un séjour Cosy pour toute la famille et amis ! Avec sa piscine priv…" at bounding box center [177, 171] width 207 height 32
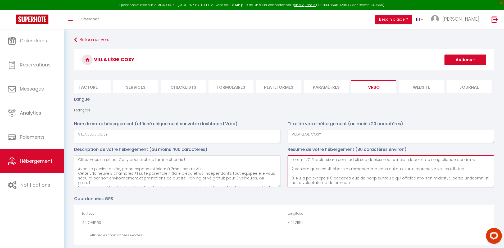
drag, startPoint x: 466, startPoint y: 165, endPoint x: 292, endPoint y: 155, distance: 174.8
click at [284, 151] on div "Description de votre hébergement (au moins 400 caractères) Offrez vous un séjou…" at bounding box center [284, 168] width 427 height 44
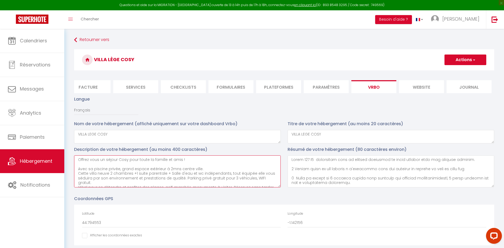
paste textarea "Villa 100 M2 climatisée avec sa piscine privative et grand terrain pour des mom…"
click at [188, 163] on textarea "Offrez vous un séjour Cosy pour toute la famille et amis ! Villa 100 M2 climati…" at bounding box center [177, 171] width 207 height 32
click at [249, 173] on textarea "Offrez vous un séjour Cosy pour toute la famille et amis ! Villa 100 M2 climati…" at bounding box center [177, 171] width 207 height 32
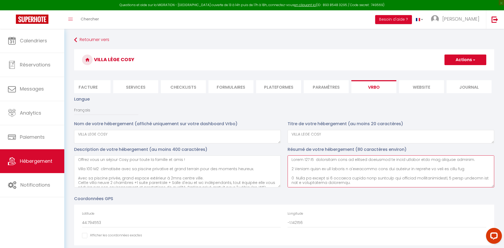
drag, startPoint x: 467, startPoint y: 174, endPoint x: 285, endPoint y: 171, distance: 181.9
click at [285, 171] on div "Résumé de votre hébergement (80 caractères environ)" at bounding box center [391, 168] width 214 height 44
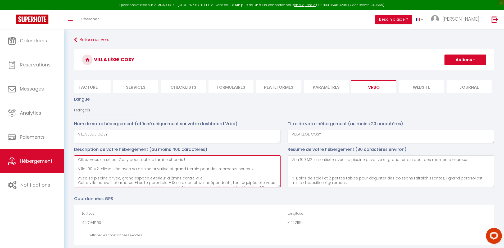
click at [252, 172] on textarea "Offrez vous un séjour Cosy pour toute la famille et amis ! Villa 100 M2 climati…" at bounding box center [177, 171] width 207 height 32
paste textarea "1 Grande table et ses chaises à l'extérieur pour les déjeuner en famille ou ami…"
click at [249, 172] on textarea "Offrez vous un séjour Cosy pour toute la famille et amis ! Villa 100 M2 climati…" at bounding box center [177, 171] width 207 height 32
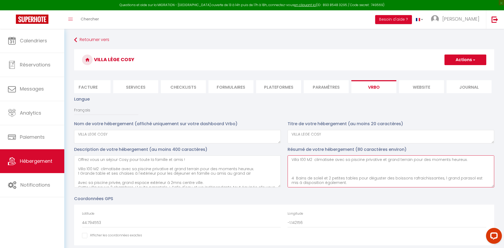
drag, startPoint x: 293, startPoint y: 163, endPoint x: 463, endPoint y: 169, distance: 170.6
click at [406, 169] on textarea "Villa 100 M2 climatisée avec sa piscine privative et grand terrain pour des mom…" at bounding box center [391, 171] width 207 height 32
drag, startPoint x: 414, startPoint y: 176, endPoint x: 317, endPoint y: 173, distance: 96.7
click at [317, 173] on textarea "4 Bains de soleil et 2 petites tables pour déguster des boissons rafraichissant…" at bounding box center [391, 171] width 207 height 32
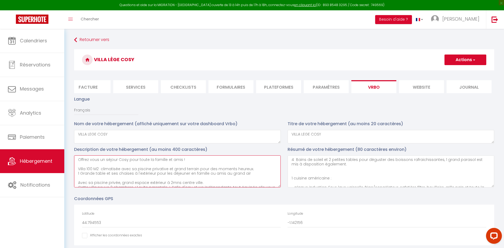
click at [247, 179] on textarea "Offrez vous un séjour Cosy pour toute la famille et amis ! Villa 100 M2 climati…" at bounding box center [177, 171] width 207 height 32
paste textarea "une entrée privative avec stationnement gratuit pour 3 véhicules."
click at [120, 183] on textarea "Offrez vous un séjour Cosy pour toute la famille et amis ! Villa 100 M2 climati…" at bounding box center [177, 171] width 207 height 32
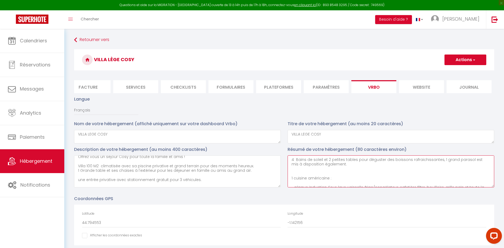
click at [296, 174] on textarea "4 Bains de soleil et 2 petites tables pour déguster des boissons rafraichissant…" at bounding box center [391, 171] width 207 height 32
click at [337, 179] on textarea "4 Bains de soleil et 2 petites tables pour déguster des boissons rafraichissant…" at bounding box center [391, 171] width 207 height 32
drag, startPoint x: 381, startPoint y: 174, endPoint x: 314, endPoint y: 173, distance: 67.0
click at [314, 173] on textarea "4 Bains de soleil et 2 petites tables pour déguster des boissons rafraichissant…" at bounding box center [391, 171] width 207 height 32
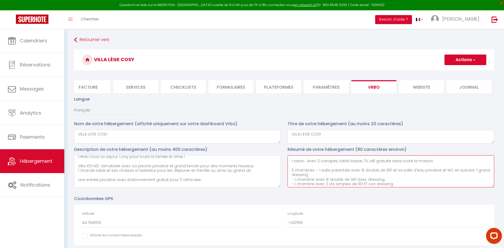
click at [311, 178] on textarea "4 Bains de soleil et 2 petites tables pour déguster des boissons rafraichissant…" at bounding box center [391, 171] width 207 height 32
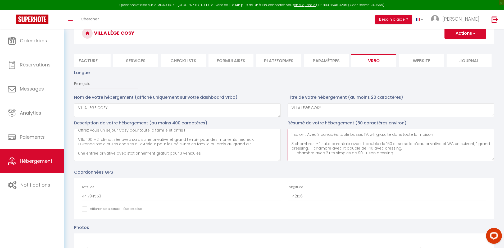
click at [400, 153] on textarea "4 Bains de soleil et 2 petites tables pour déguster des boissons rafraichissant…" at bounding box center [391, 145] width 207 height 32
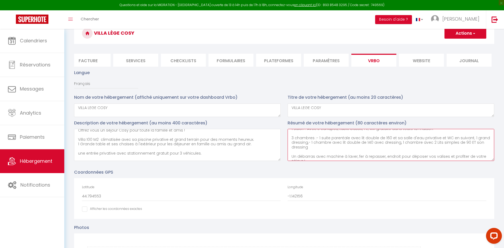
scroll to position [37, 0]
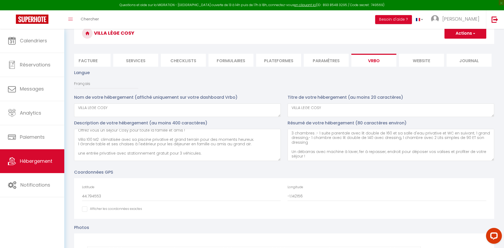
click at [406, 38] on button "Actions" at bounding box center [466, 33] width 42 height 11
click at [406, 43] on input "Enregistrer" at bounding box center [460, 44] width 20 height 5
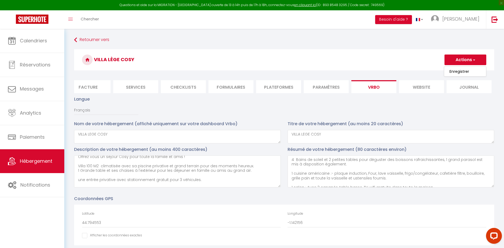
scroll to position [29, 0]
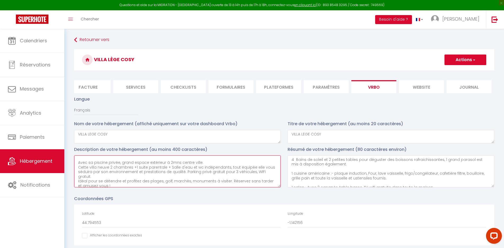
click at [206, 167] on textarea "Offrez vous un séjour Cosy pour toute la famille et amis ! Villa 100 M2 climati…" at bounding box center [177, 171] width 207 height 32
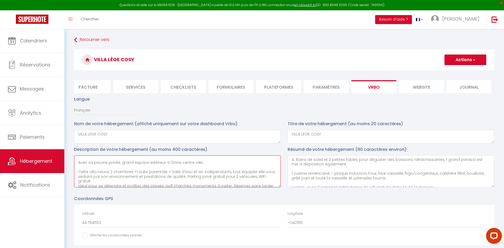
scroll to position [37, 0]
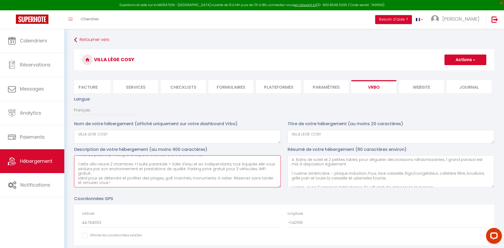
click at [97, 178] on textarea "Offrez vous un séjour Cosy pour toute la famille et amis ! Villa 100 M2 climati…" at bounding box center [177, 171] width 207 height 32
click at [112, 187] on textarea "Offrez vous un séjour Cosy pour toute la famille et amis ! Villa 100 M2 climati…" at bounding box center [177, 171] width 207 height 32
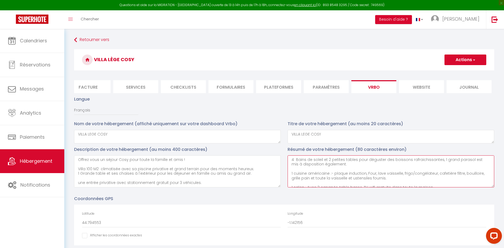
drag, startPoint x: 291, startPoint y: 164, endPoint x: 337, endPoint y: 168, distance: 46.2
click at [337, 168] on textarea "4 Bains de soleil et 2 petites tables pour déguster des boissons rafraichissant…" at bounding box center [391, 171] width 207 height 32
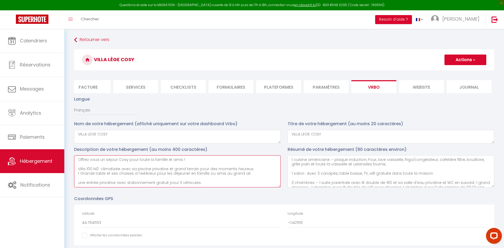
click at [247, 178] on textarea "Offrez vous un séjour Cosy pour toute la famille et amis ! Villa 100 M2 climati…" at bounding box center [177, 171] width 207 height 32
paste textarea "4 Bains de soleil et 2 petites tables pour déguster des boissons rafraichissant…"
click at [246, 178] on textarea "Offrez vous un séjour Cosy pour toute la famille et amis ! Villa 100 M2 climati…" at bounding box center [177, 171] width 207 height 32
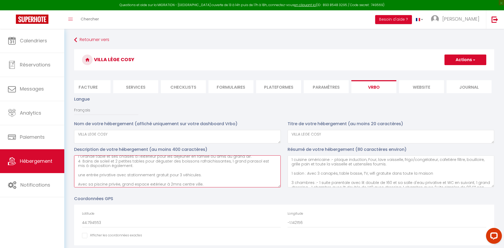
scroll to position [26, 0]
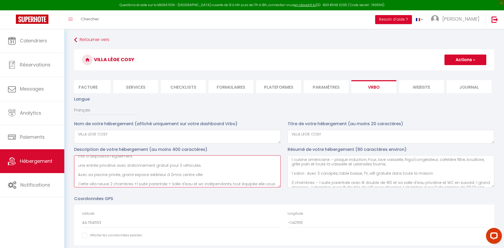
drag, startPoint x: 119, startPoint y: 179, endPoint x: 80, endPoint y: 176, distance: 39.8
click at [80, 176] on textarea "Offrez vous un séjour Cosy pour toute la famille et amis ! Villa 100 M2 climati…" at bounding box center [177, 171] width 207 height 32
click at [206, 171] on textarea "Offrez vous un séjour Cosy pour toute la famille et amis ! Villa 100 M2 climati…" at bounding box center [177, 171] width 207 height 32
click at [204, 168] on textarea "Offrez vous un séjour Cosy pour toute la famille et amis ! Villa 100 M2 climati…" at bounding box center [177, 171] width 207 height 32
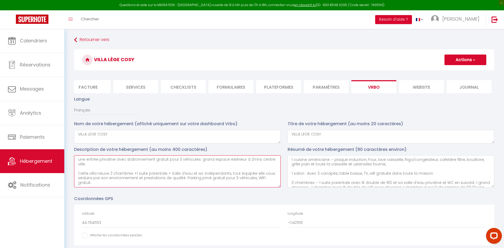
scroll to position [0, 0]
drag, startPoint x: 224, startPoint y: 184, endPoint x: 267, endPoint y: 183, distance: 42.9
click at [267, 183] on textarea "Offrez vous un séjour Cosy pour toute la famille et amis ! Villa 100 M2 climati…" at bounding box center [177, 171] width 207 height 32
click at [191, 187] on textarea "Offrez vous un séjour Cosy pour toute la famille et amis ! Villa 100 M2 climati…" at bounding box center [177, 171] width 207 height 32
click at [250, 178] on textarea "Offrez vous un séjour Cosy pour toute la famille et amis ! Villa 100 M2 climati…" at bounding box center [177, 171] width 207 height 32
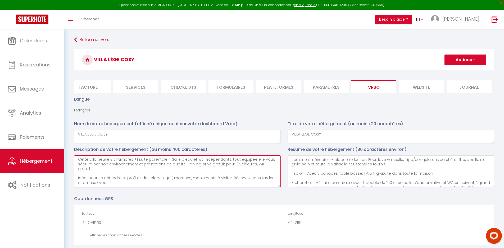
scroll to position [56, 0]
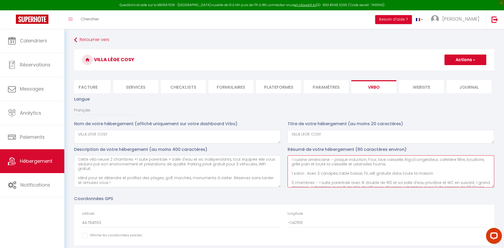
click at [289, 162] on textarea "1 cuisine américaine :- plaque induction, Four, lave vaisselle, frigo/congélate…" at bounding box center [391, 171] width 207 height 32
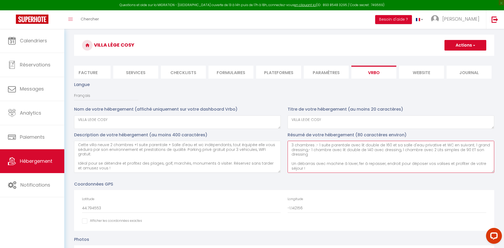
scroll to position [26, 0]
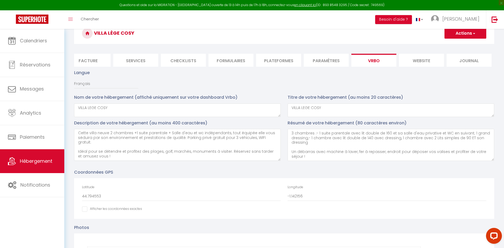
click at [406, 34] on button "Actions" at bounding box center [466, 33] width 42 height 11
click at [406, 45] on input "Enregistrer" at bounding box center [460, 44] width 20 height 5
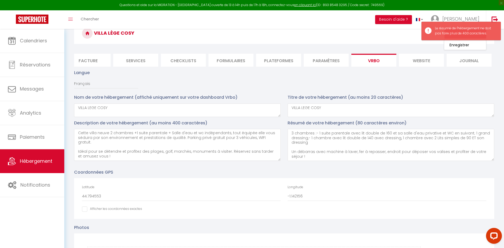
click at [406, 89] on div "Langue Français [DEMOGRAPHIC_DATA] [GEOGRAPHIC_DATA] Espagnol" at bounding box center [284, 81] width 427 height 25
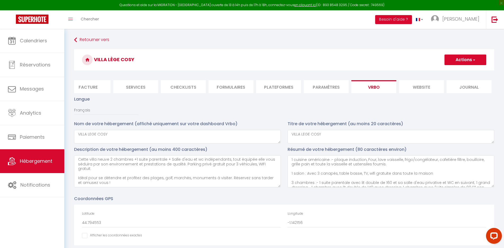
scroll to position [23, 0]
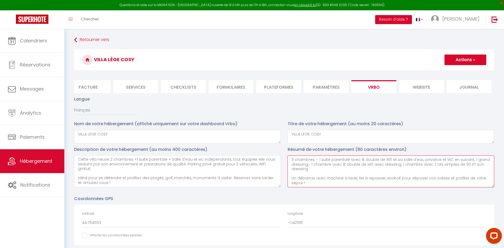
drag, startPoint x: 292, startPoint y: 182, endPoint x: 323, endPoint y: 185, distance: 31.9
click at [323, 185] on textarea "1 cuisine américaine :- plaque induction, Four, lave vaisselle, frigo/congélate…" at bounding box center [391, 171] width 207 height 32
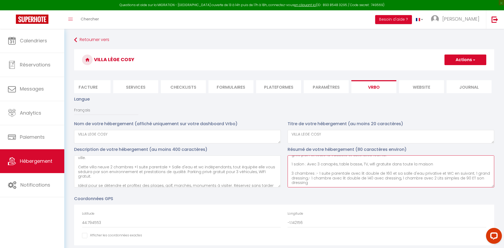
scroll to position [56, 0]
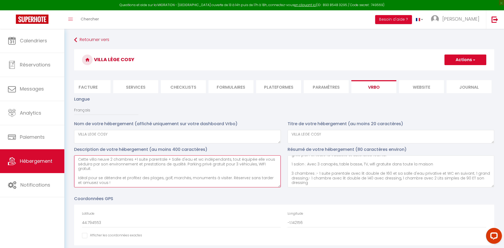
click at [108, 169] on textarea "Offrez vous un séjour Cosy pour toute la famille et amis ! Villa 100 M2 climati…" at bounding box center [177, 171] width 207 height 32
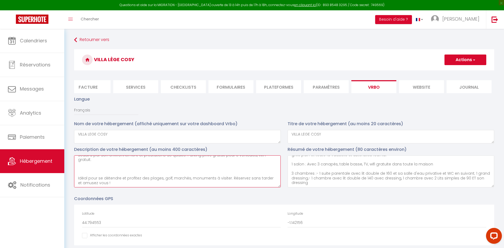
scroll to position [65, 0]
paste textarea "Un débarras avec machine à laver, fer à repasser, endroit pour déposer vos vali…"
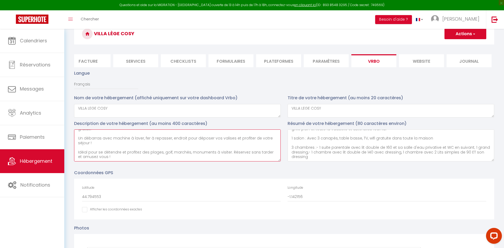
scroll to position [0, 0]
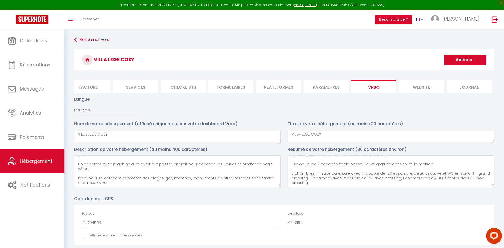
click at [406, 59] on button "Actions" at bounding box center [466, 60] width 42 height 11
click at [406, 73] on input "Enregistrer" at bounding box center [460, 71] width 20 height 5
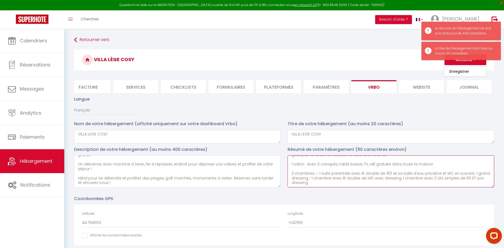
click at [388, 187] on textarea "1 cuisine américaine :- plaque induction, Four, lave vaisselle, frigo/congélate…" at bounding box center [391, 171] width 207 height 32
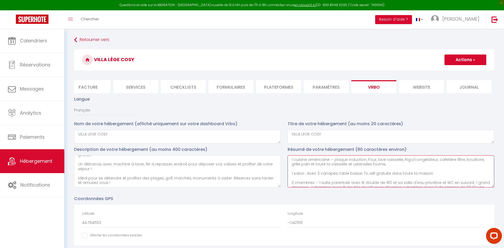
click at [292, 173] on textarea "1 cuisine américaine :- plaque induction, Four, lave vaisselle, frigo/congélate…" at bounding box center [391, 171] width 207 height 32
click at [292, 177] on textarea "1 cuisine américaine :- plaque induction, Four, lave vaisselle, frigo/congélate…" at bounding box center [391, 171] width 207 height 32
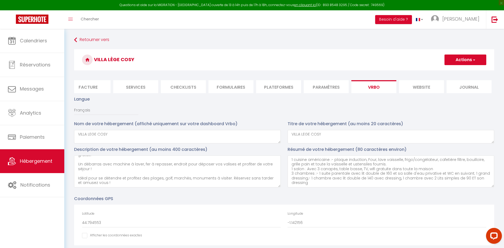
click at [406, 59] on button "Actions" at bounding box center [466, 60] width 42 height 11
click at [406, 73] on input "Enregistrer" at bounding box center [460, 71] width 20 height 5
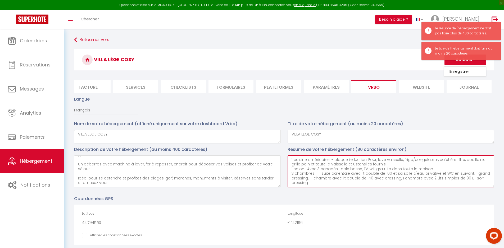
click at [371, 183] on textarea "1 cuisine américaine :- plaque induction, Four, lave vaisselle, frigo/congélate…" at bounding box center [391, 171] width 207 height 32
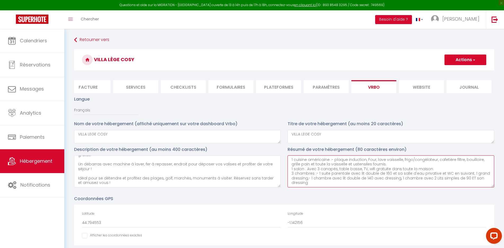
click at [319, 167] on textarea "1 cuisine américaine :- plaque induction, Four, lave vaisselle, frigo/congélate…" at bounding box center [391, 171] width 207 height 32
drag, startPoint x: 447, startPoint y: 168, endPoint x: 466, endPoint y: 168, distance: 19.6
click at [406, 168] on textarea "1 cuisine américaine :- plaque induction, Four, lave vaisselle, frigo/congélate…" at bounding box center [391, 171] width 207 height 32
click at [317, 173] on textarea "1 cuisine américaine :- plaque induction, Four, lave vaisselle, frigo/congélate…" at bounding box center [391, 171] width 207 height 32
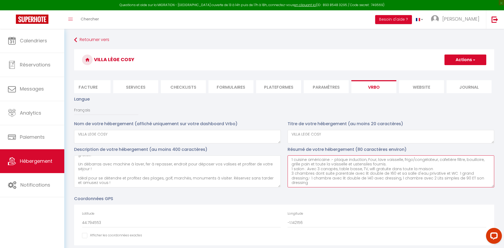
scroll to position [9, 0]
drag, startPoint x: 361, startPoint y: 168, endPoint x: 383, endPoint y: 179, distance: 23.9
click at [383, 179] on textarea "1 cuisine américaine :- plaque induction, Four, lave vaisselle, frigo/congélate…" at bounding box center [391, 171] width 207 height 32
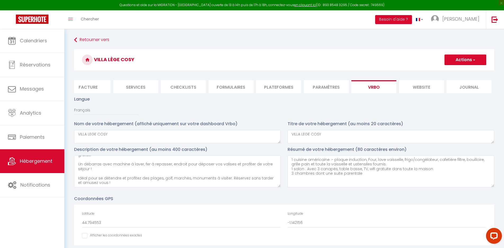
click at [406, 62] on button "Actions" at bounding box center [466, 60] width 42 height 11
click at [406, 70] on input "Enregistrer" at bounding box center [460, 71] width 20 height 5
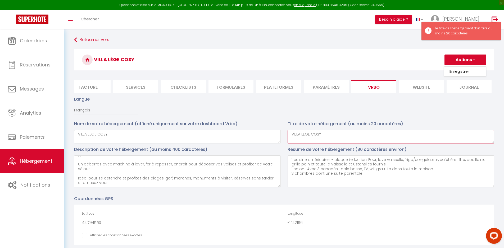
click at [354, 141] on textarea "VILLA LEGE COSY" at bounding box center [391, 137] width 207 height 14
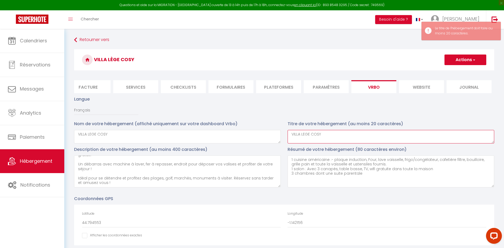
click at [367, 137] on textarea "VILLA LEGE COSY" at bounding box center [391, 137] width 207 height 14
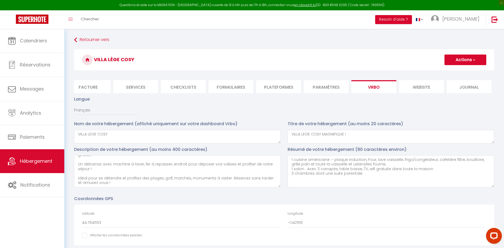
click at [406, 60] on button "Actions" at bounding box center [466, 60] width 42 height 11
click at [406, 69] on input "Enregistrer" at bounding box center [460, 71] width 20 height 5
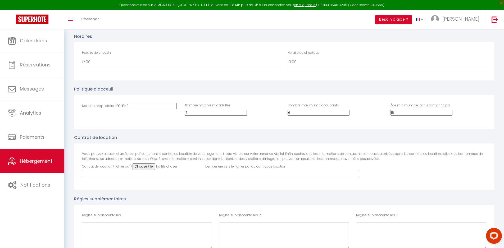
scroll to position [1283, 0]
